Goal: Task Accomplishment & Management: Manage account settings

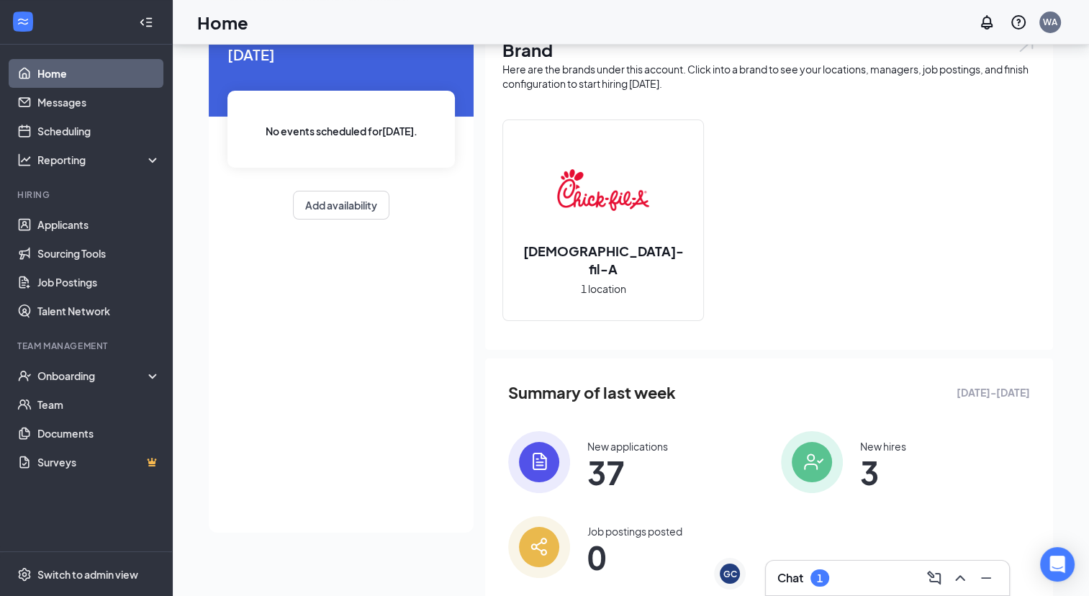
scroll to position [107, 0]
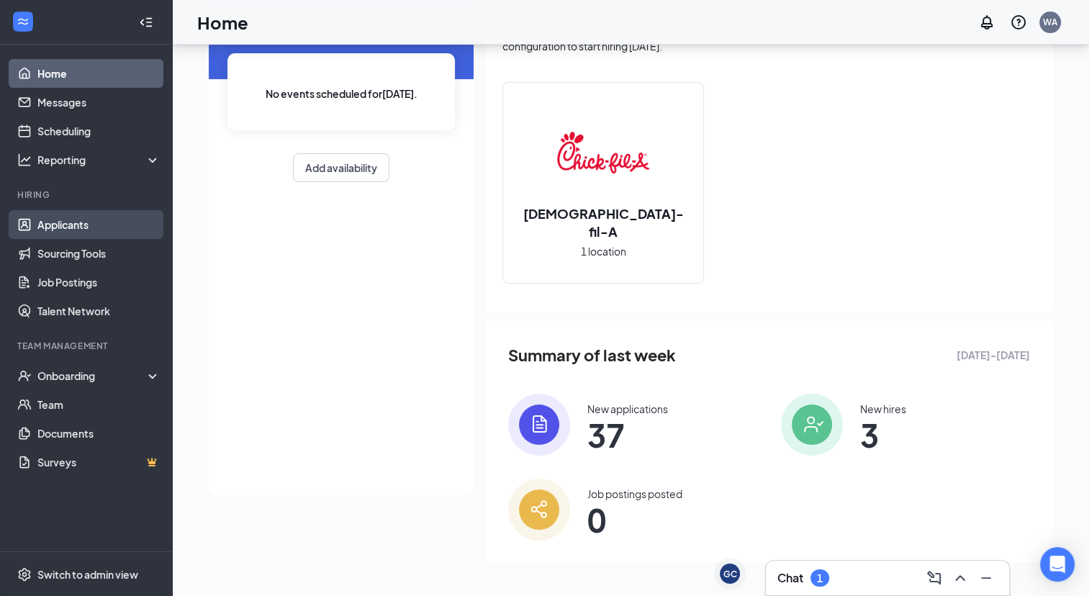
click at [101, 227] on link "Applicants" at bounding box center [98, 224] width 123 height 29
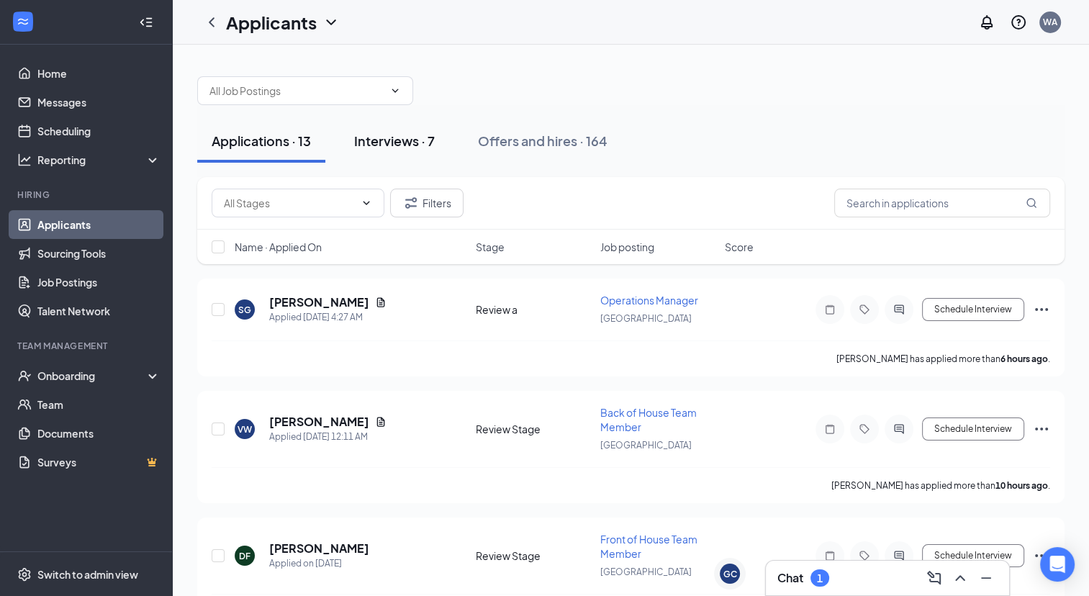
click at [405, 135] on div "Interviews · 7" at bounding box center [394, 141] width 81 height 18
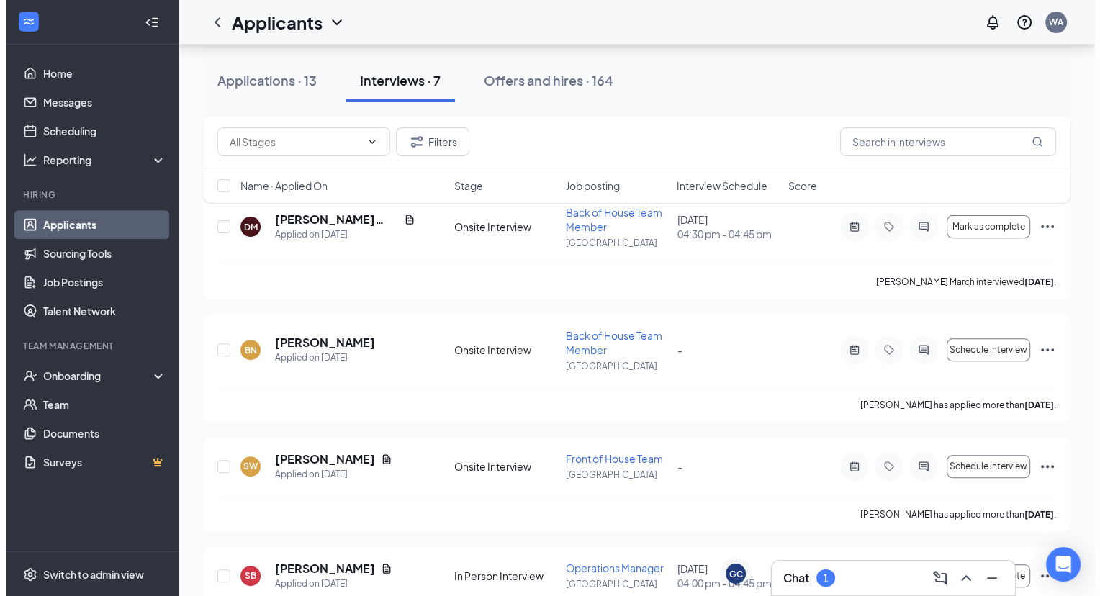
scroll to position [504, 0]
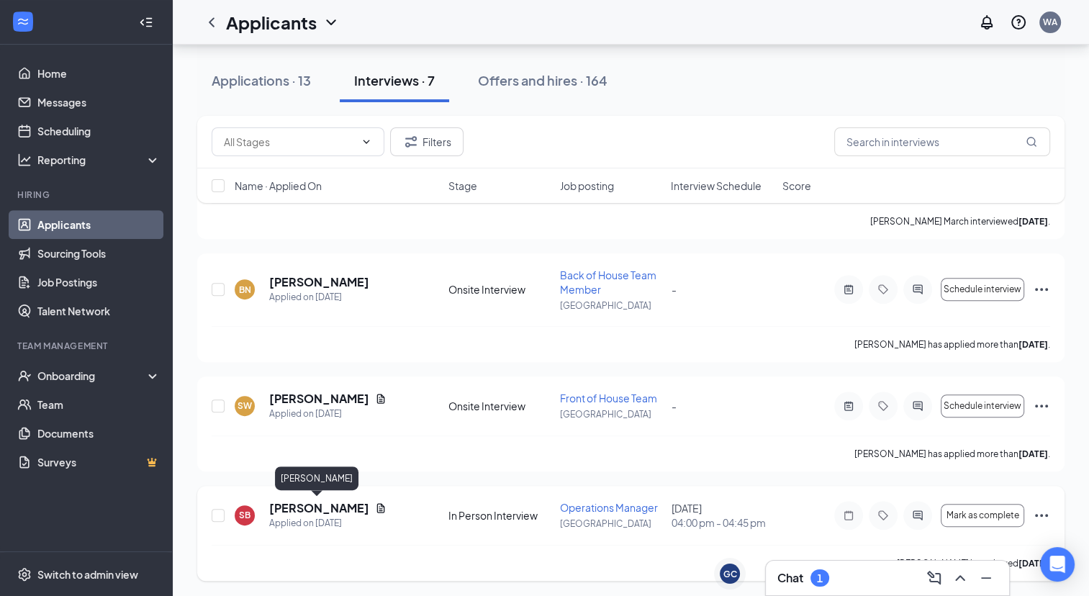
click at [317, 510] on h5 "[PERSON_NAME]" at bounding box center [319, 508] width 100 height 16
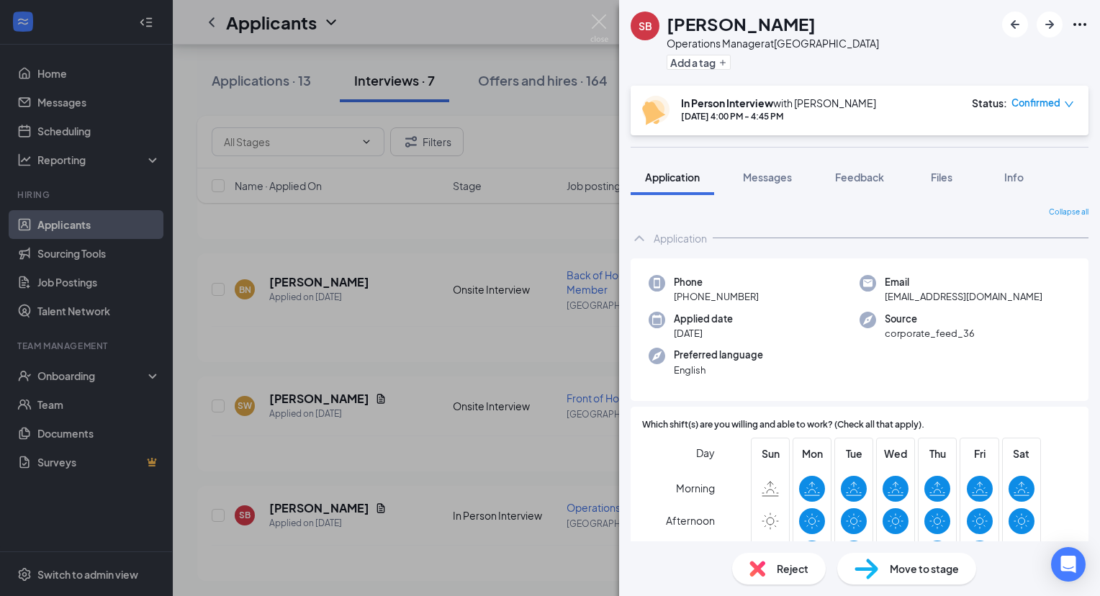
click at [897, 564] on span "Move to stage" at bounding box center [924, 569] width 69 height 16
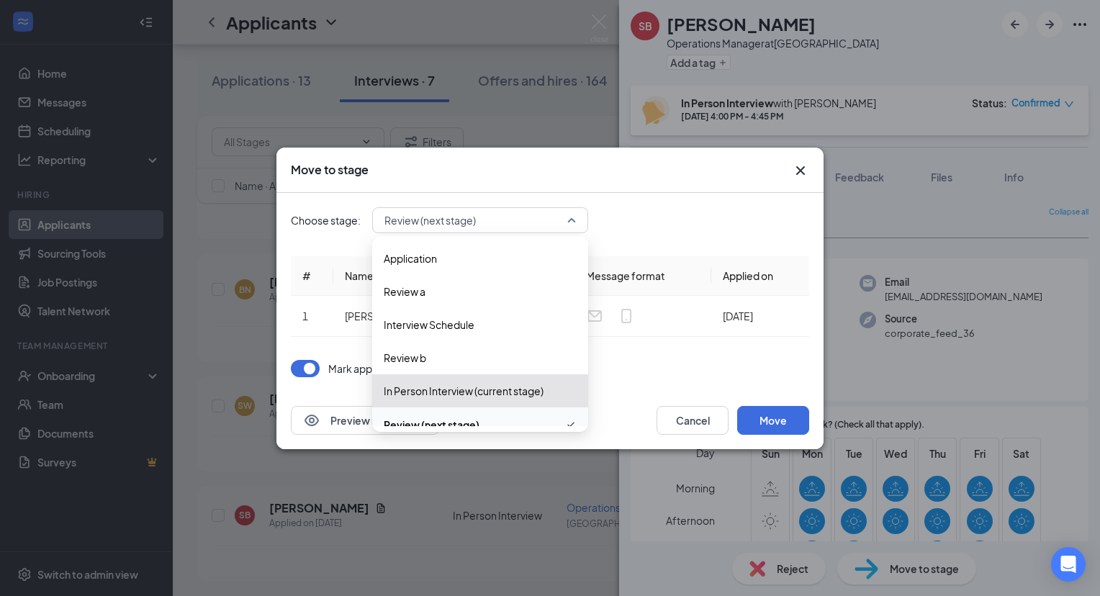
click at [513, 225] on span "Review (next stage)" at bounding box center [473, 220] width 179 height 22
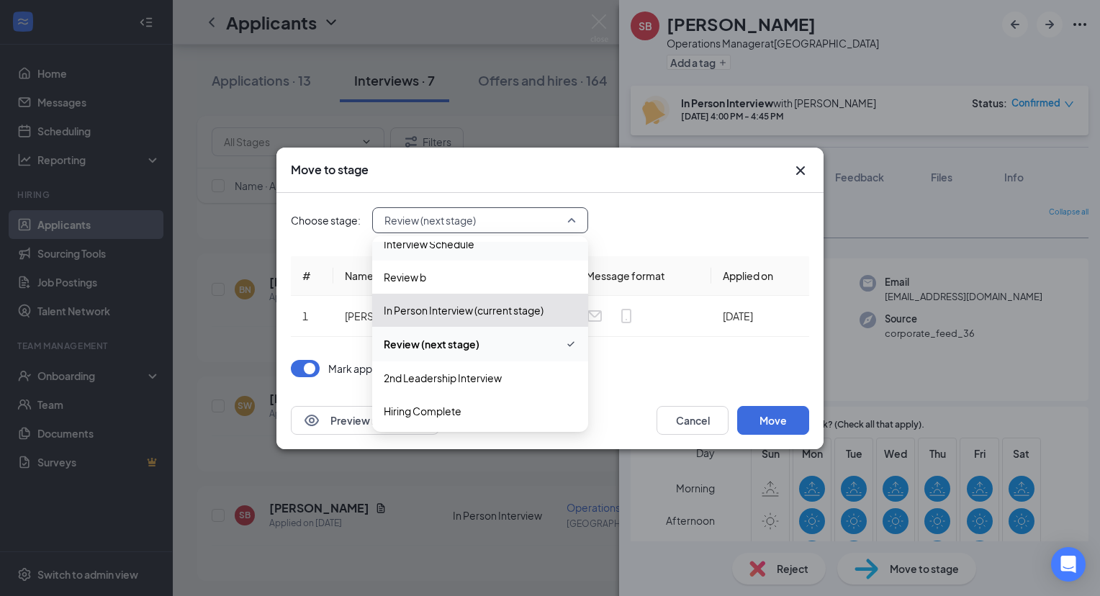
scroll to position [82, 0]
click at [478, 403] on span "Hiring Complete" at bounding box center [480, 410] width 193 height 16
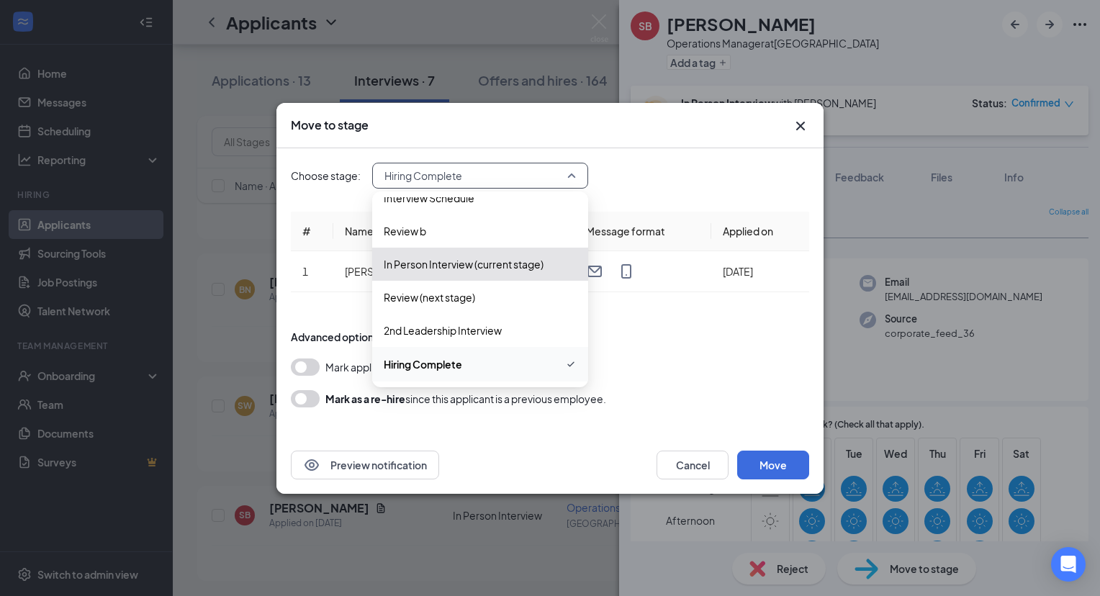
click at [518, 171] on span "Hiring Complete" at bounding box center [473, 176] width 179 height 22
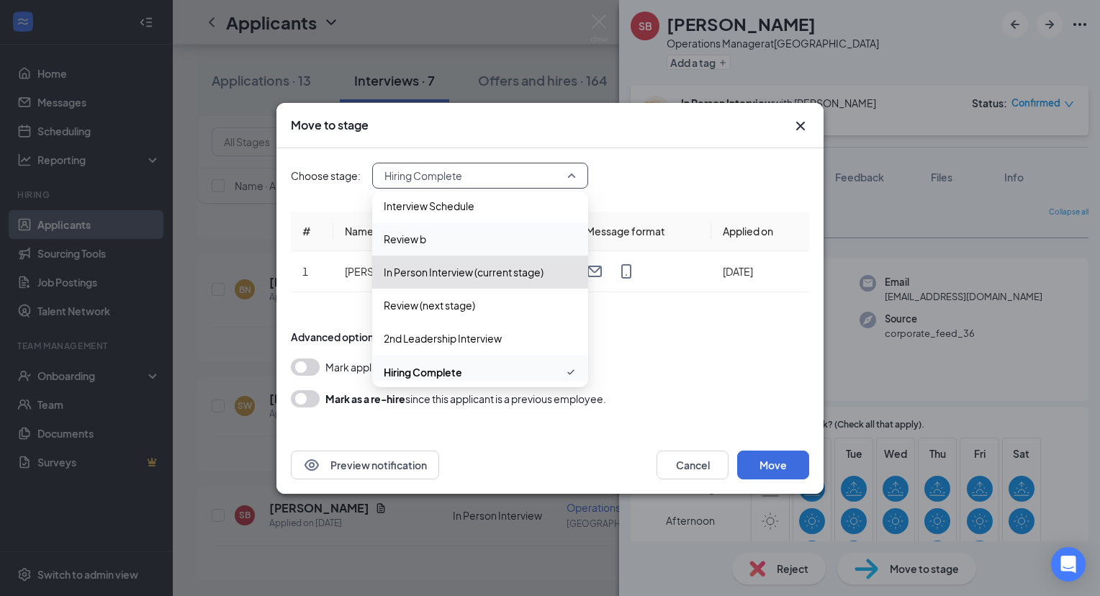
scroll to position [81, 0]
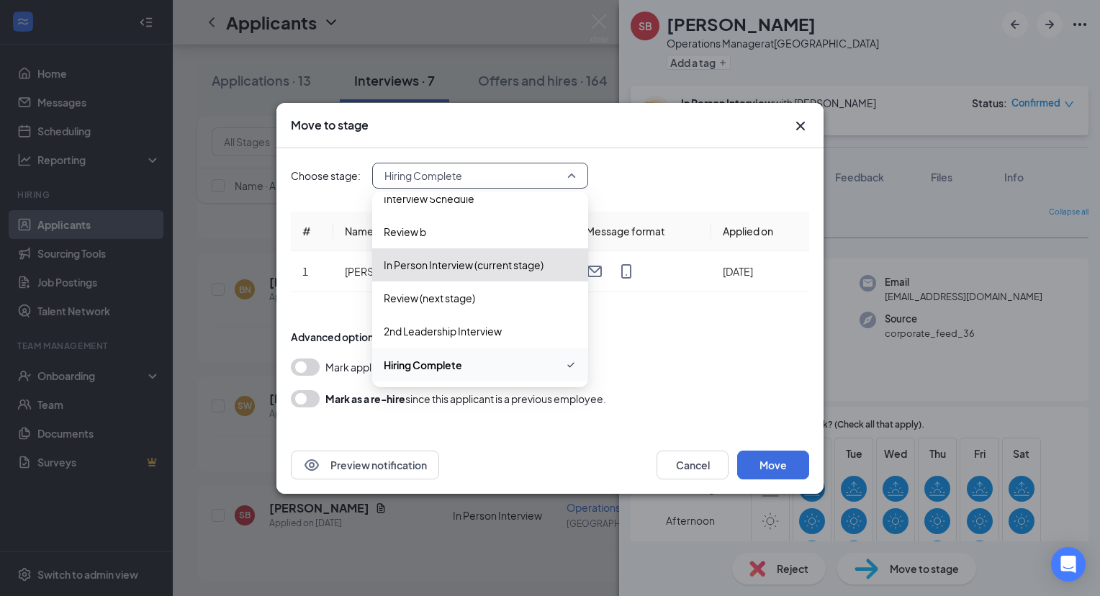
click at [496, 369] on span "Hiring Complete" at bounding box center [480, 364] width 193 height 17
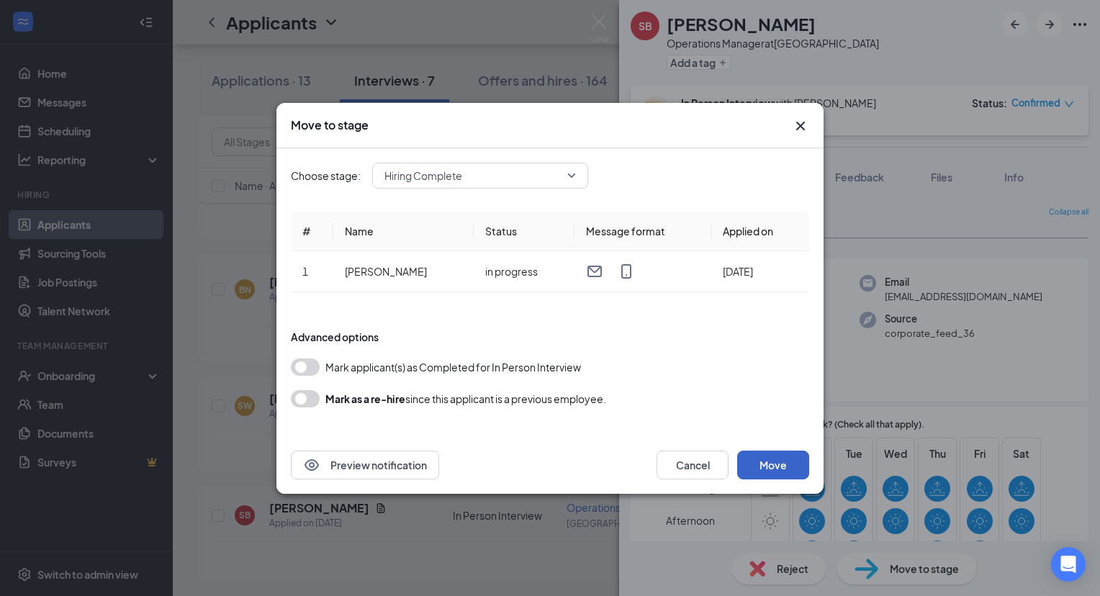
click at [754, 458] on button "Move" at bounding box center [773, 465] width 72 height 29
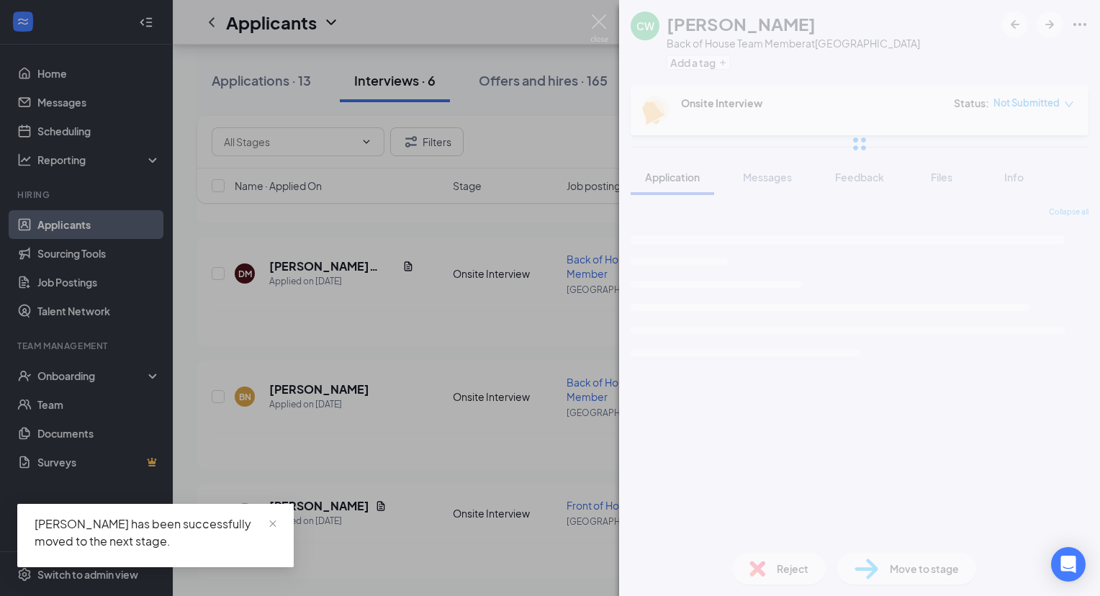
scroll to position [395, 0]
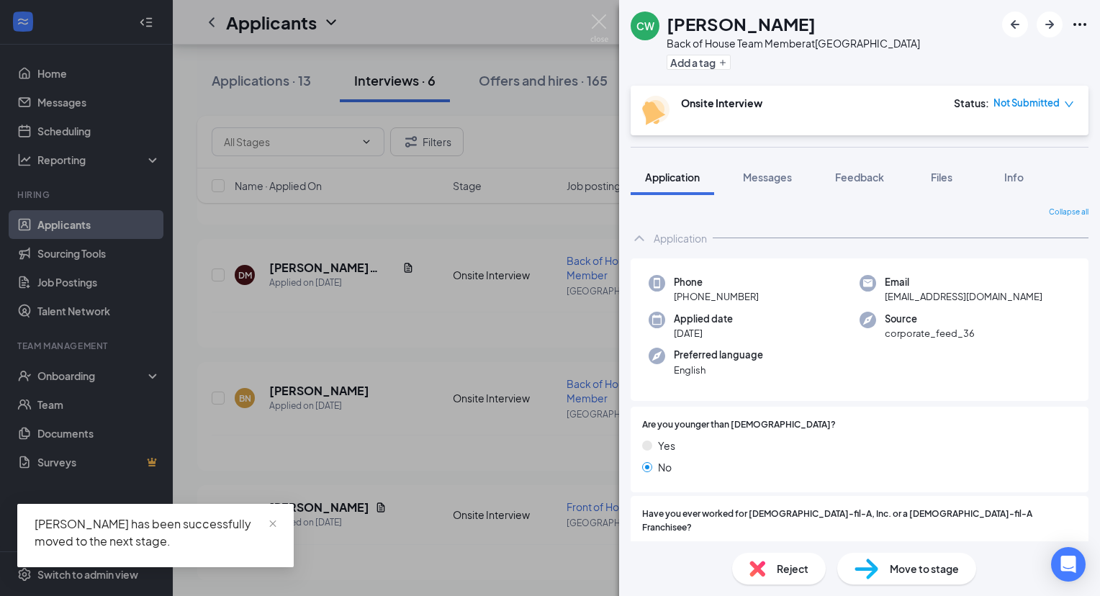
click at [521, 79] on div "CW [PERSON_NAME] Back of House Team Member at [GEOGRAPHIC_DATA] Add a tag Onsit…" at bounding box center [550, 298] width 1100 height 596
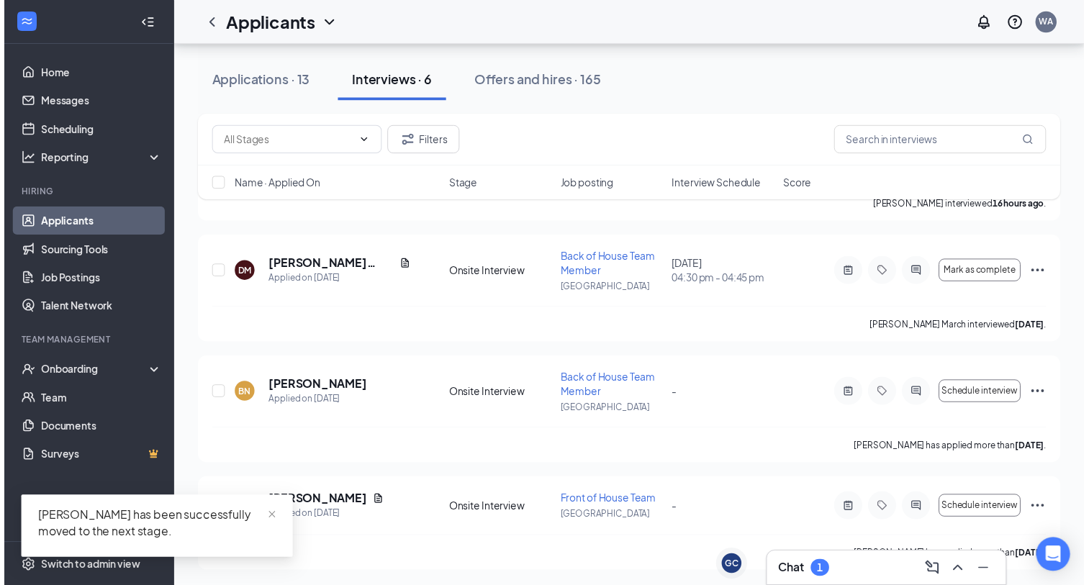
scroll to position [406, 0]
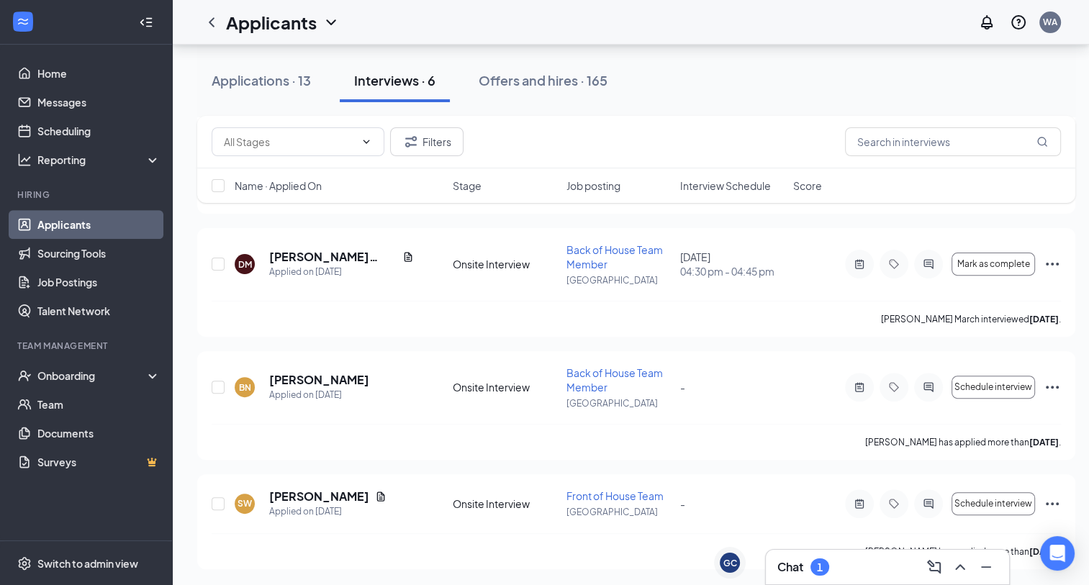
click at [521, 79] on div "Offers and hires · 165" at bounding box center [543, 80] width 129 height 18
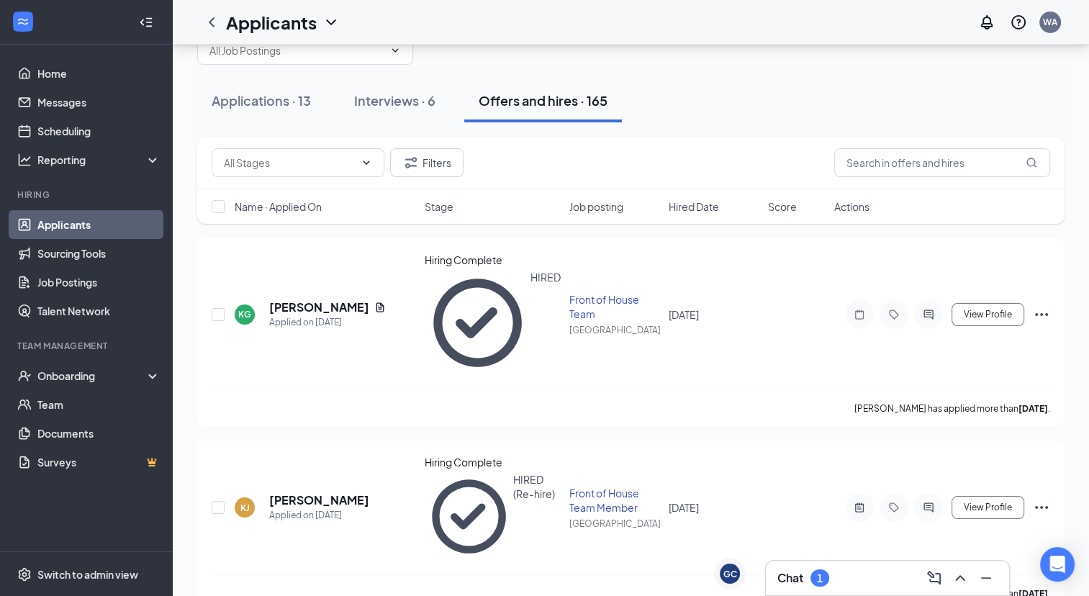
scroll to position [40, 0]
click at [90, 374] on div "Onboarding" at bounding box center [92, 376] width 111 height 14
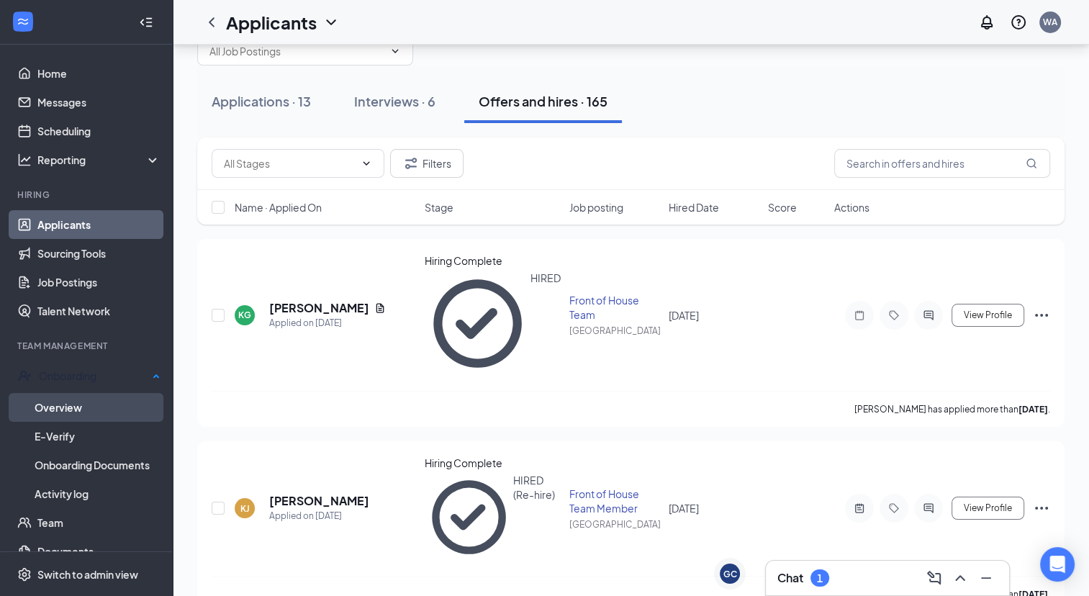
click at [76, 400] on link "Overview" at bounding box center [98, 407] width 126 height 29
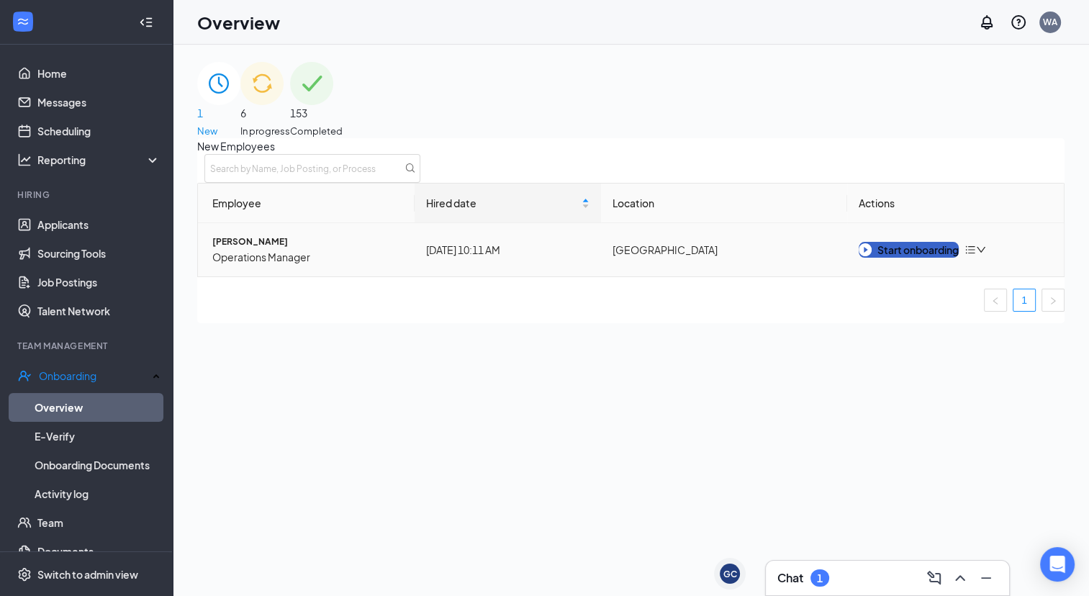
click at [895, 258] on div "Start onboarding" at bounding box center [909, 250] width 100 height 16
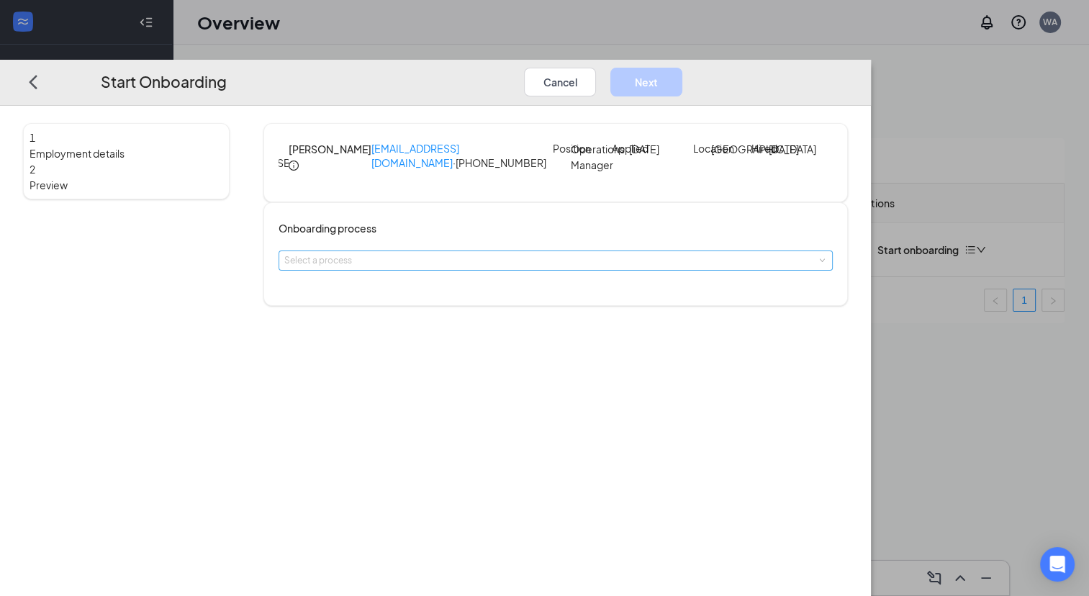
click at [573, 268] on div "Select a process" at bounding box center [552, 260] width 536 height 14
click at [563, 317] on li "Re-Hire Employees" at bounding box center [497, 322] width 236 height 26
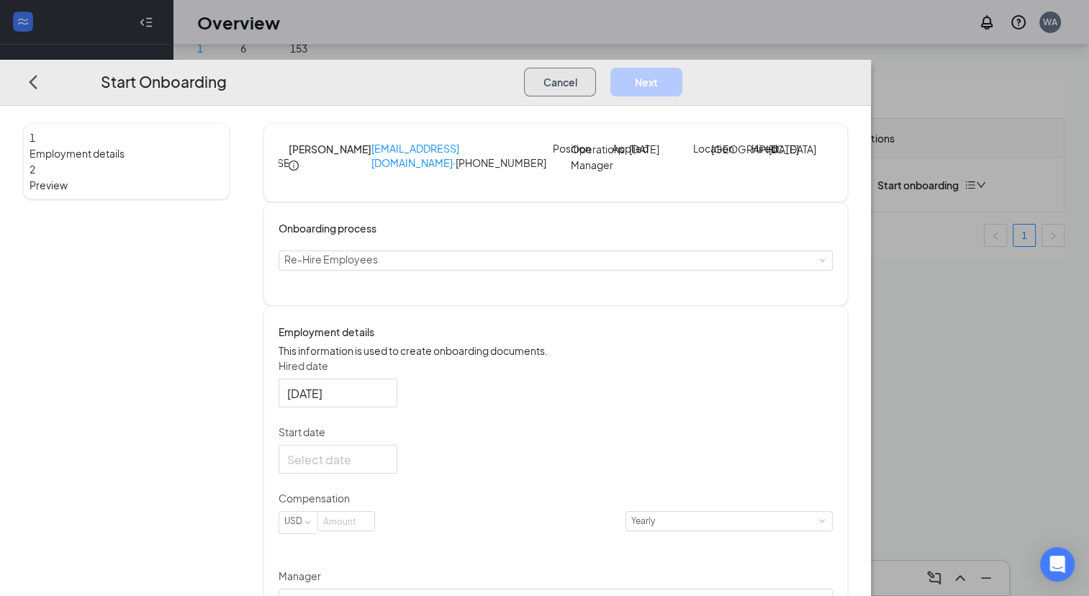
click at [596, 67] on button "Cancel" at bounding box center [560, 81] width 72 height 29
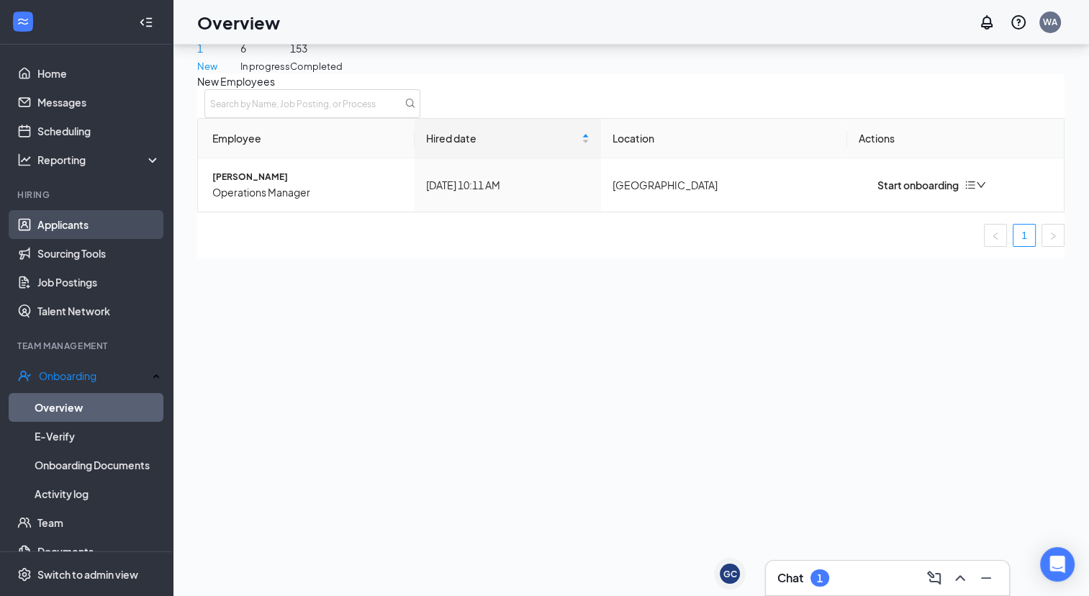
click at [84, 229] on link "Applicants" at bounding box center [98, 224] width 123 height 29
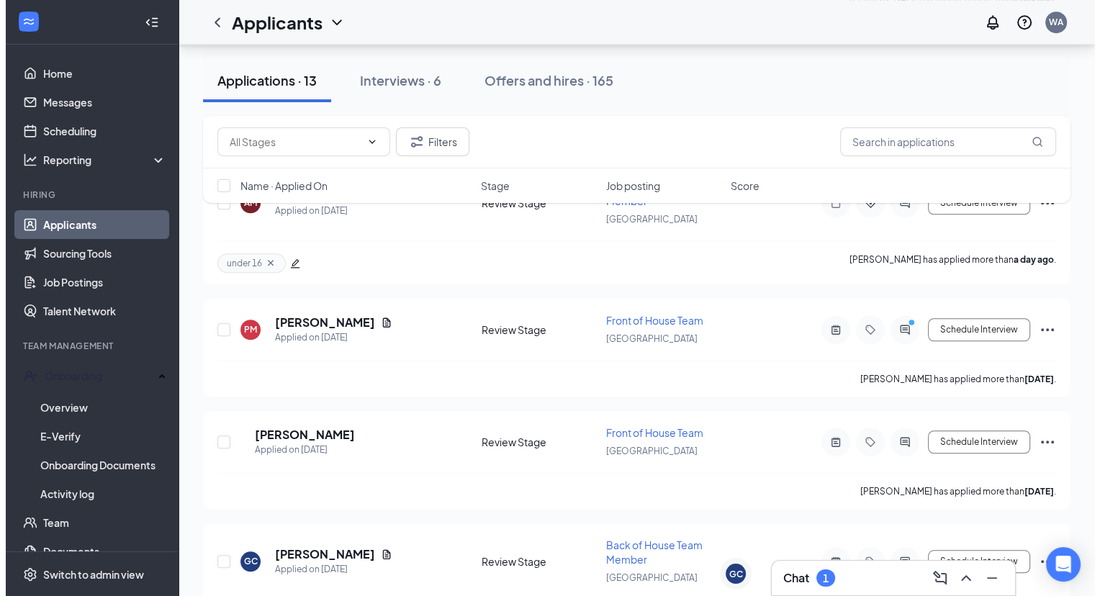
scroll to position [1253, 0]
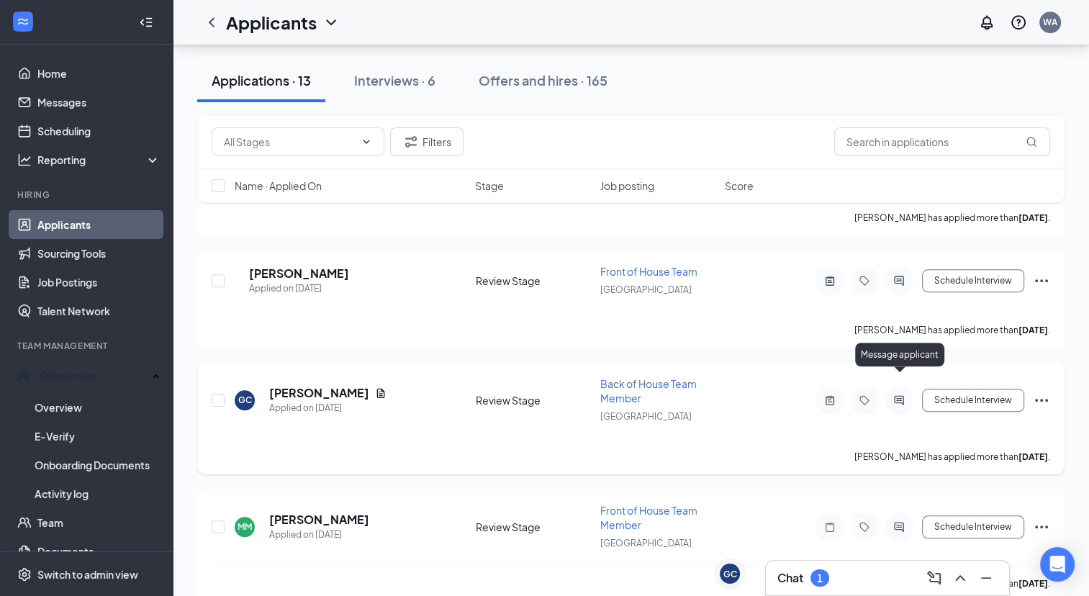
click at [898, 395] on icon "ActiveChat" at bounding box center [898, 399] width 9 height 9
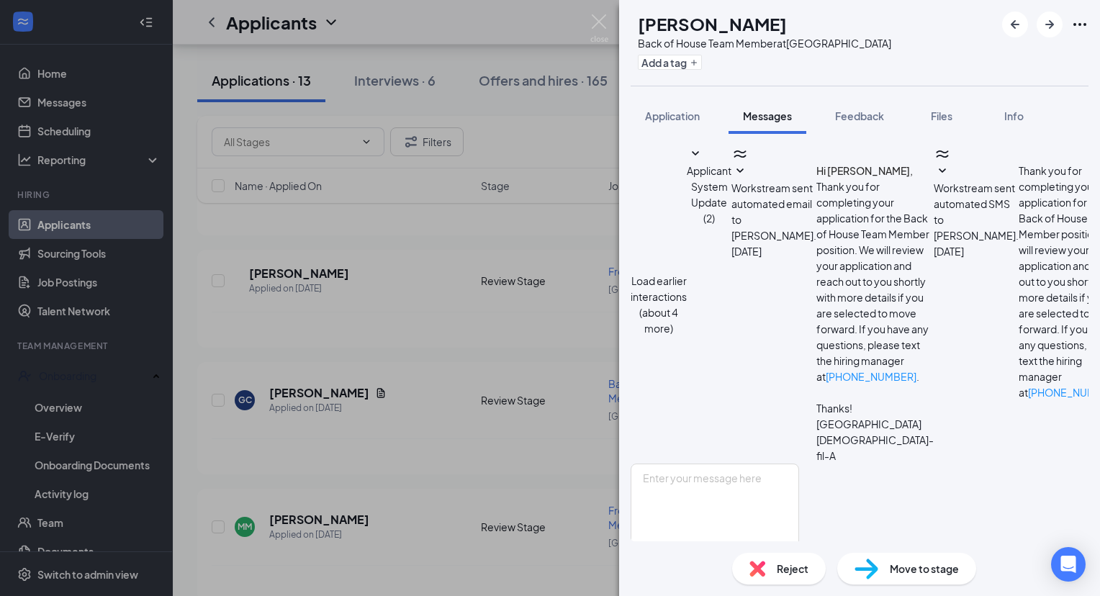
scroll to position [626, 0]
click at [869, 110] on span "Feedback" at bounding box center [859, 115] width 49 height 13
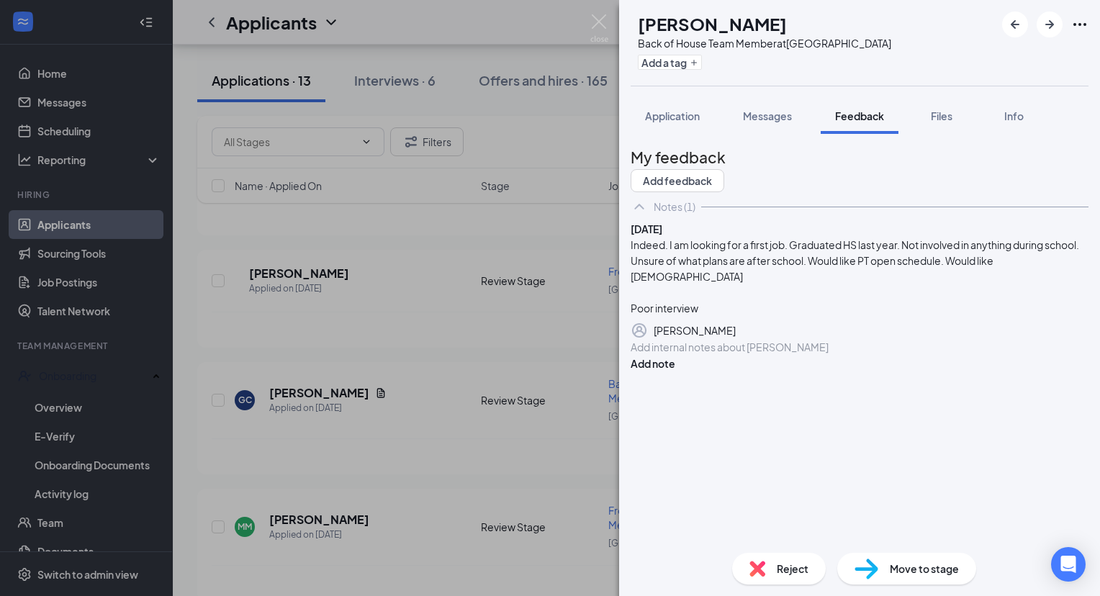
click at [790, 577] on div "Reject" at bounding box center [779, 569] width 94 height 32
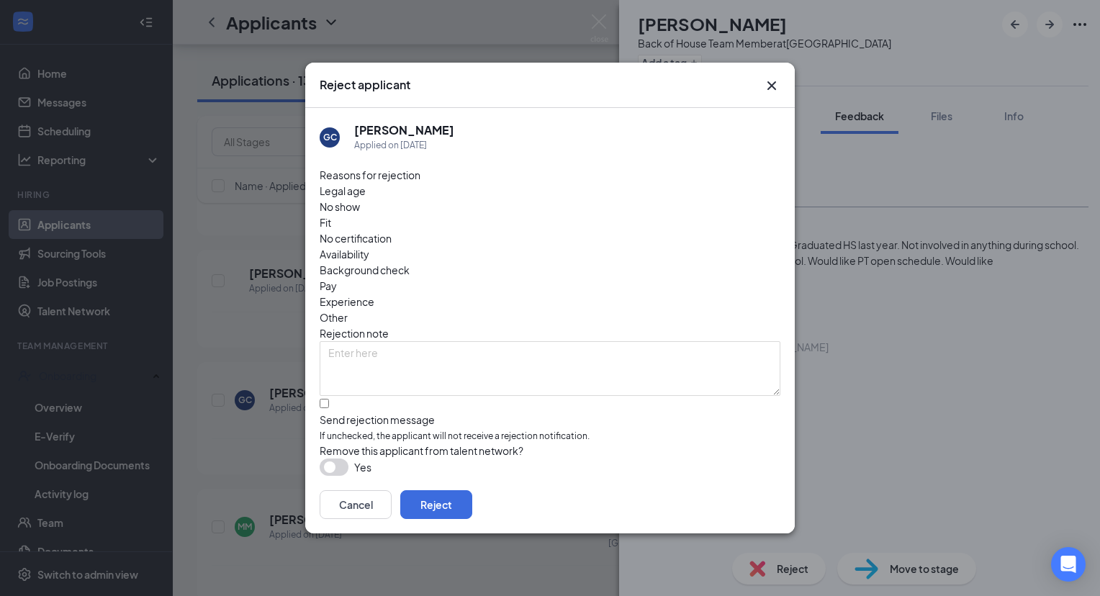
click at [331, 215] on span "Fit" at bounding box center [326, 223] width 12 height 16
click at [325, 399] on input "Send rejection message If unchecked, the applicant will not receive a rejection…" at bounding box center [324, 403] width 9 height 9
checkbox input "true"
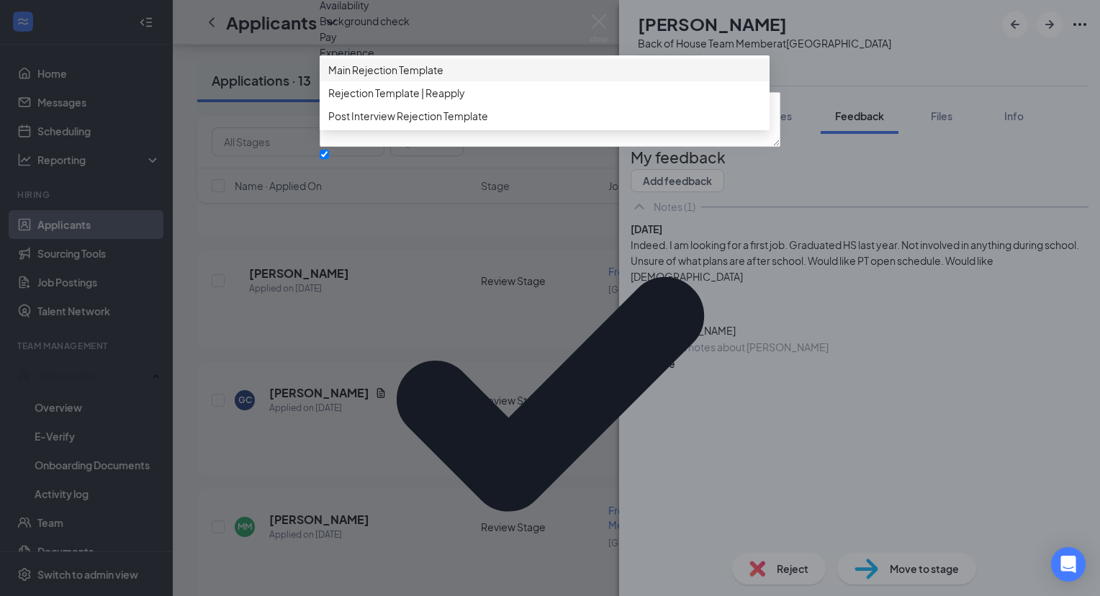
click at [511, 78] on span "Main Rejection Template" at bounding box center [544, 70] width 433 height 16
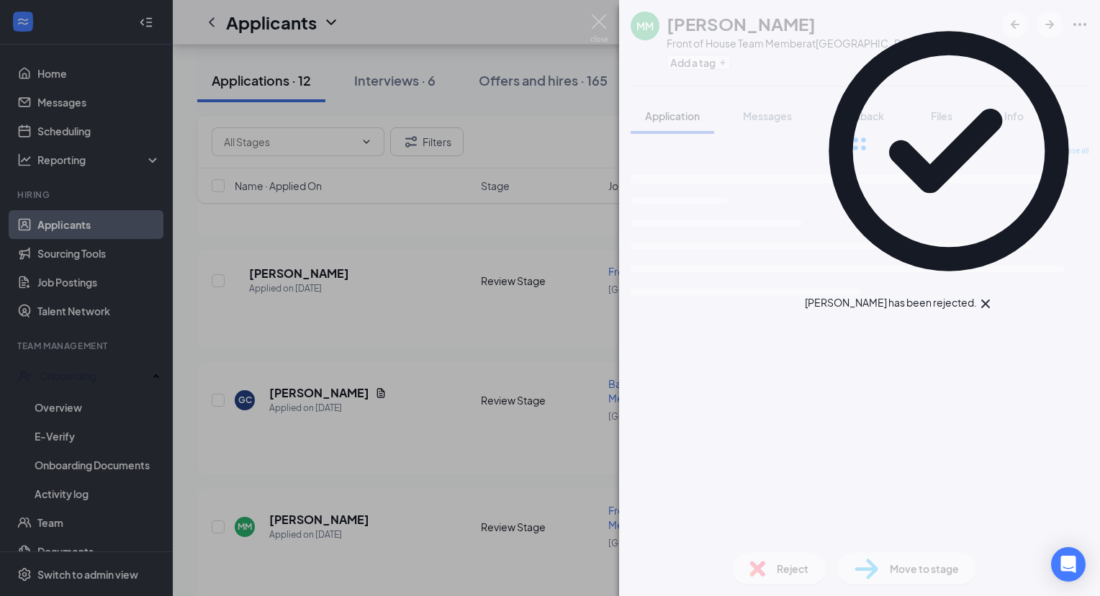
scroll to position [1128, 0]
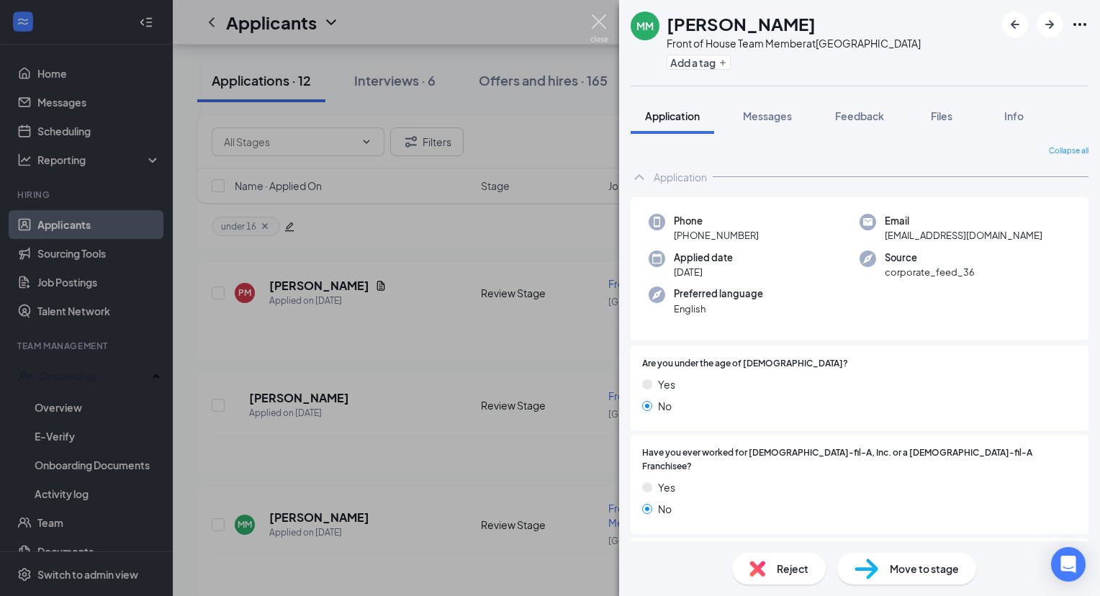
click at [593, 24] on img at bounding box center [599, 28] width 18 height 28
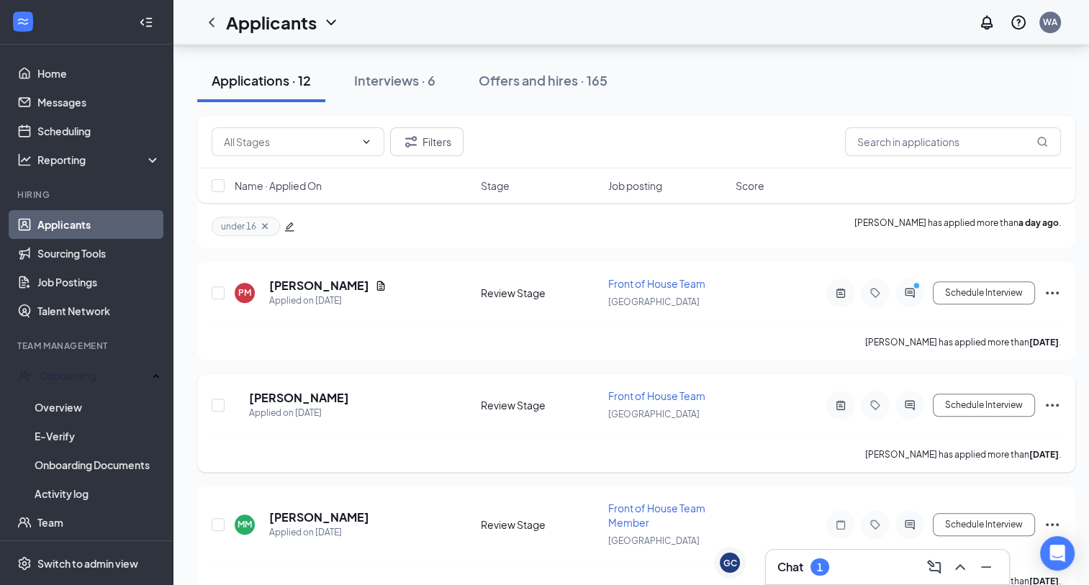
click at [912, 394] on div at bounding box center [909, 405] width 29 height 29
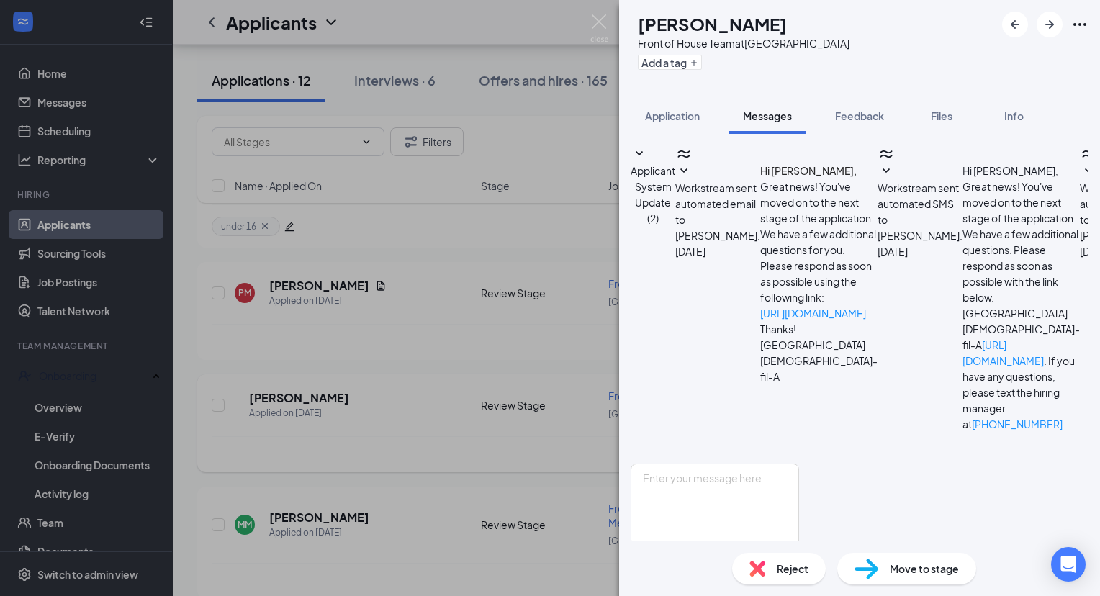
scroll to position [240, 0]
click at [861, 120] on span "Feedback" at bounding box center [859, 115] width 49 height 13
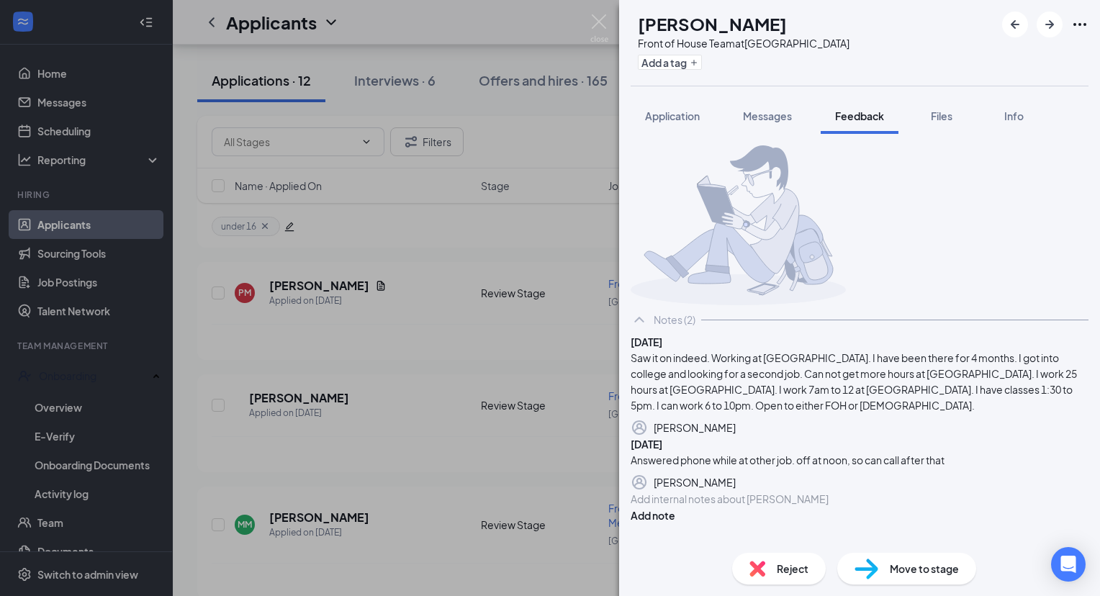
scroll to position [48, 0]
click at [792, 567] on span "Reject" at bounding box center [793, 569] width 32 height 16
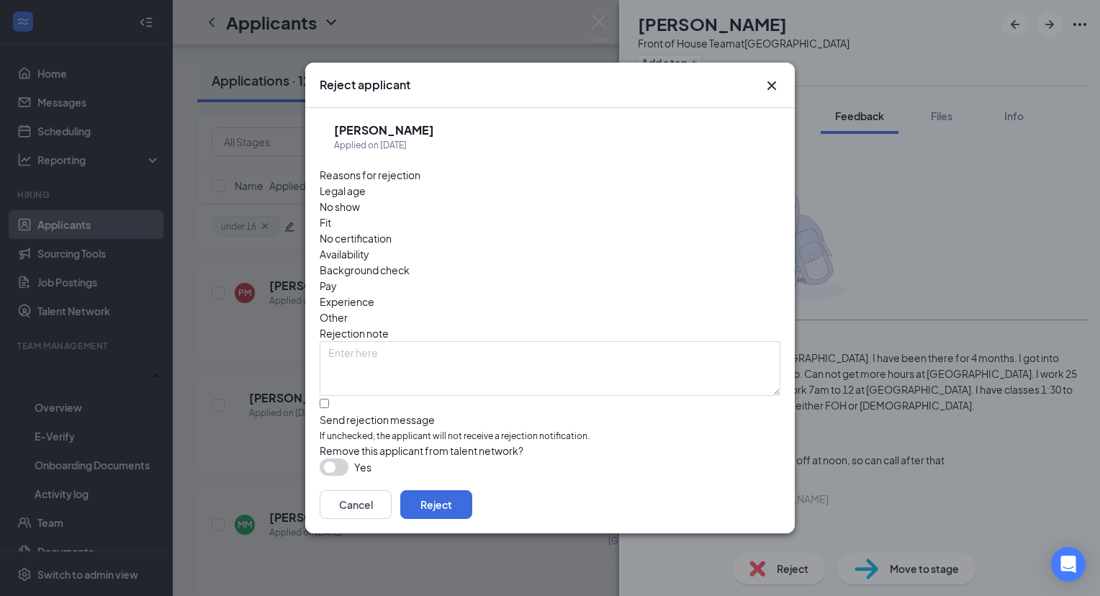
click at [483, 216] on div "Fit" at bounding box center [550, 223] width 461 height 16
click at [325, 399] on input "Send rejection message If unchecked, the applicant will not receive a rejection…" at bounding box center [324, 403] width 9 height 9
checkbox input "true"
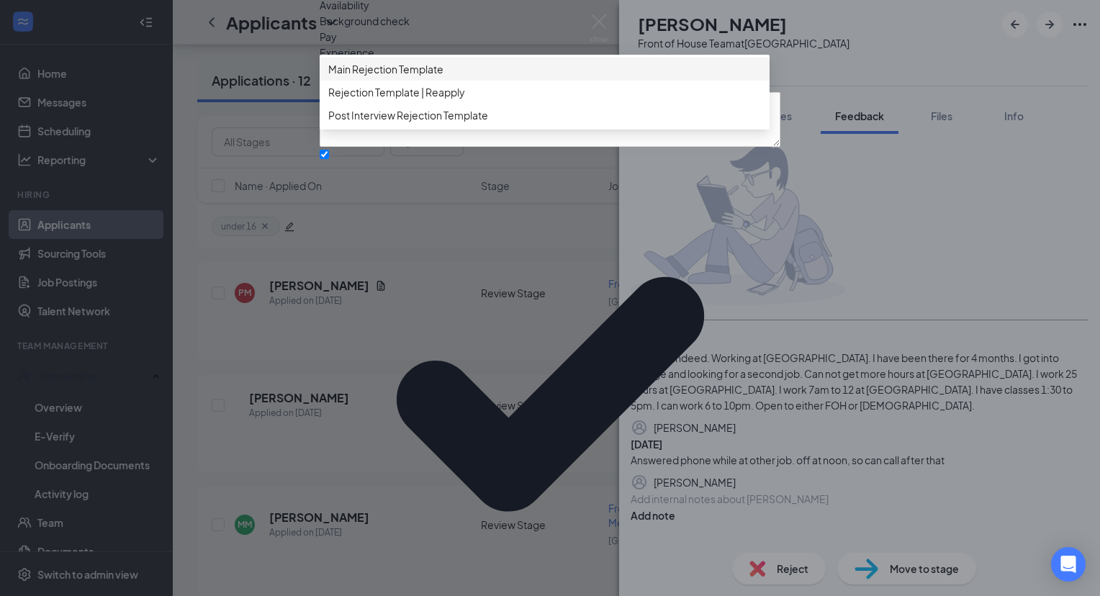
click at [380, 77] on span "Main Rejection Template" at bounding box center [385, 69] width 115 height 16
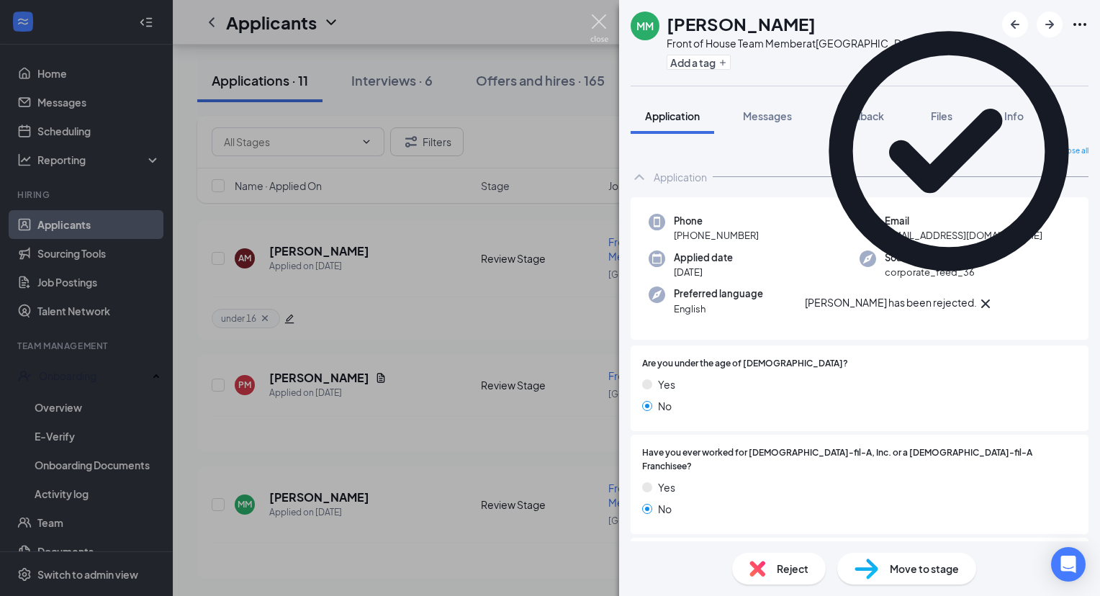
scroll to position [1017, 0]
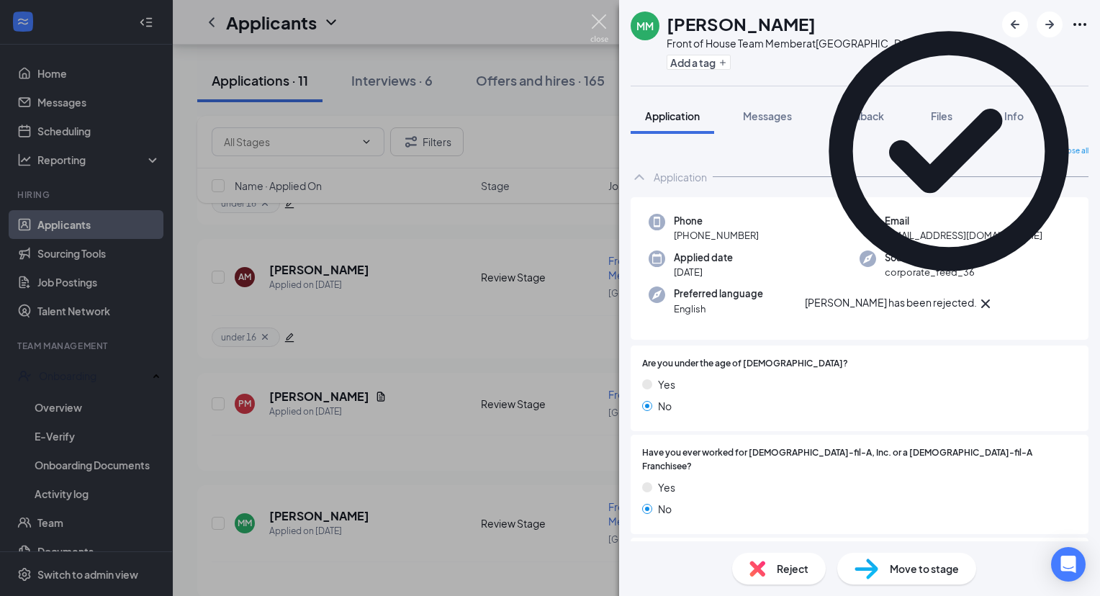
click at [603, 24] on img at bounding box center [599, 28] width 18 height 28
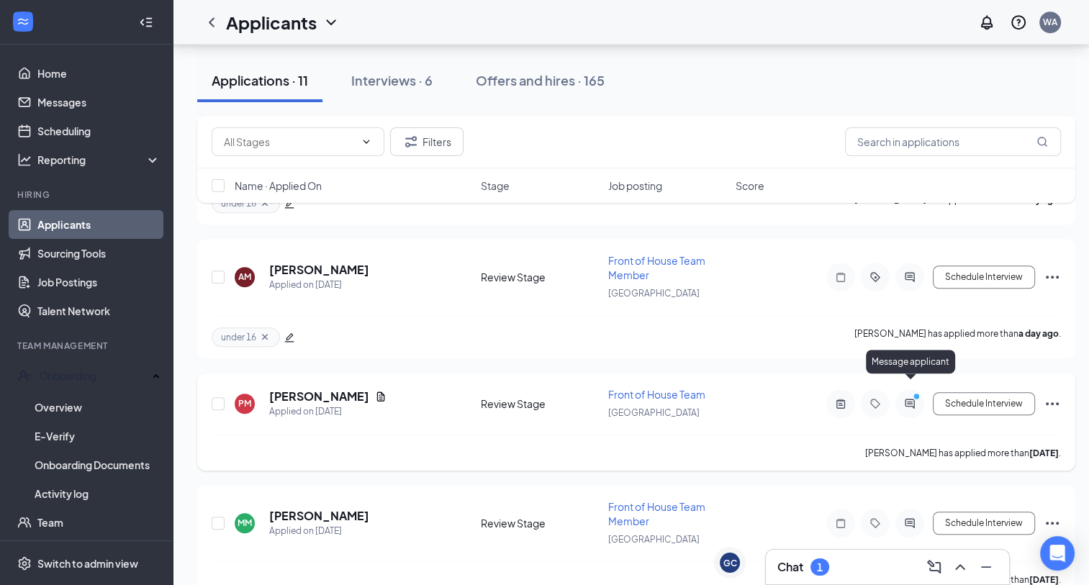
click at [906, 399] on icon "ActiveChat" at bounding box center [909, 403] width 9 height 9
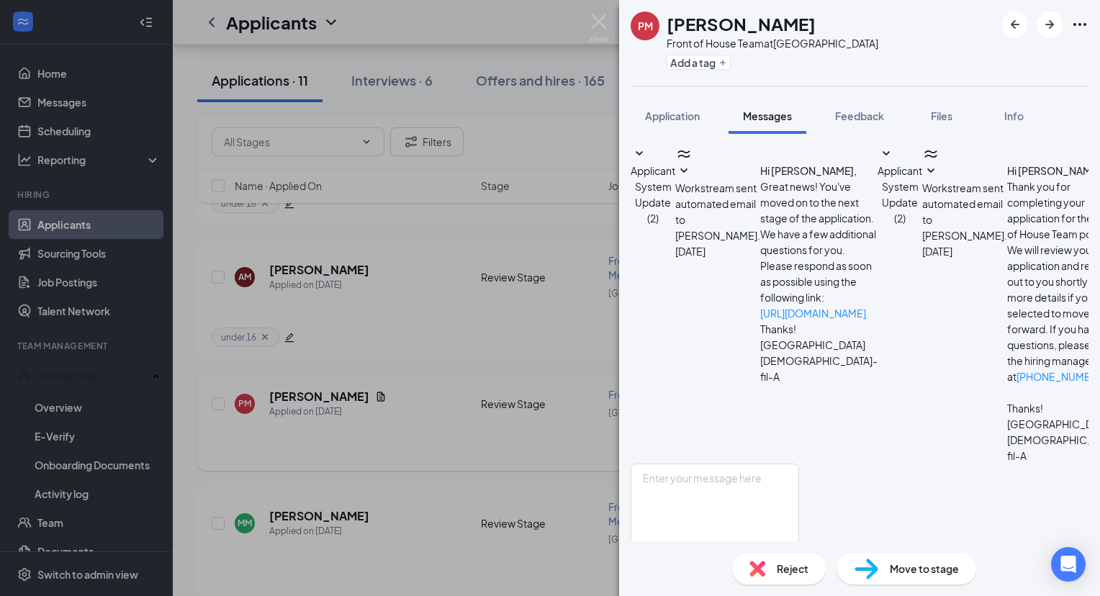
scroll to position [428, 0]
click at [866, 112] on span "Feedback" at bounding box center [859, 115] width 49 height 13
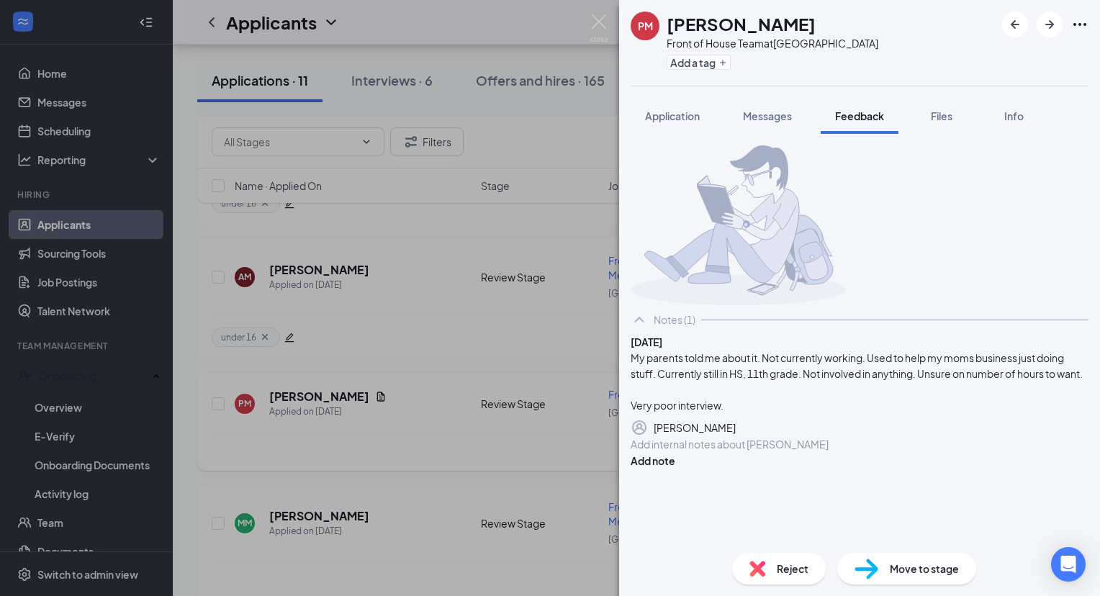
scroll to position [50, 0]
click at [795, 567] on span "Reject" at bounding box center [793, 569] width 32 height 16
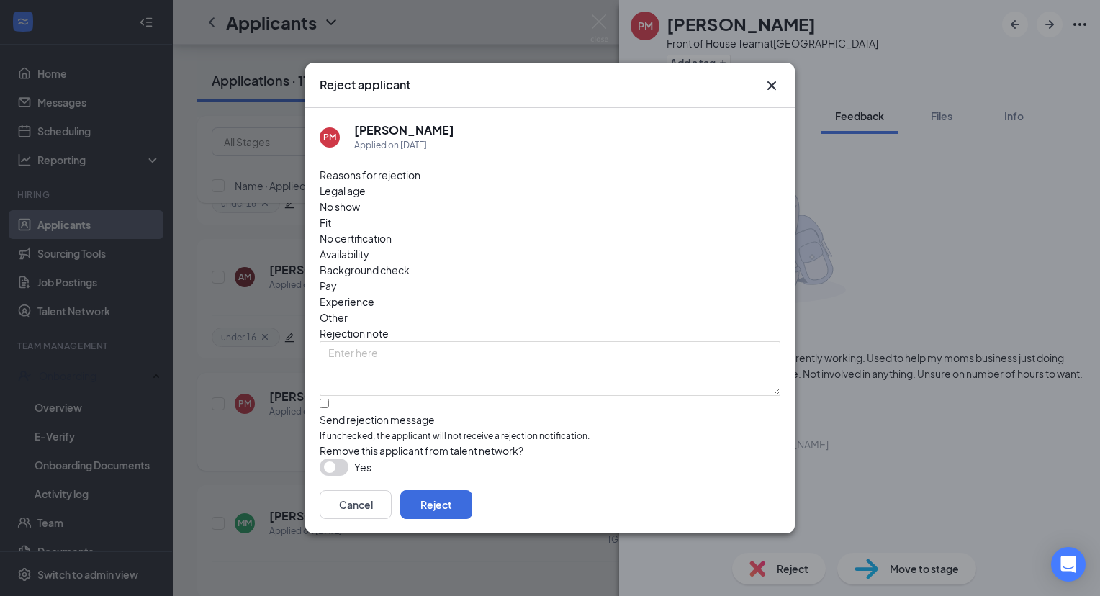
click at [331, 215] on span "Fit" at bounding box center [326, 223] width 12 height 16
click at [327, 399] on input "Send rejection message If unchecked, the applicant will not receive a rejection…" at bounding box center [324, 403] width 9 height 9
checkbox input "true"
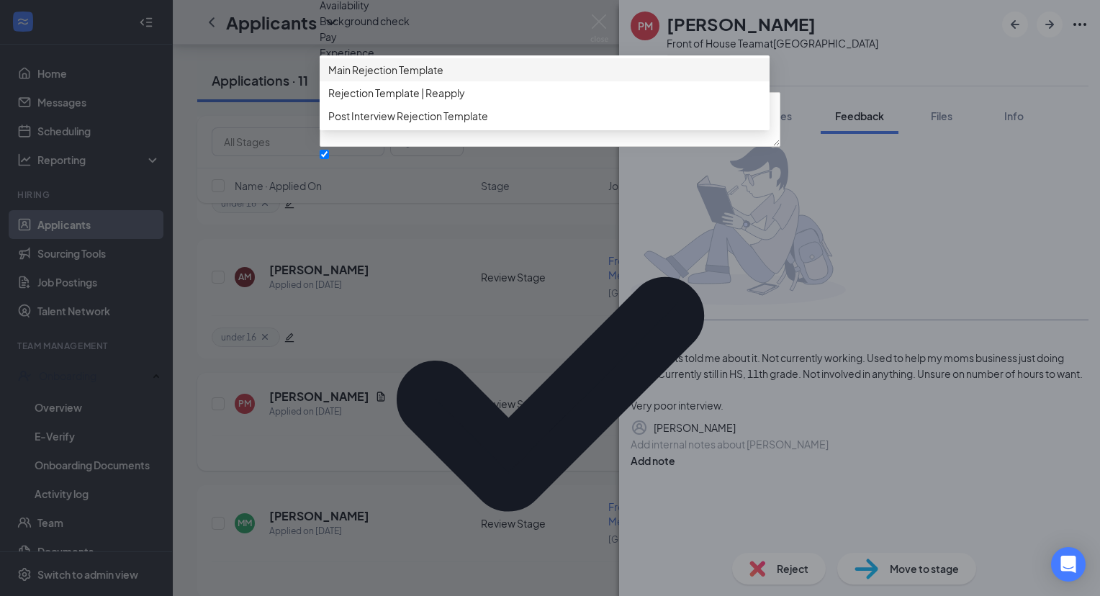
click at [388, 78] on span "Main Rejection Template" at bounding box center [385, 70] width 115 height 16
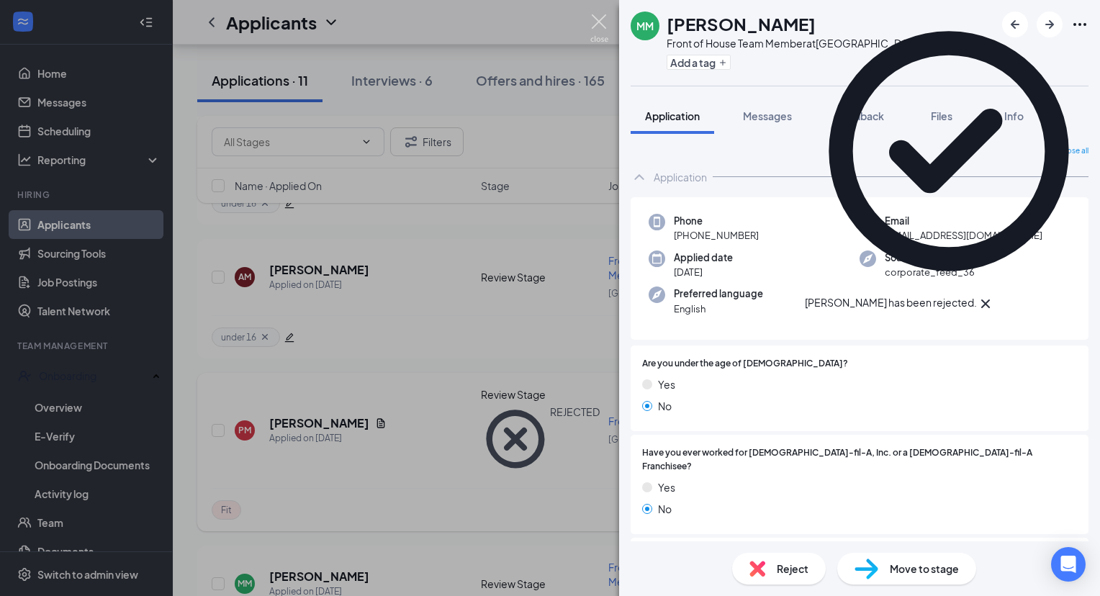
click at [600, 24] on img at bounding box center [599, 28] width 18 height 28
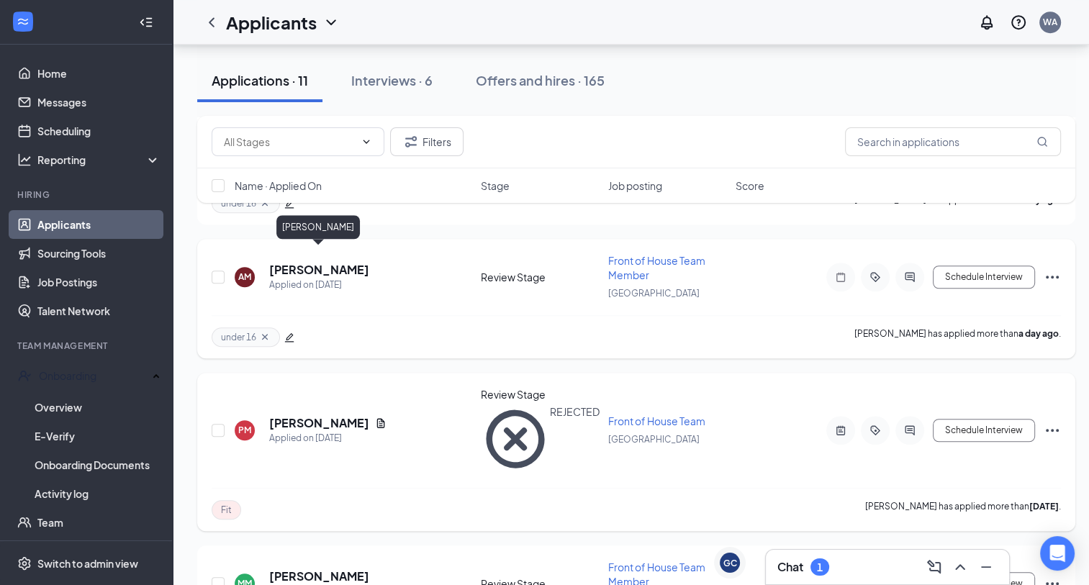
click at [342, 262] on h5 "[PERSON_NAME]" at bounding box center [319, 270] width 100 height 16
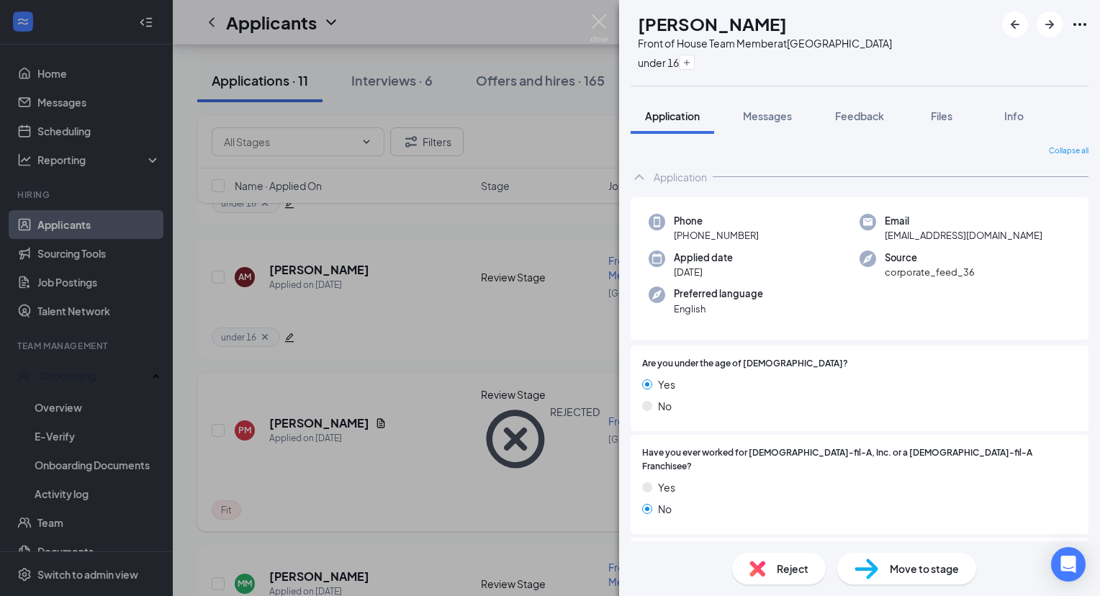
click at [785, 564] on span "Reject" at bounding box center [793, 569] width 32 height 16
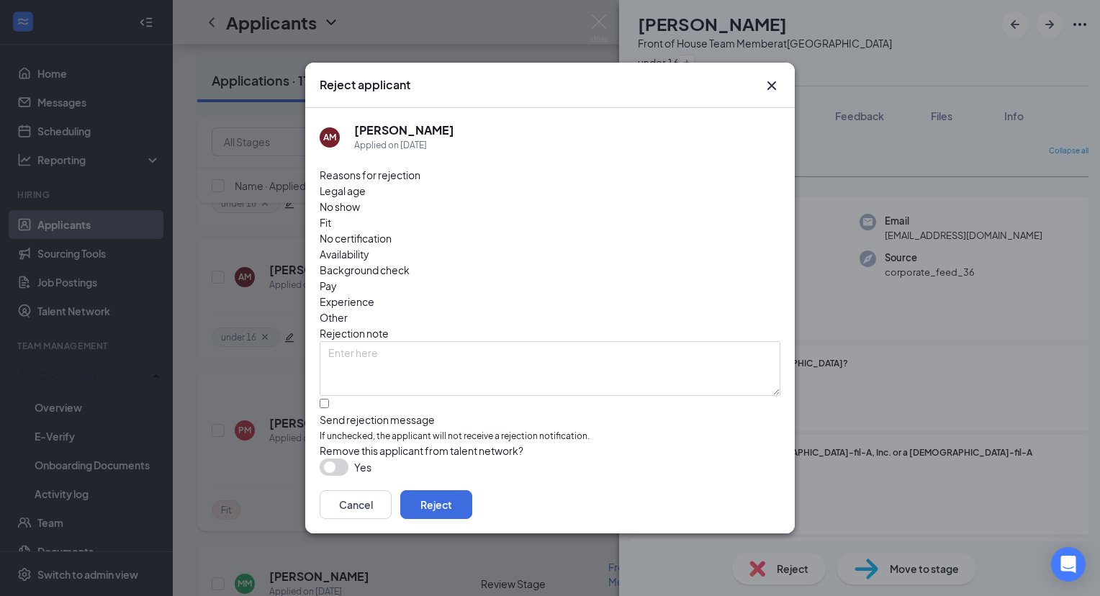
click at [366, 199] on span "Legal age" at bounding box center [343, 191] width 46 height 16
click at [329, 399] on input "Send rejection message If unchecked, the applicant will not receive a rejection…" at bounding box center [324, 403] width 9 height 9
checkbox input "true"
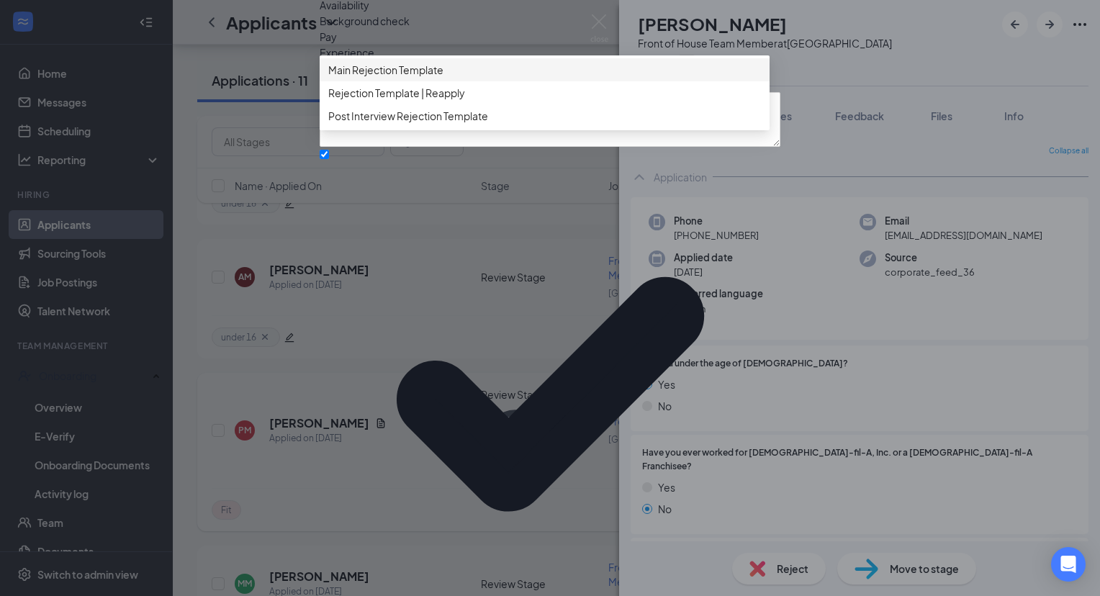
click at [387, 78] on span "Main Rejection Template" at bounding box center [385, 70] width 115 height 16
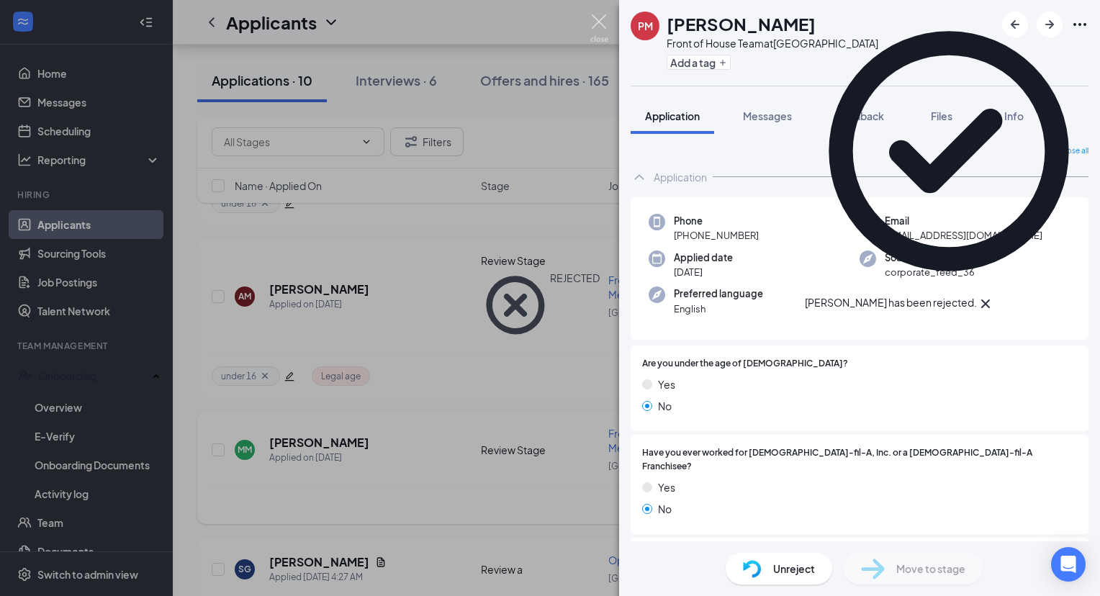
click at [597, 22] on img at bounding box center [599, 28] width 18 height 28
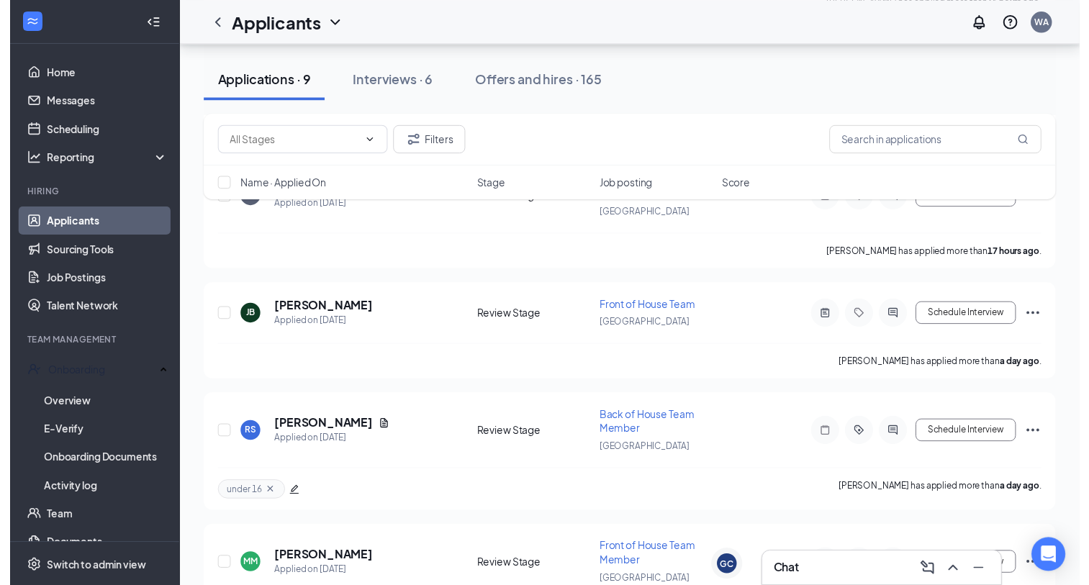
scroll to position [1864, 0]
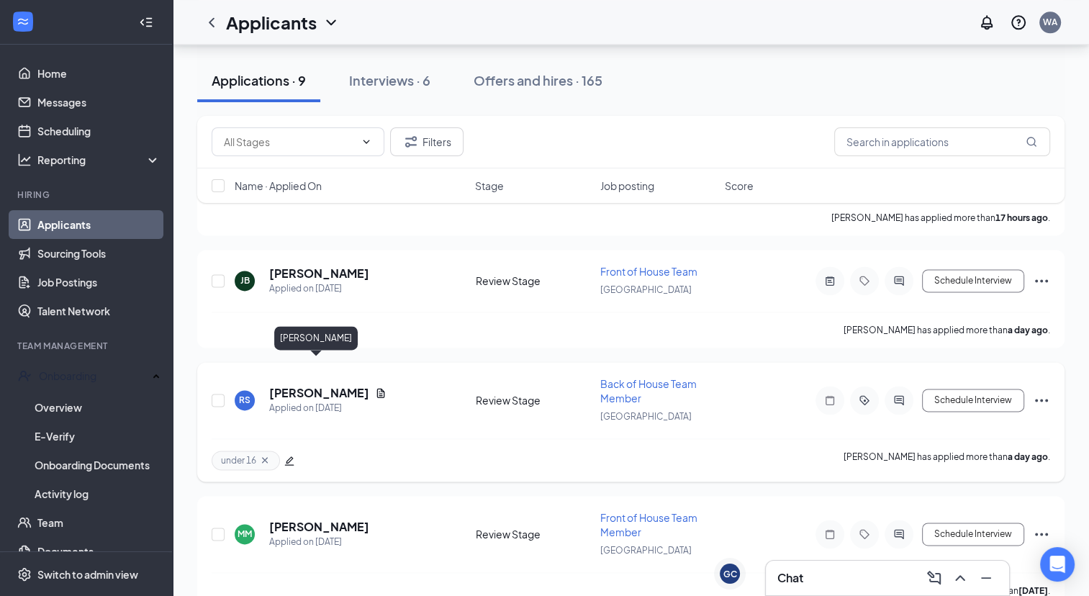
click at [307, 385] on h5 "[PERSON_NAME]" at bounding box center [319, 393] width 100 height 16
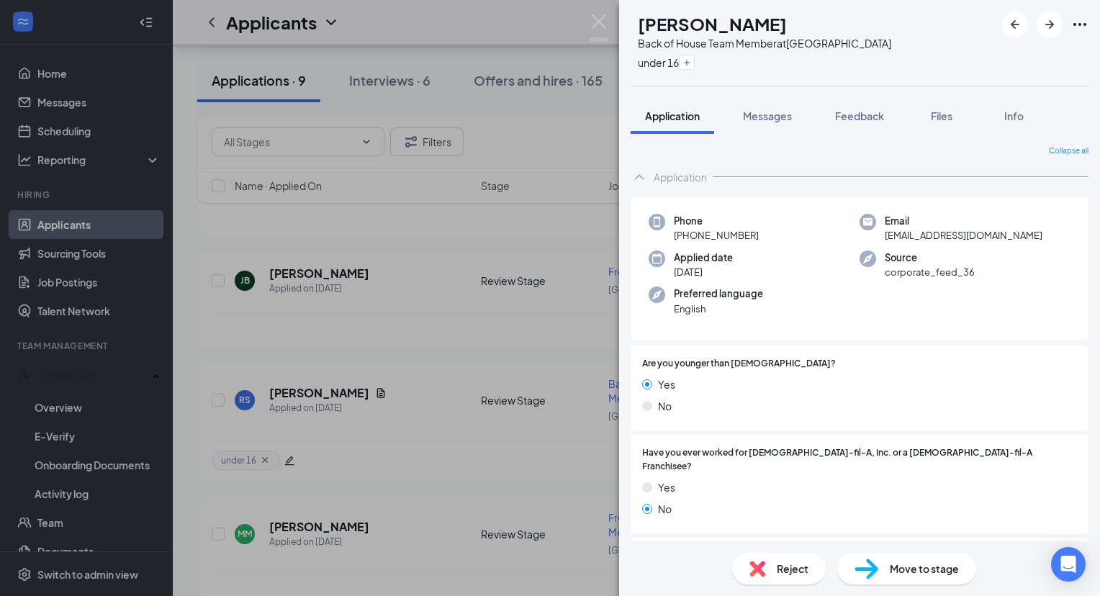
click at [786, 566] on span "Reject" at bounding box center [793, 569] width 32 height 16
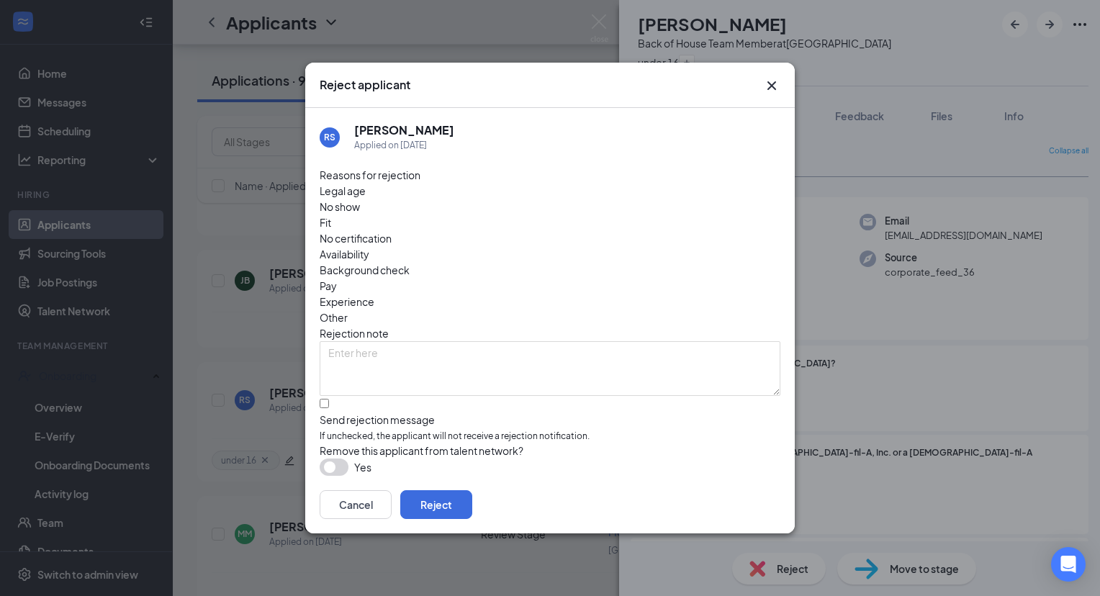
click at [331, 215] on span "Fit" at bounding box center [326, 223] width 12 height 16
click at [324, 399] on input "Send rejection message If unchecked, the applicant will not receive a rejection…" at bounding box center [324, 403] width 9 height 9
checkbox input "true"
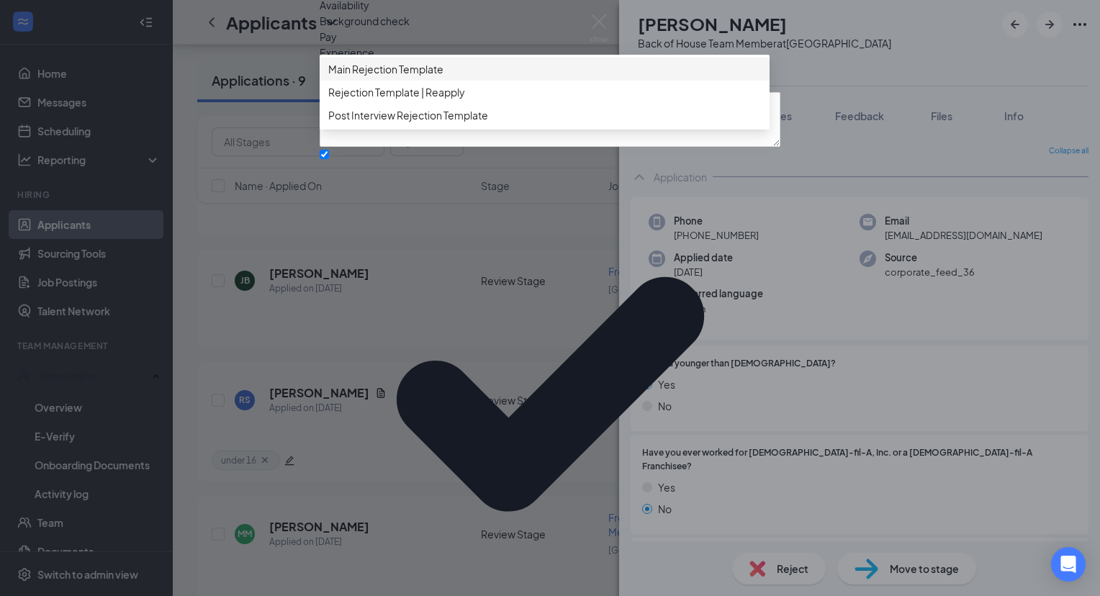
click at [418, 77] on span "Main Rejection Template" at bounding box center [385, 69] width 115 height 16
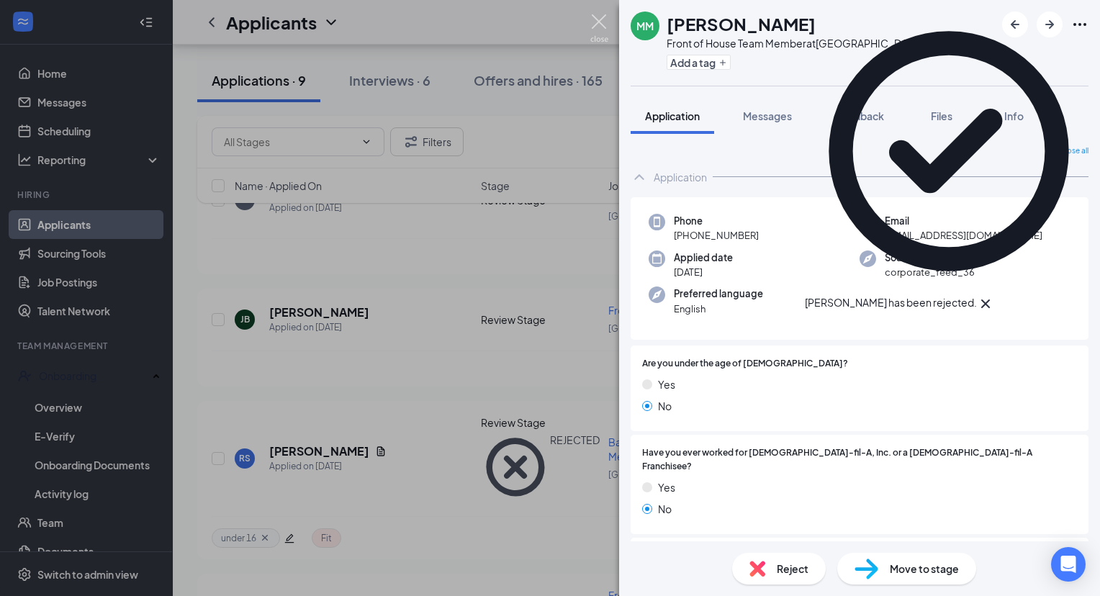
click at [596, 20] on img at bounding box center [599, 28] width 18 height 28
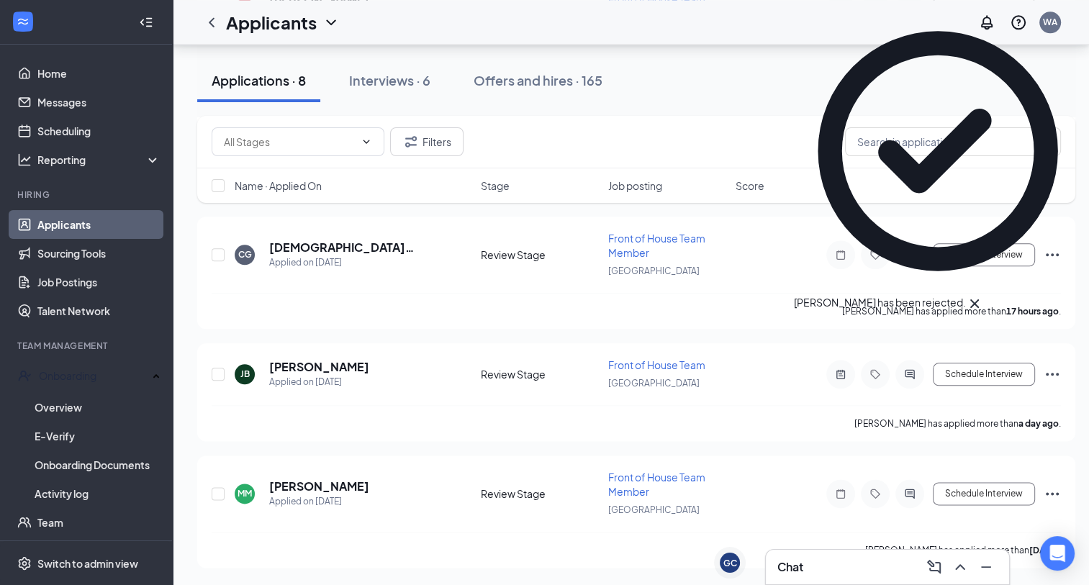
scroll to position [1611, 0]
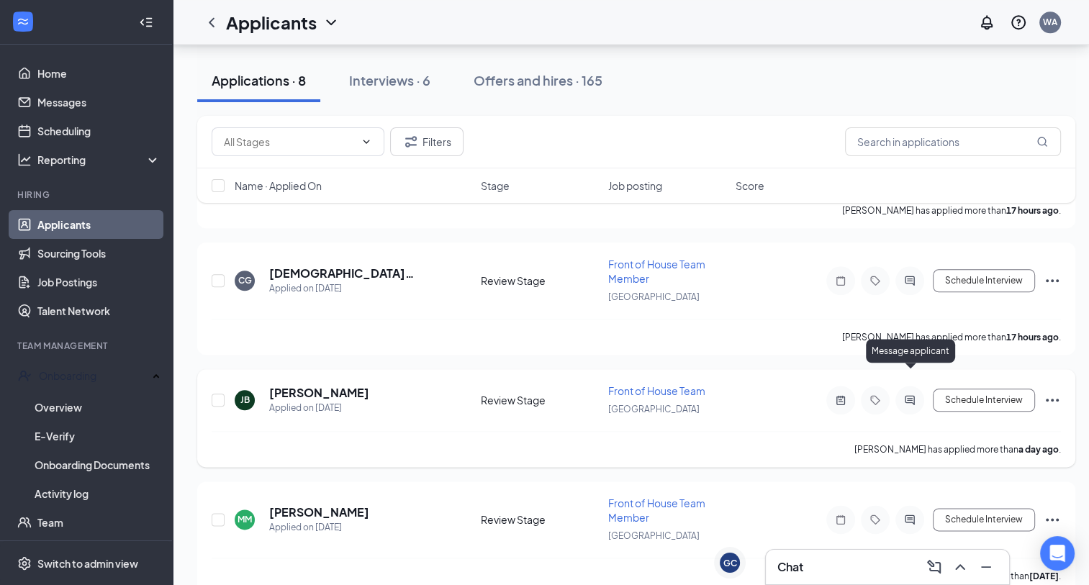
click at [913, 394] on icon "ActiveChat" at bounding box center [909, 400] width 17 height 12
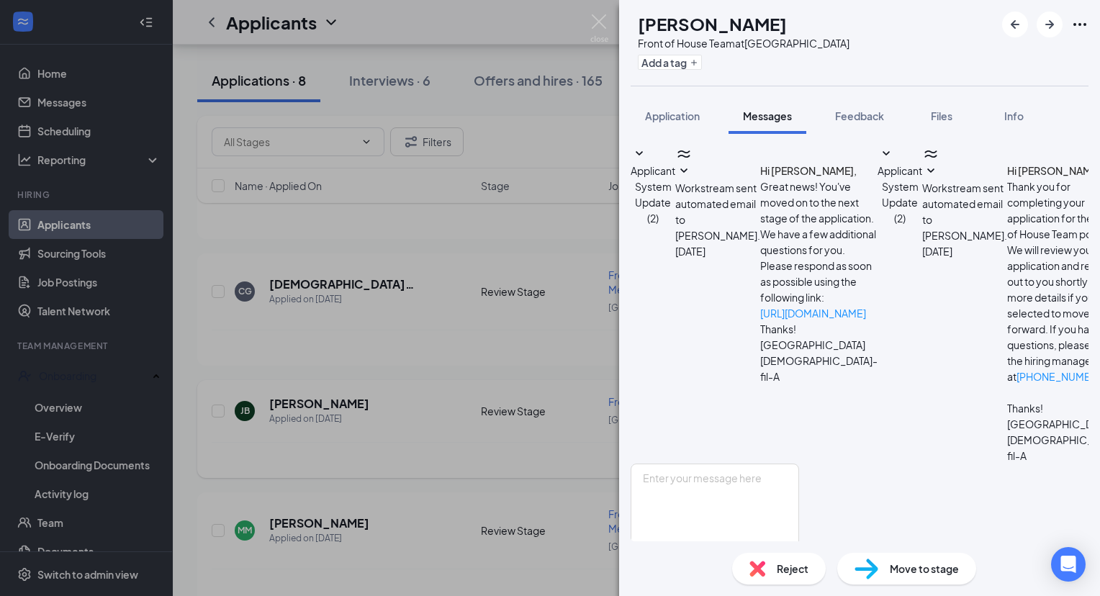
scroll to position [37, 0]
click at [873, 117] on span "Feedback" at bounding box center [859, 115] width 49 height 13
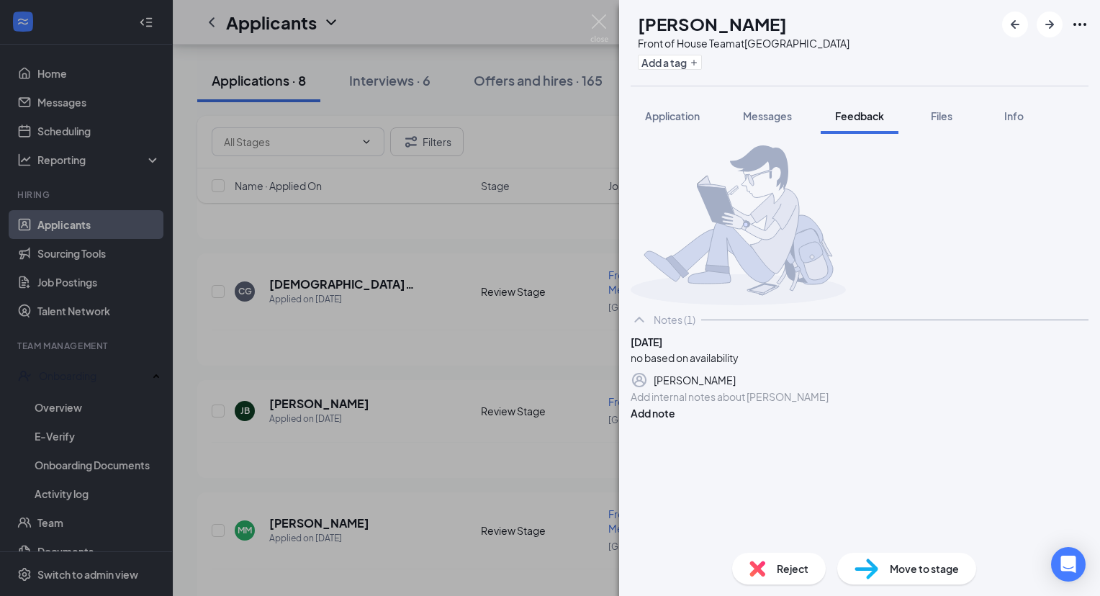
click at [790, 564] on span "Reject" at bounding box center [793, 569] width 32 height 16
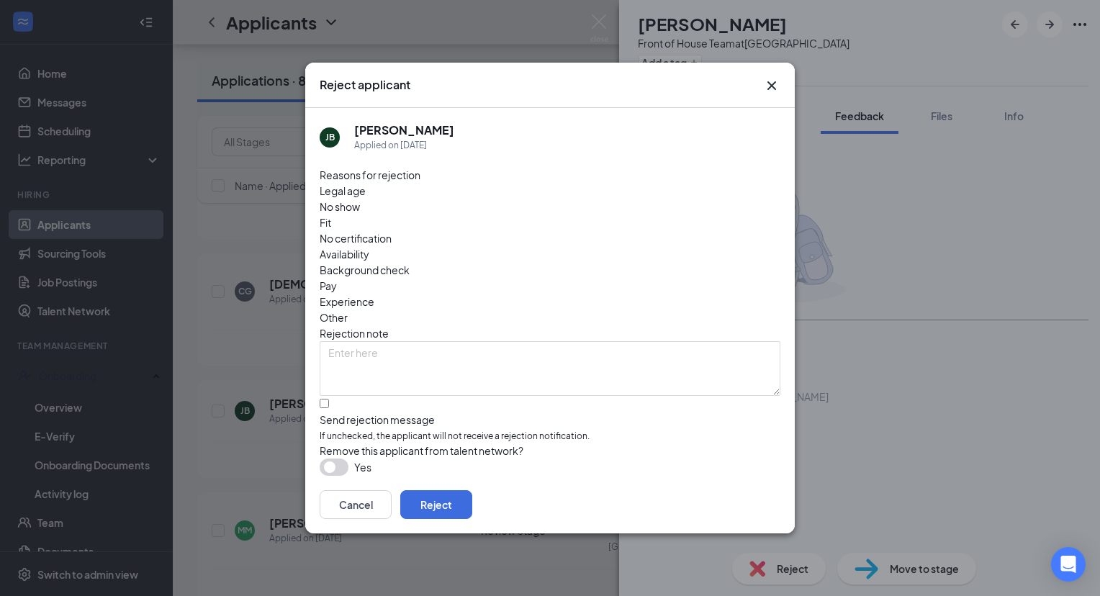
click at [369, 246] on span "Availability" at bounding box center [345, 254] width 50 height 16
click at [329, 399] on input "Send rejection message If unchecked, the applicant will not receive a rejection…" at bounding box center [324, 403] width 9 height 9
checkbox input "true"
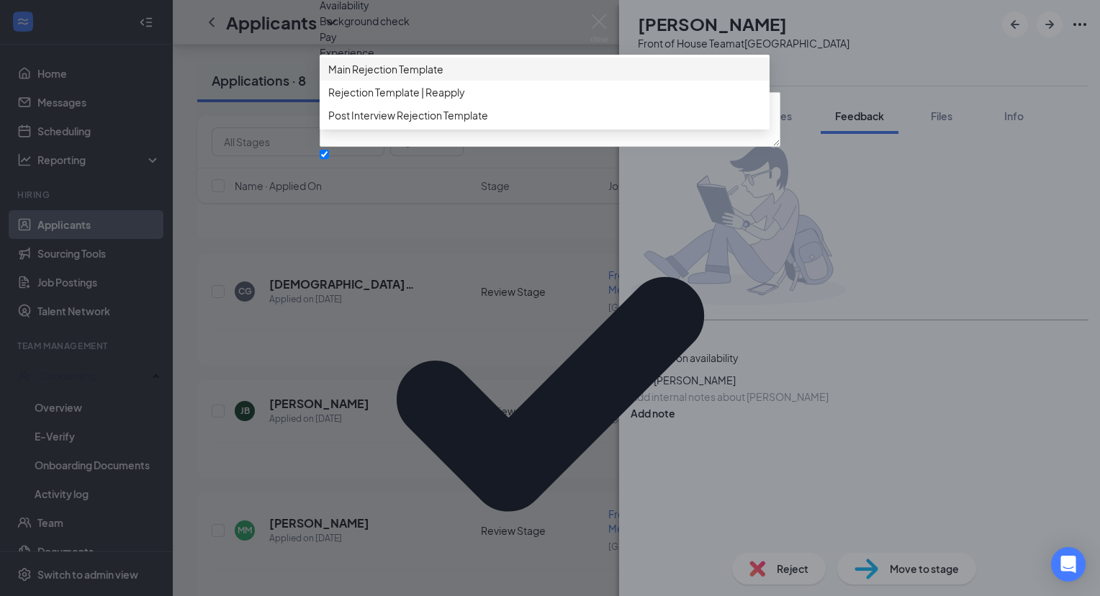
click at [384, 77] on span "Main Rejection Template" at bounding box center [385, 69] width 115 height 16
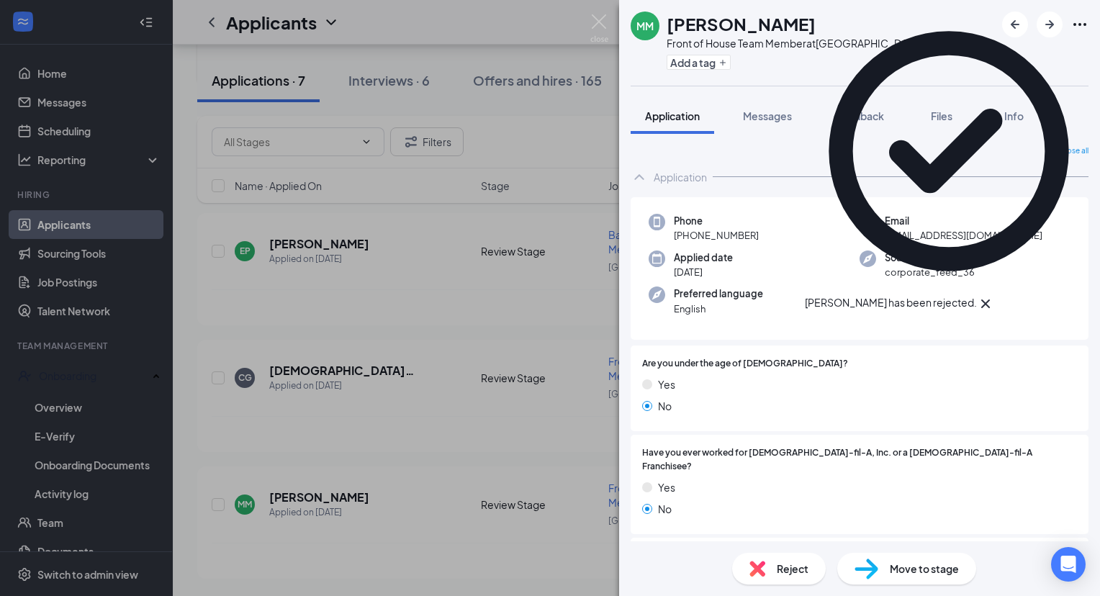
scroll to position [1379, 0]
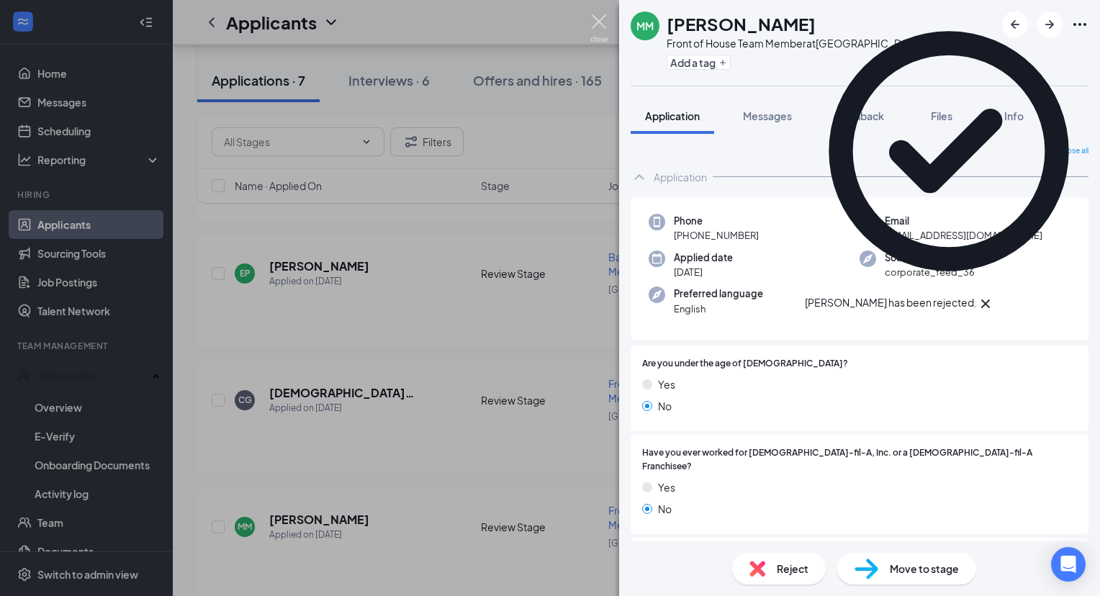
click at [600, 23] on img at bounding box center [599, 28] width 18 height 28
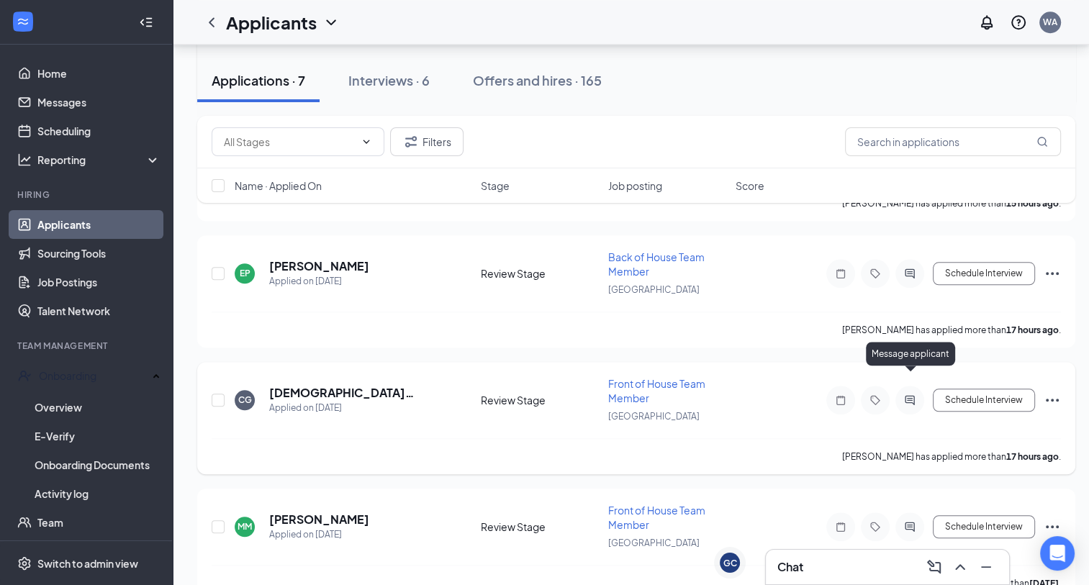
click at [908, 394] on icon "ActiveChat" at bounding box center [909, 400] width 17 height 12
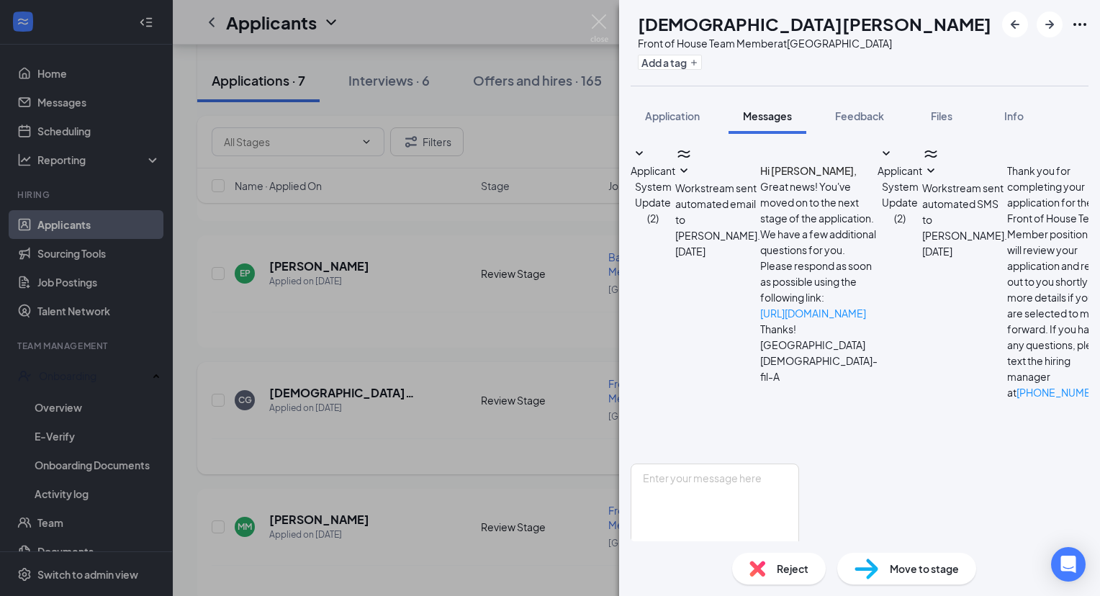
scroll to position [37, 0]
click at [867, 122] on div "Feedback" at bounding box center [859, 116] width 49 height 14
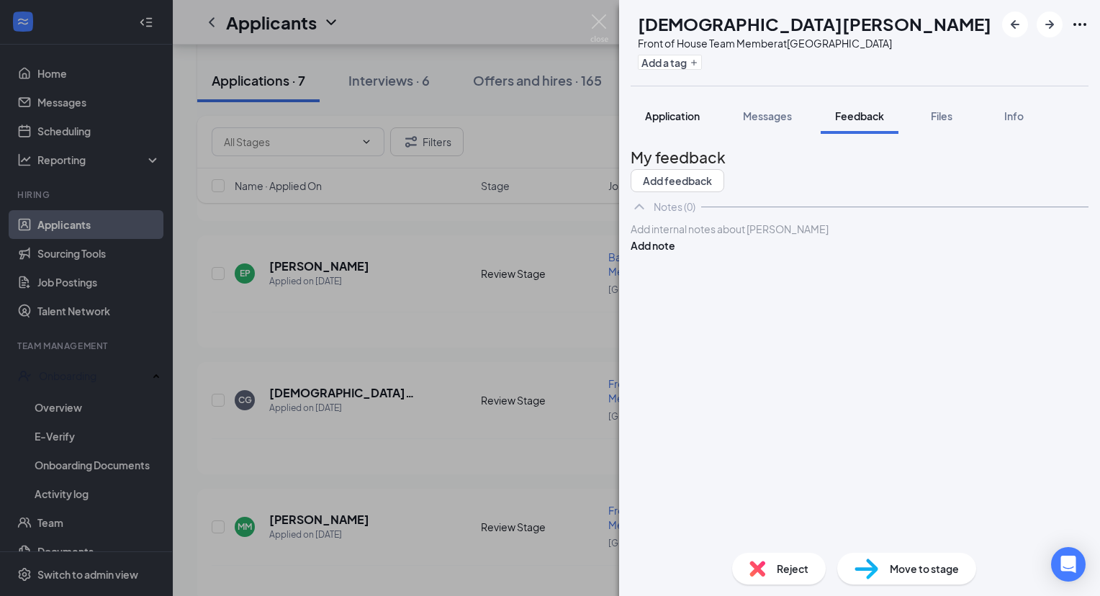
click at [688, 113] on span "Application" at bounding box center [672, 115] width 55 height 13
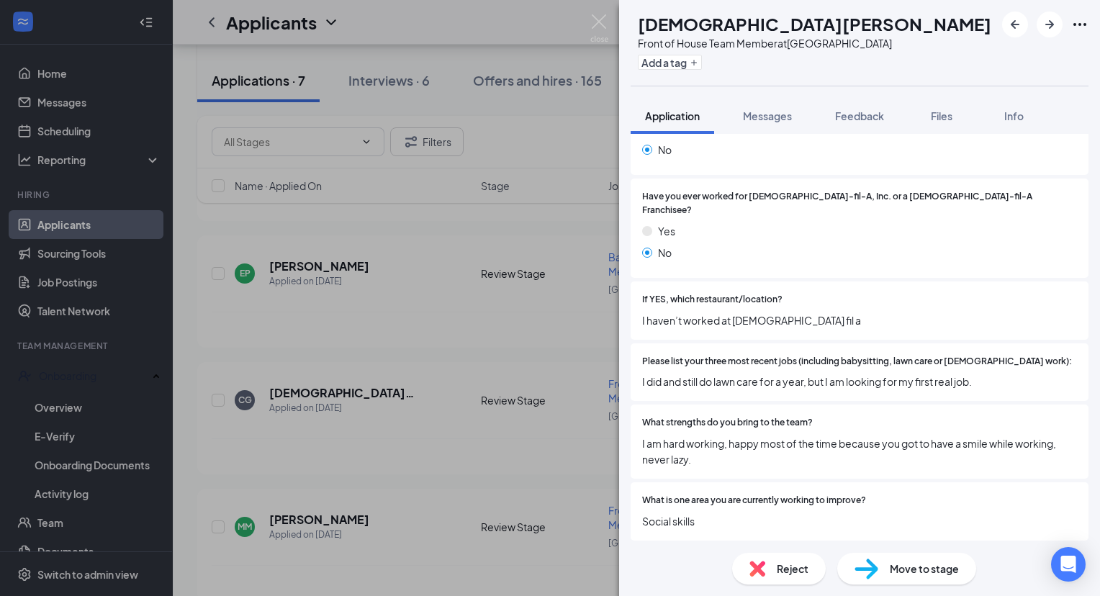
scroll to position [214, 0]
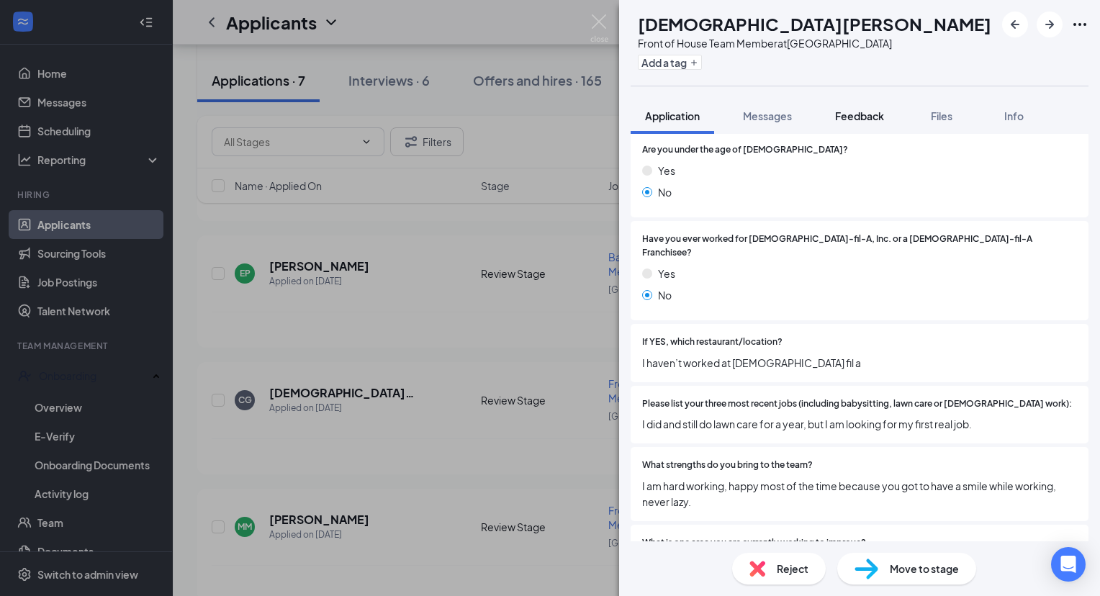
click at [859, 120] on span "Feedback" at bounding box center [859, 115] width 49 height 13
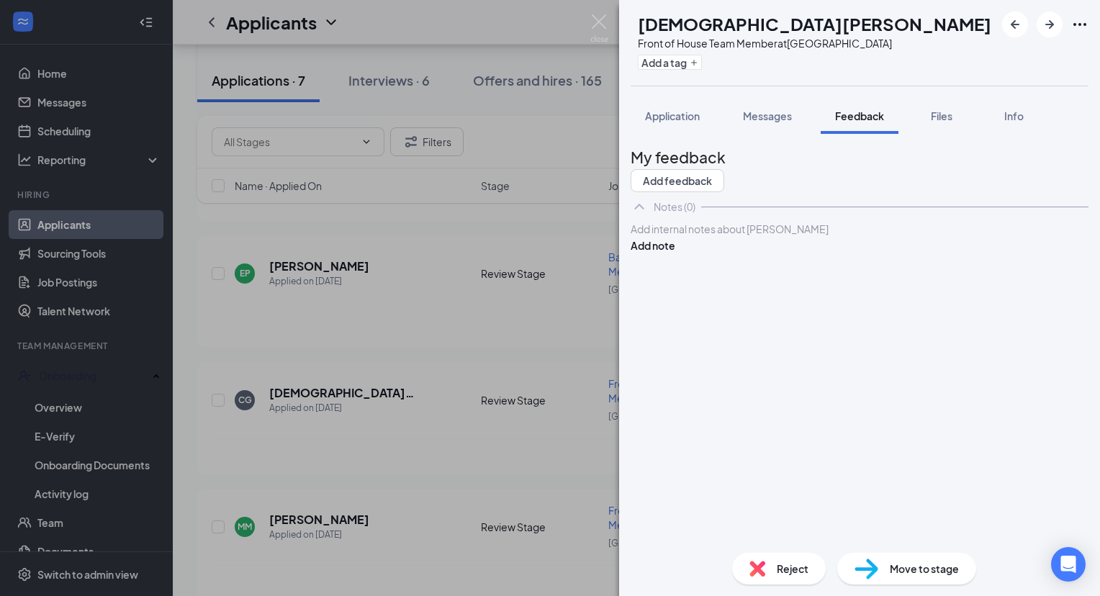
click at [803, 237] on div at bounding box center [859, 229] width 456 height 15
click at [675, 253] on button "Add note" at bounding box center [653, 246] width 45 height 16
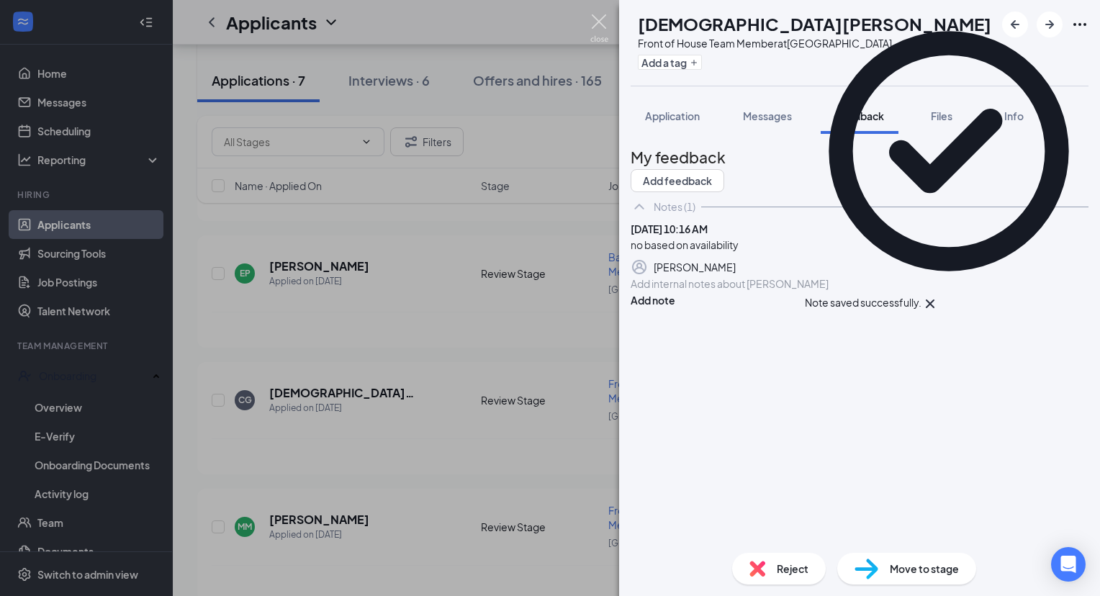
click at [605, 23] on img at bounding box center [599, 28] width 18 height 28
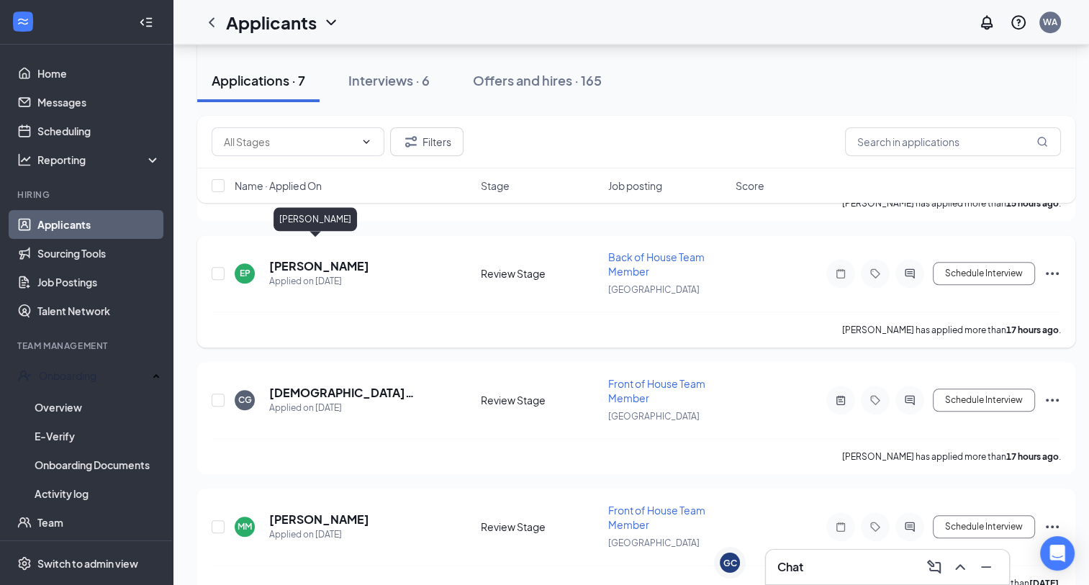
click at [332, 258] on h5 "[PERSON_NAME]" at bounding box center [319, 266] width 100 height 16
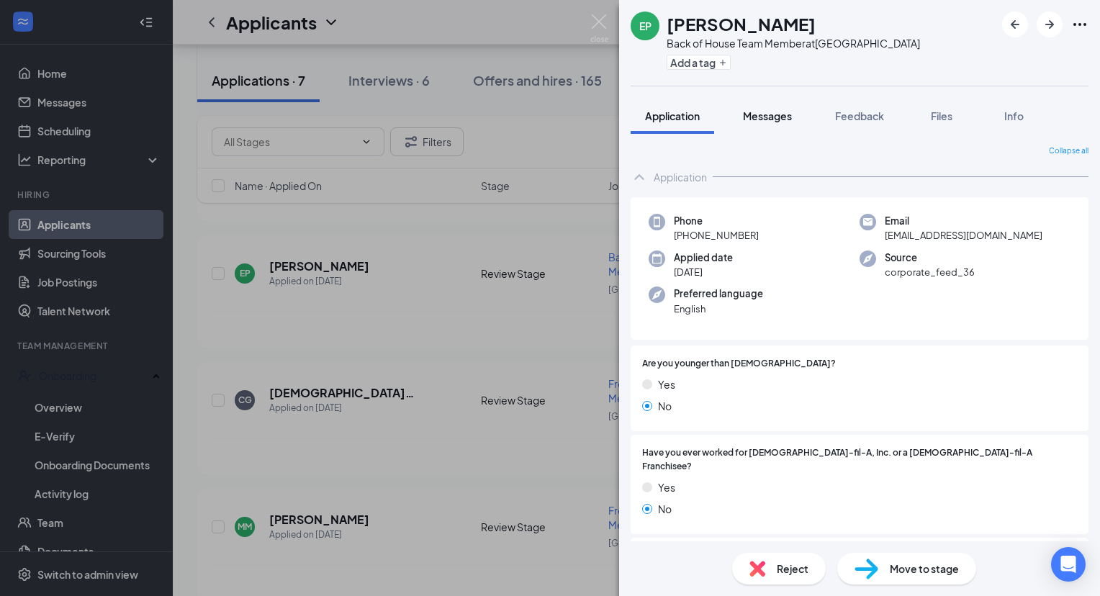
click at [788, 117] on span "Messages" at bounding box center [767, 115] width 49 height 13
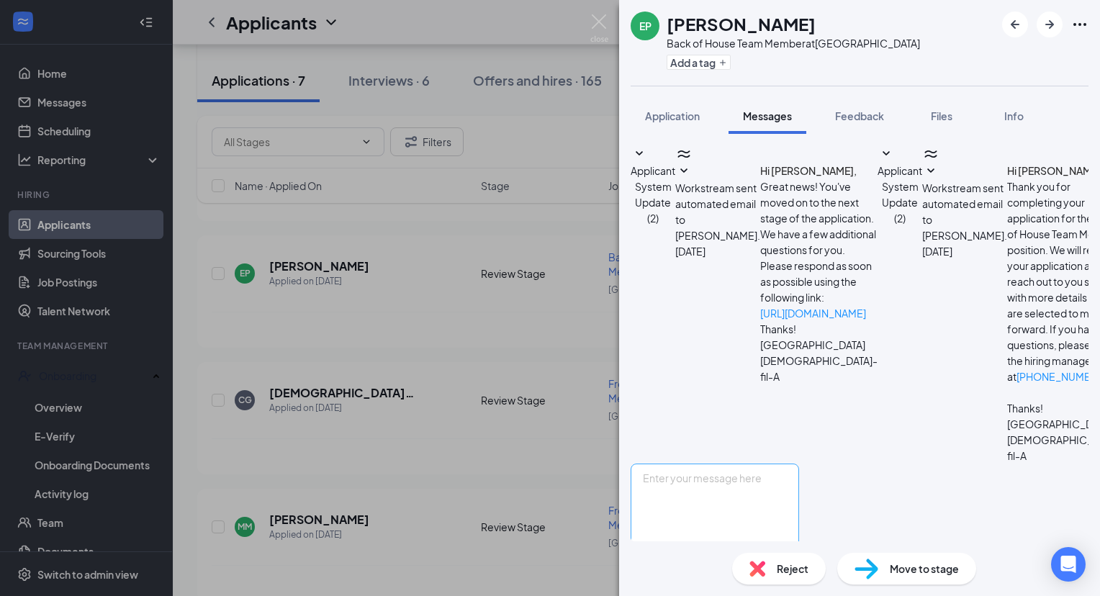
scroll to position [37, 0]
click at [749, 464] on textarea at bounding box center [715, 507] width 168 height 86
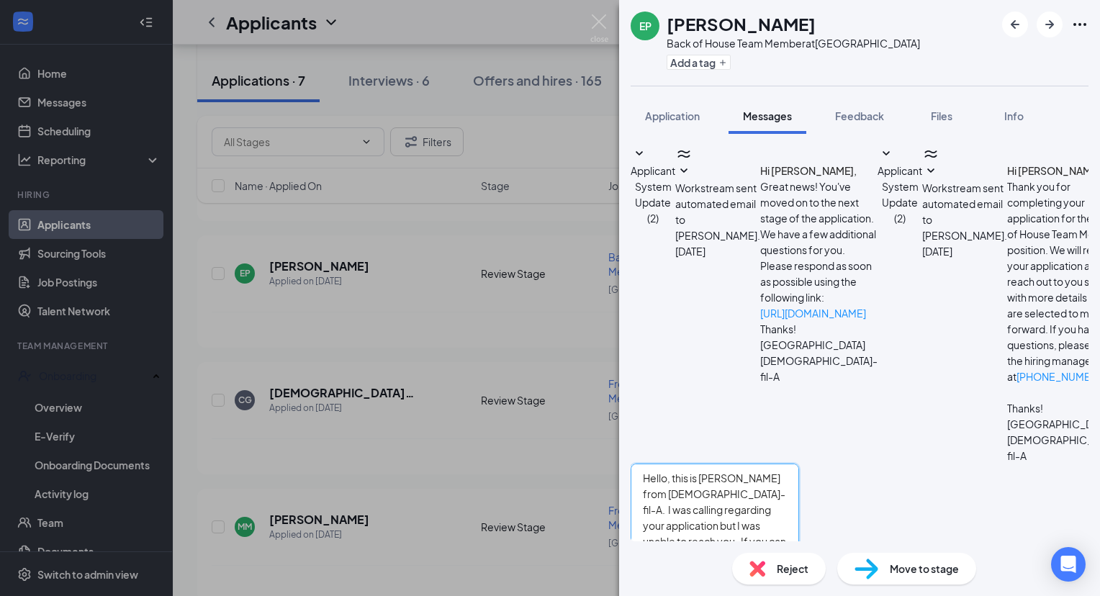
type textarea "Hello, this is [PERSON_NAME] from [DEMOGRAPHIC_DATA]-fil-A. I was calling regar…"
click at [799, 550] on button "Send" at bounding box center [786, 575] width 25 height 50
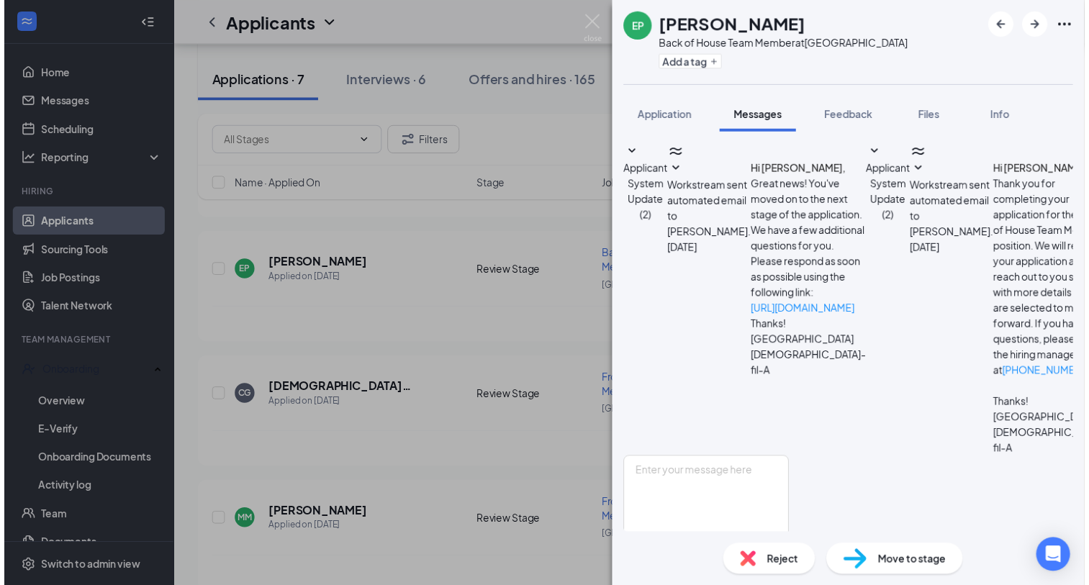
scroll to position [177, 0]
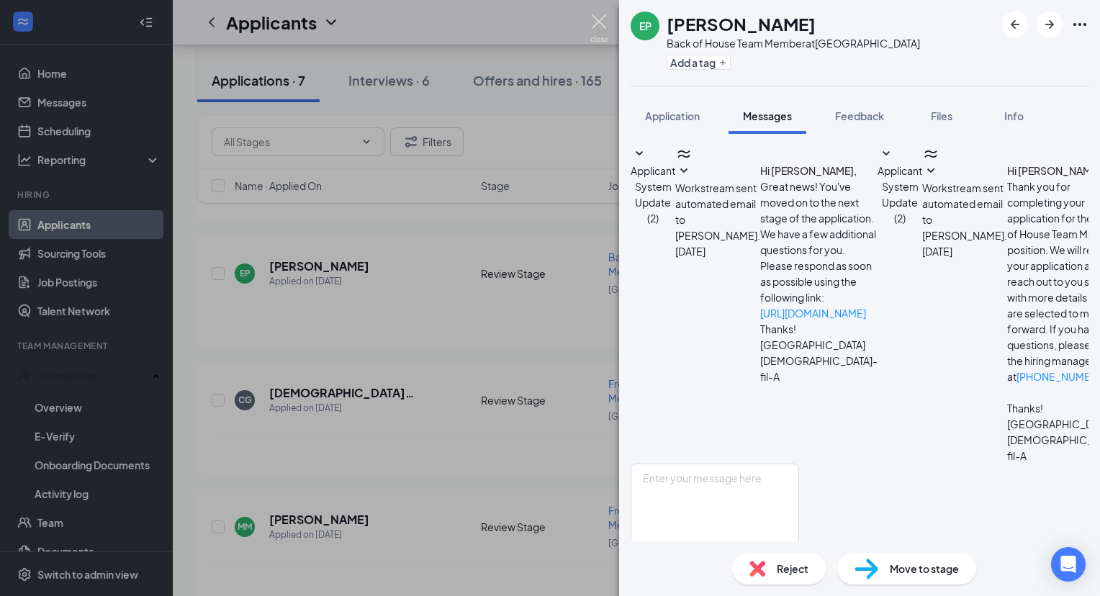
click at [597, 28] on img at bounding box center [599, 28] width 18 height 28
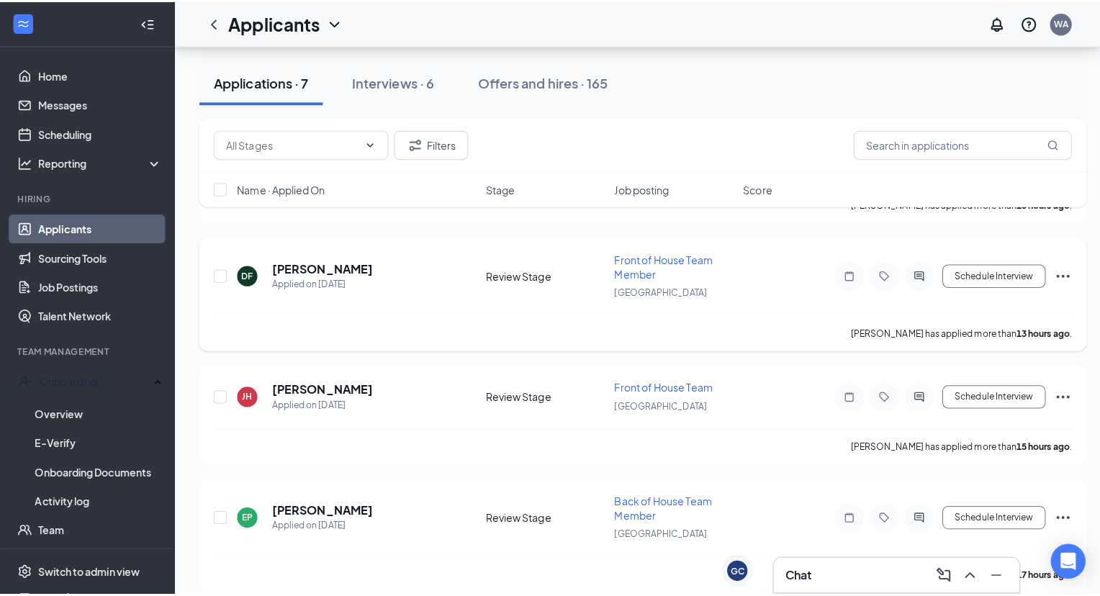
scroll to position [1142, 0]
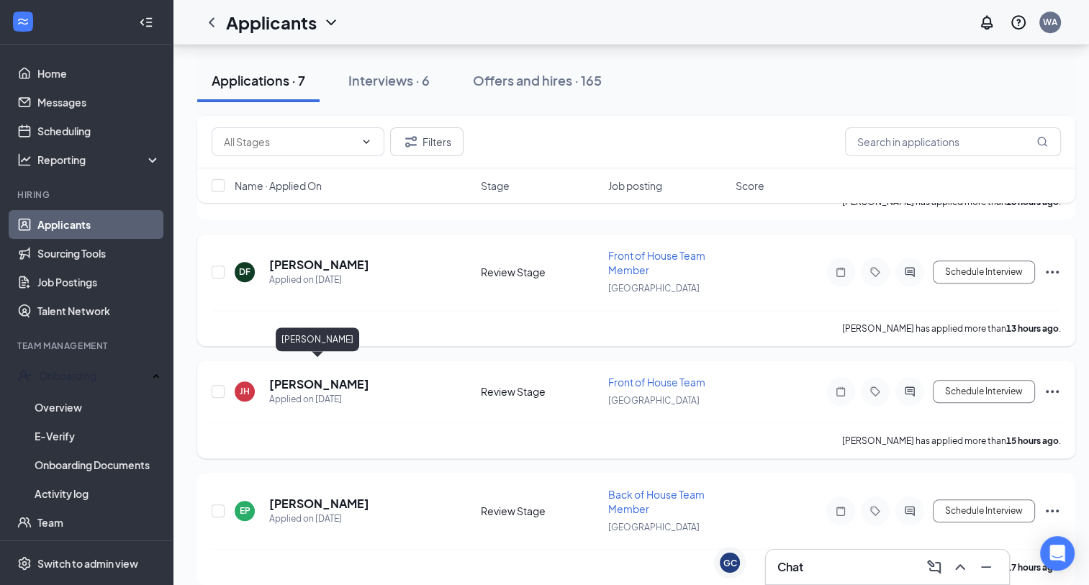
click at [354, 376] on h5 "[PERSON_NAME]" at bounding box center [319, 384] width 100 height 16
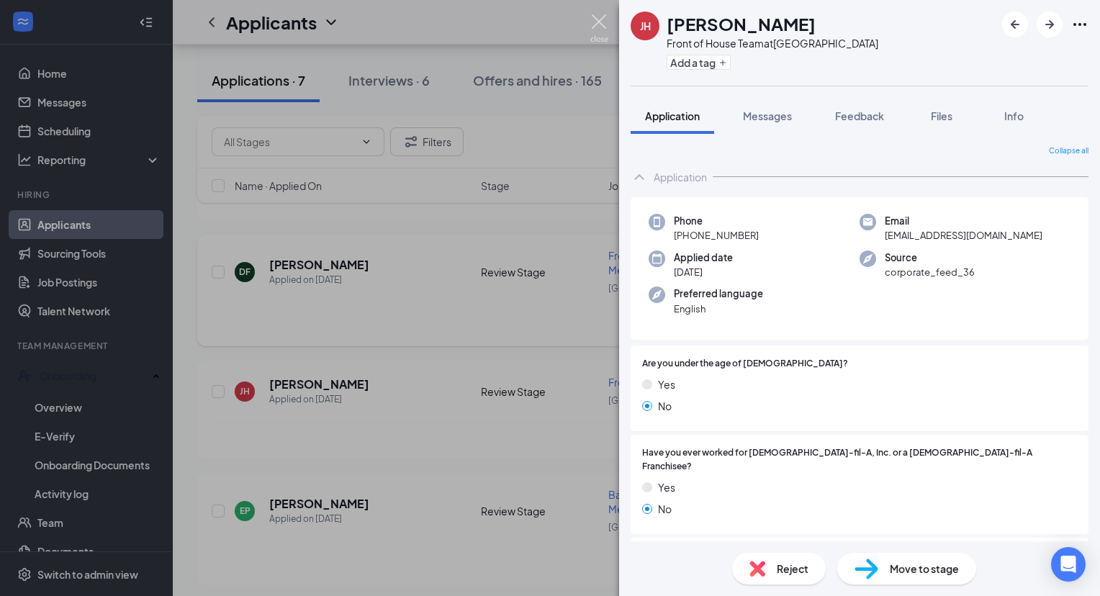
click at [598, 17] on img at bounding box center [599, 28] width 18 height 28
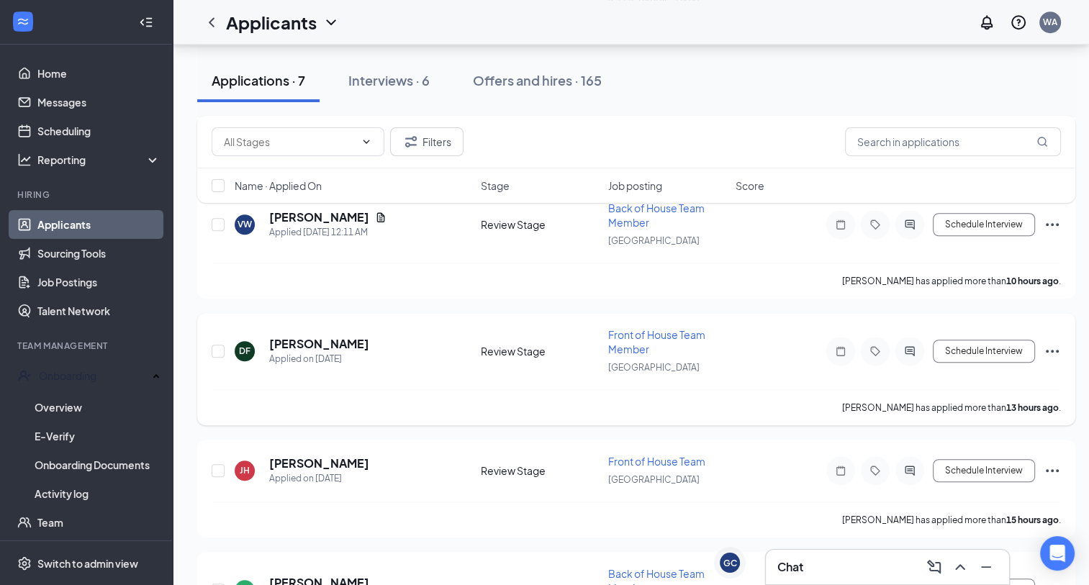
scroll to position [1055, 0]
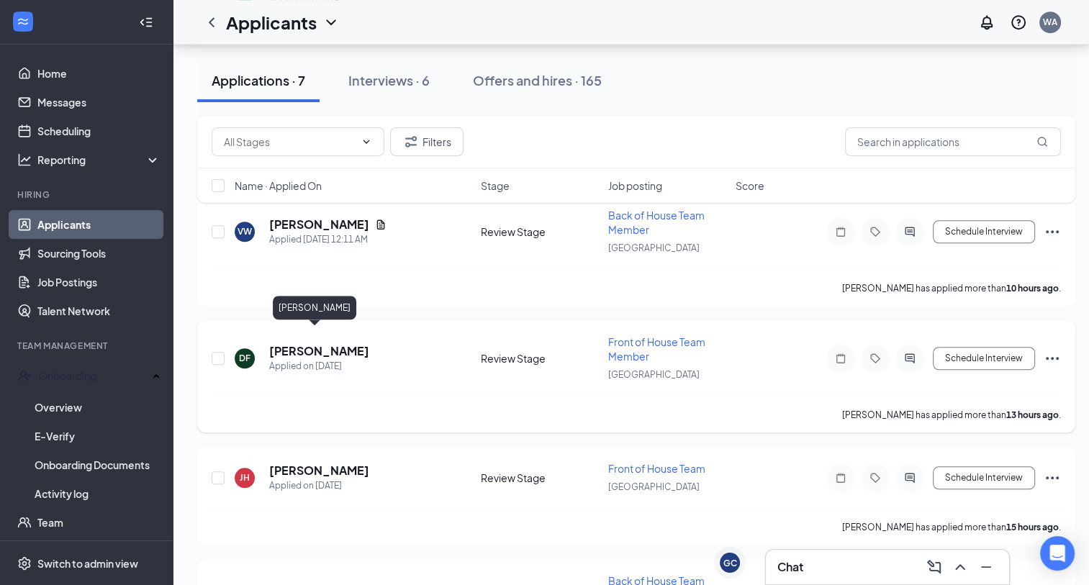
click at [325, 343] on h5 "[PERSON_NAME]" at bounding box center [319, 351] width 100 height 16
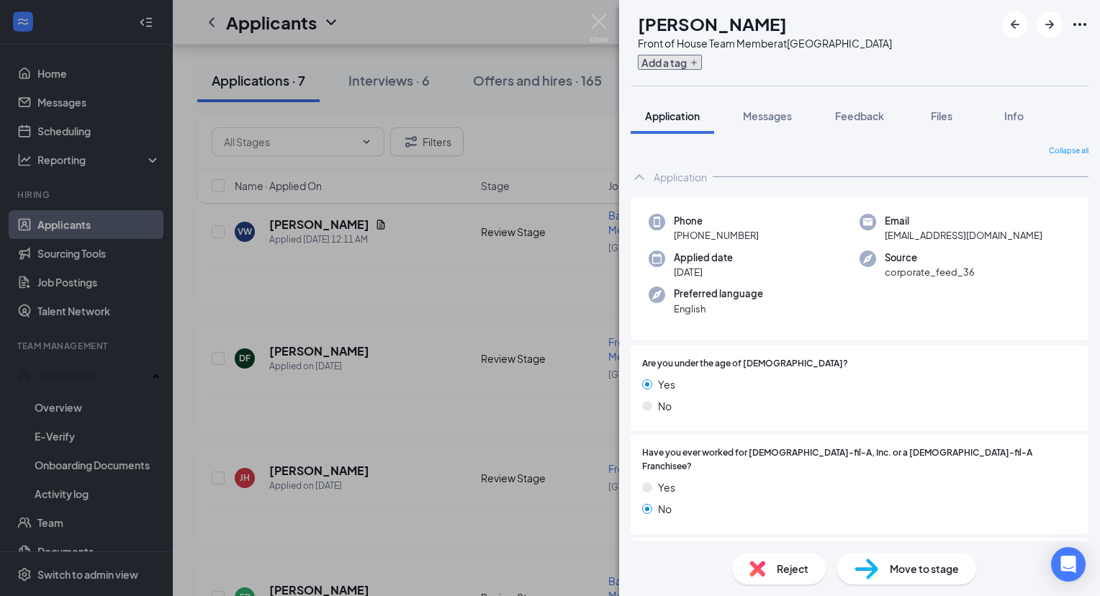
click at [700, 60] on button "Add a tag" at bounding box center [670, 62] width 64 height 15
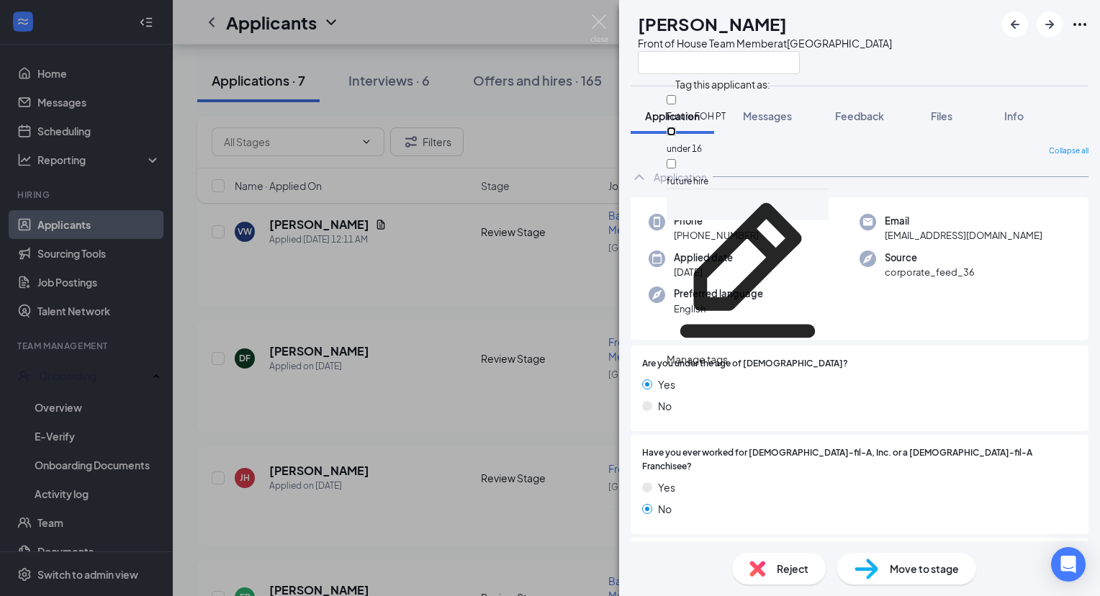
click at [676, 127] on input "under 16" at bounding box center [671, 131] width 9 height 9
checkbox input "true"
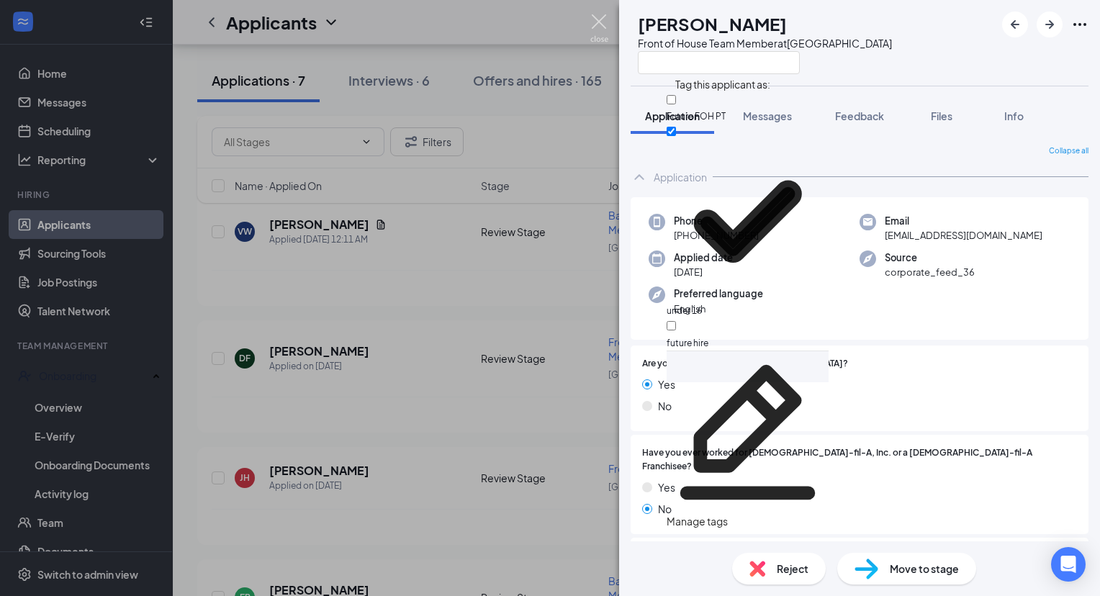
click at [597, 25] on img at bounding box center [599, 28] width 18 height 28
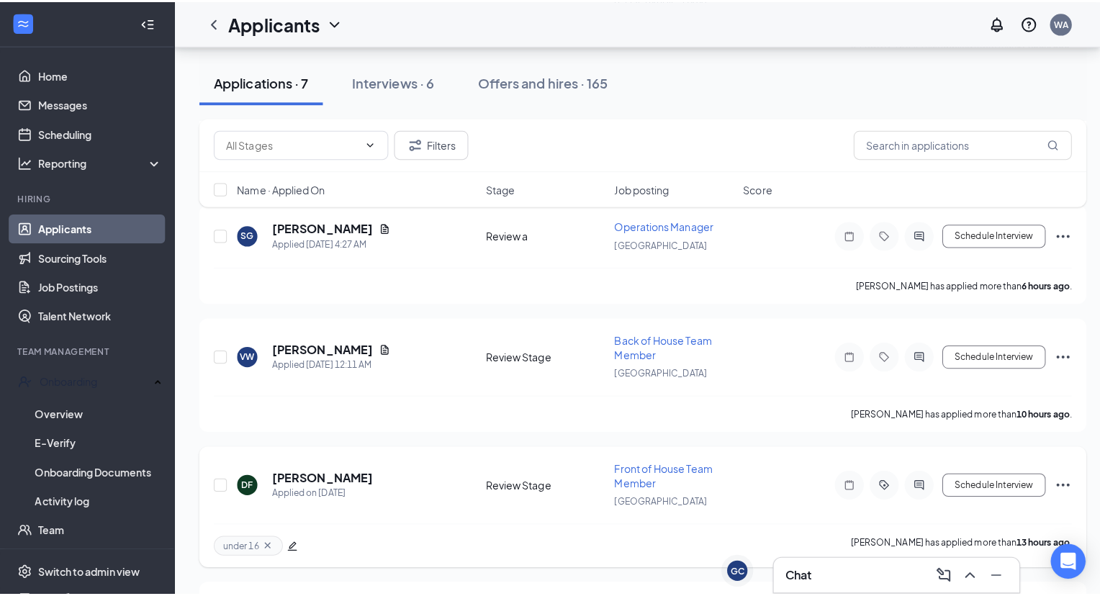
scroll to position [942, 0]
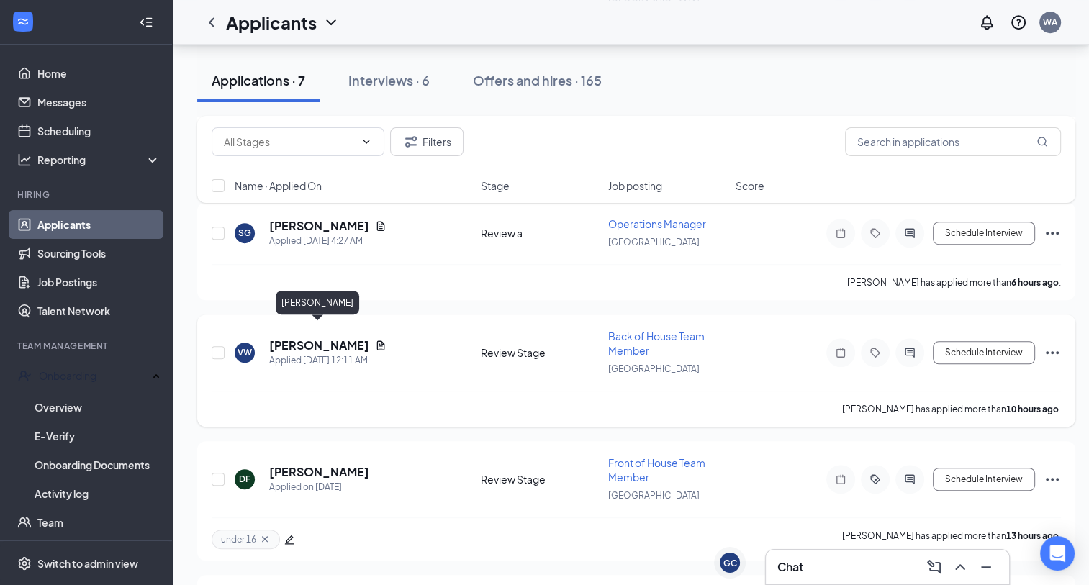
click at [333, 338] on h5 "[PERSON_NAME]" at bounding box center [319, 346] width 100 height 16
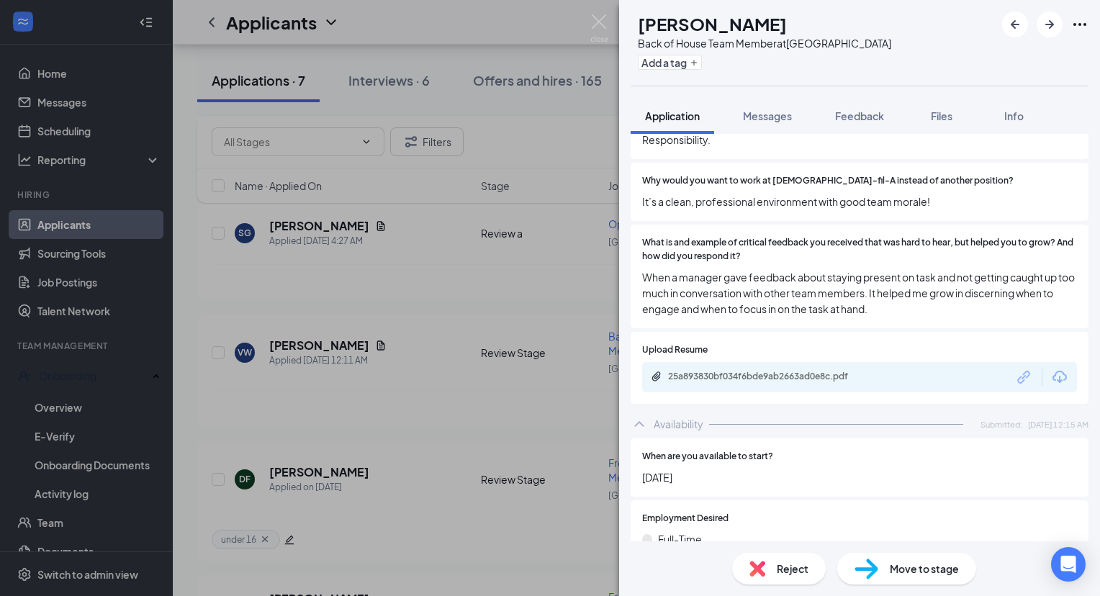
scroll to position [705, 0]
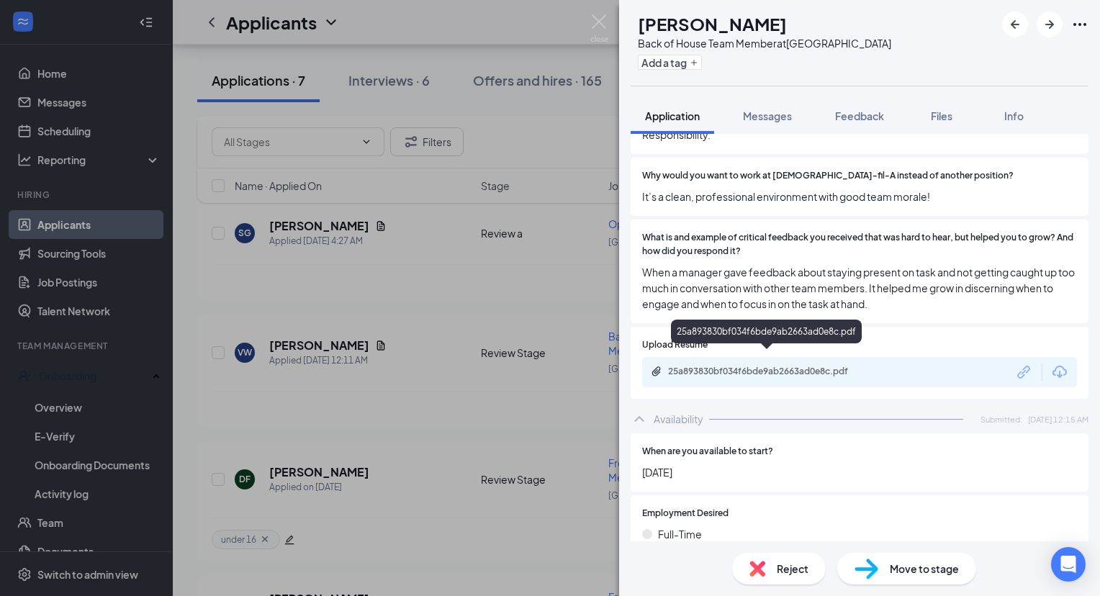
click at [791, 366] on div "25a893830bf034f6bde9ab2663ad0e8c.pdf" at bounding box center [769, 372] width 202 height 12
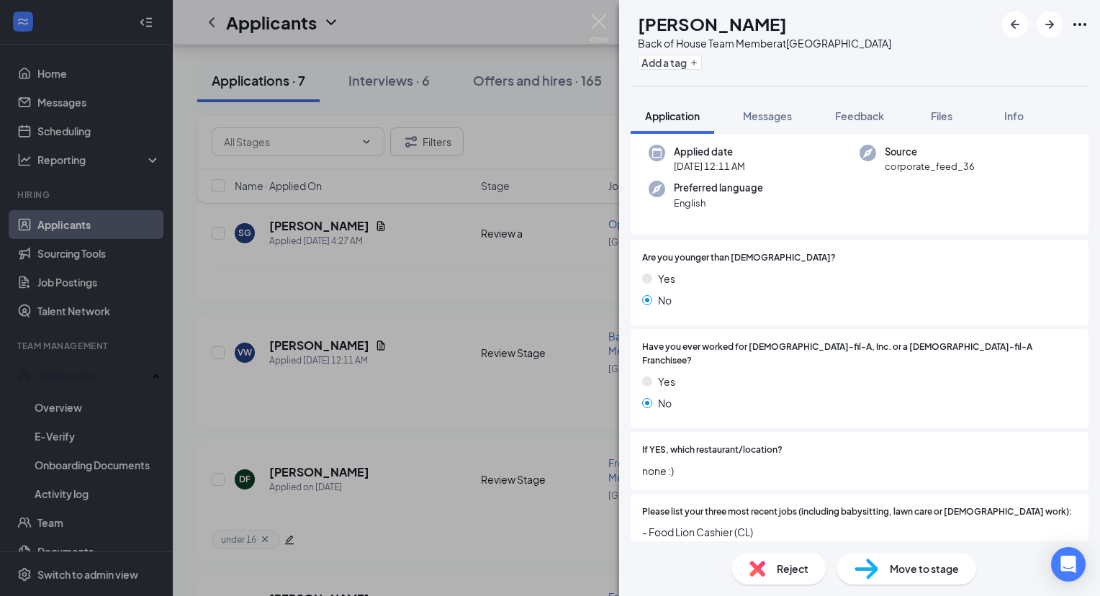
scroll to position [0, 0]
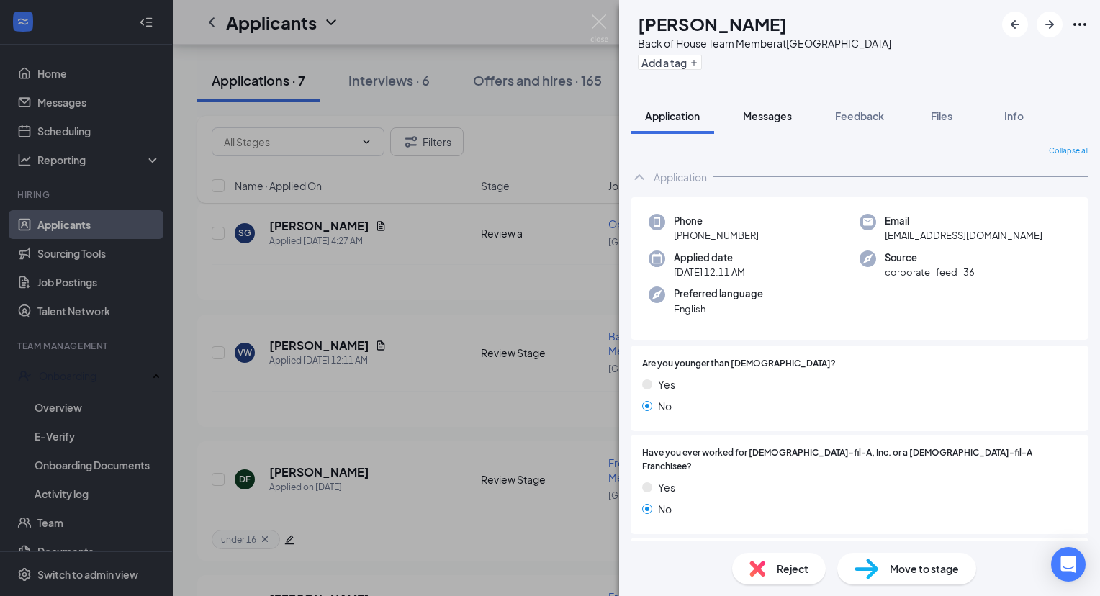
click at [773, 111] on span "Messages" at bounding box center [767, 115] width 49 height 13
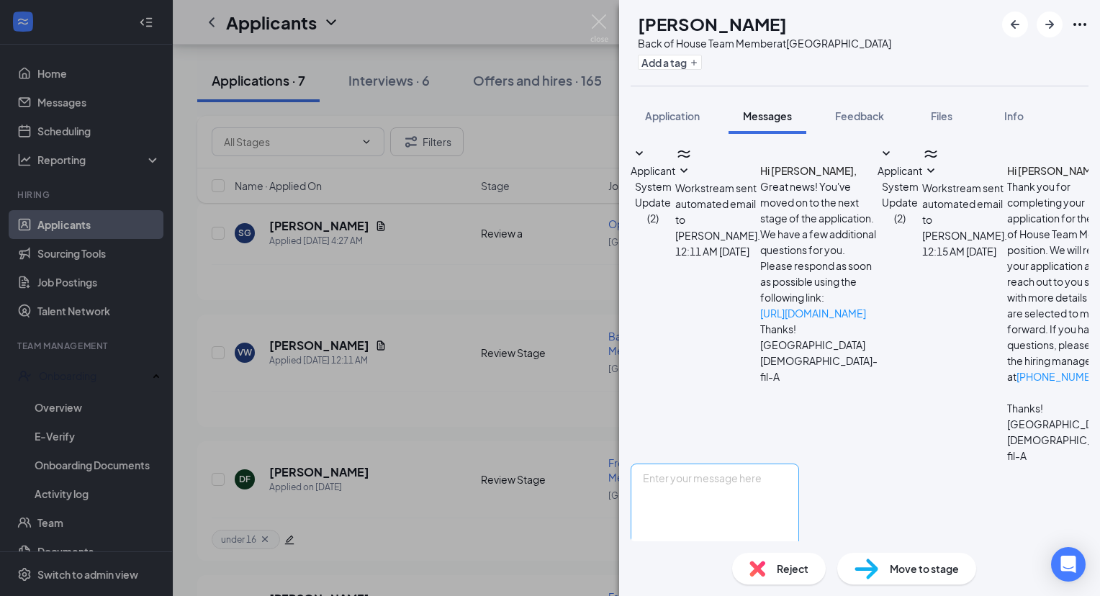
scroll to position [37, 0]
click at [748, 464] on textarea at bounding box center [715, 507] width 168 height 86
paste textarea "Anonymous as we are currently in [GEOGRAPHIC_DATA] but not very happy so lookin…"
type textarea "Anonymous as we are currently in [GEOGRAPHIC_DATA] but not very happy so lookin…"
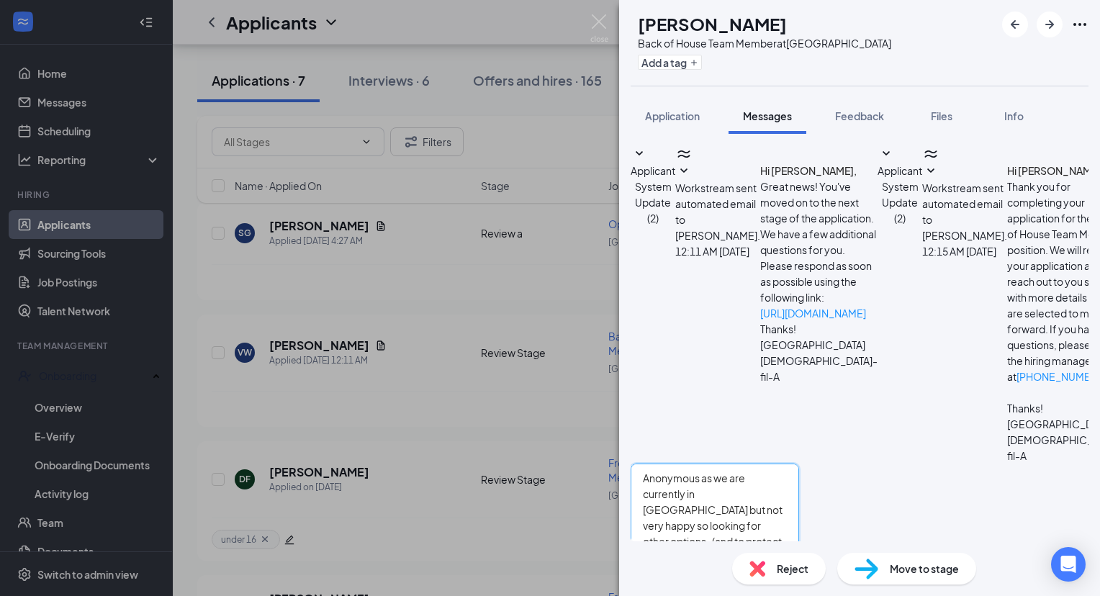
drag, startPoint x: 798, startPoint y: 486, endPoint x: 651, endPoint y: 383, distance: 178.7
click at [651, 383] on div "Applicant System Update (2) Workstream sent automated email to [PERSON_NAME]. […" at bounding box center [860, 372] width 458 height 454
type textarea "Hello, my name is [PERSON_NAME] from [DEMOGRAPHIC_DATA]-fil-A and I was calling…"
click at [799, 550] on button "Send" at bounding box center [786, 575] width 25 height 50
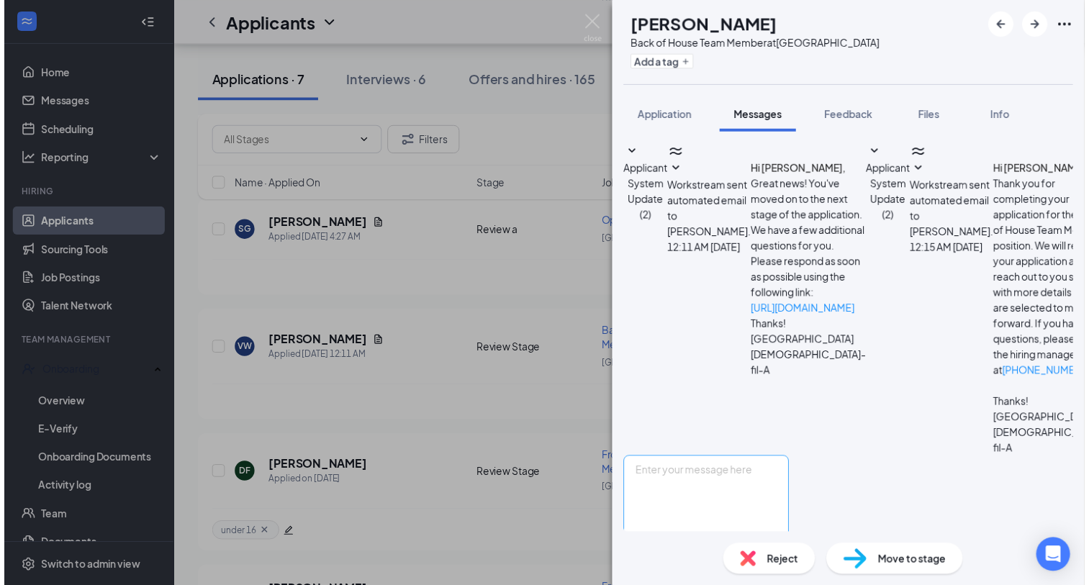
scroll to position [177, 0]
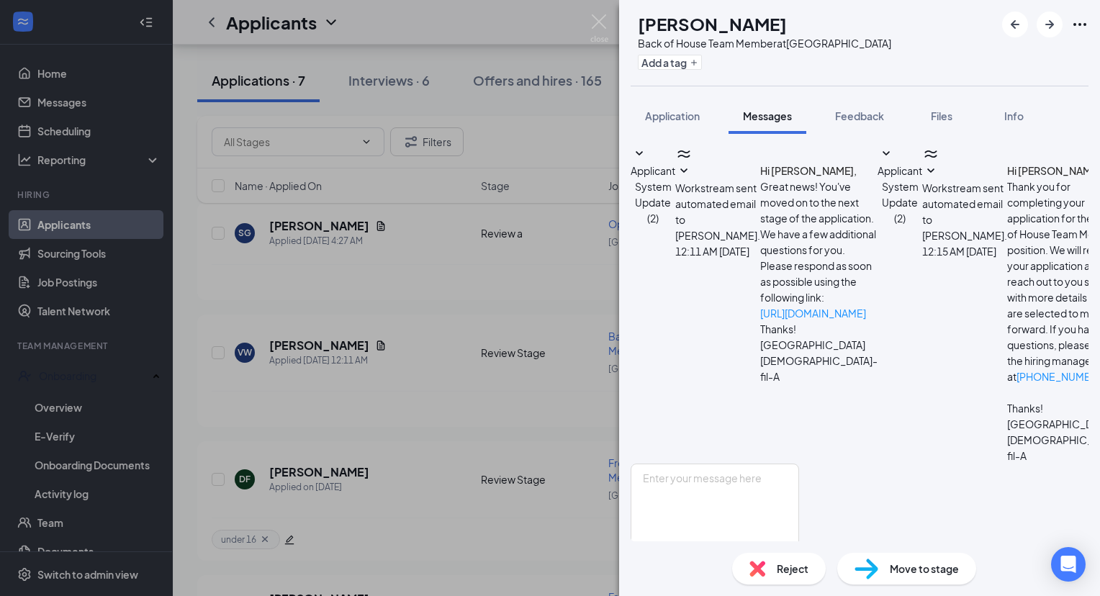
click at [602, 12] on div "VW [PERSON_NAME] Back of House Team Member at [GEOGRAPHIC_DATA] Add a tag Appli…" at bounding box center [550, 298] width 1100 height 596
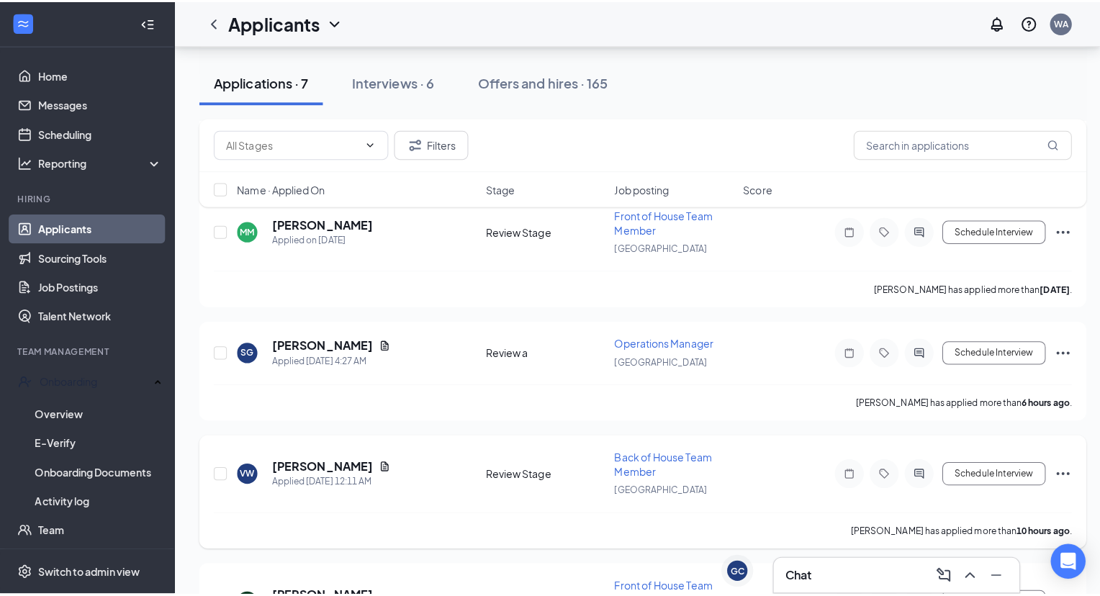
scroll to position [783, 0]
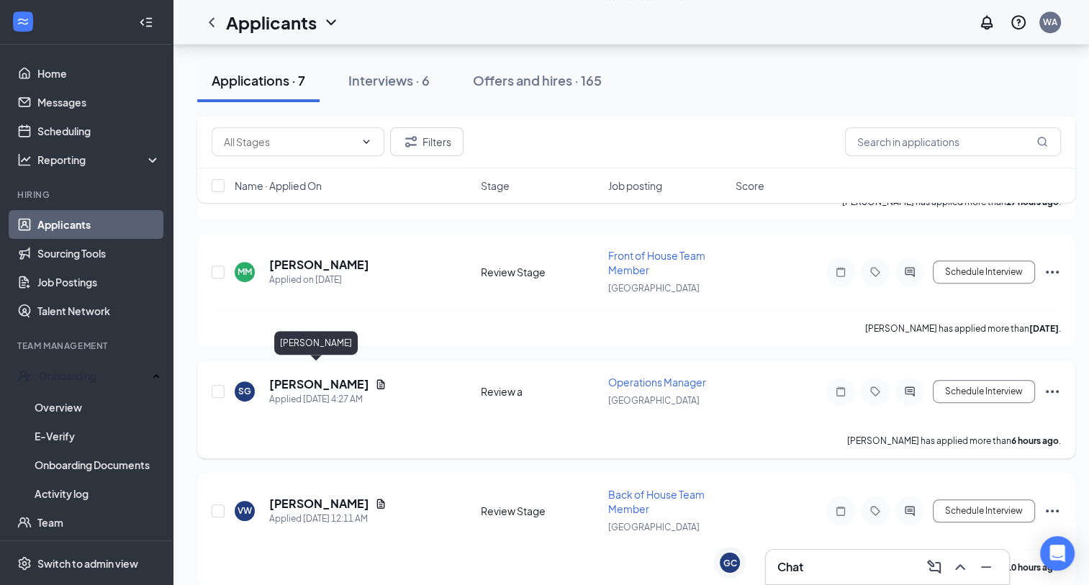
click at [320, 376] on h5 "[PERSON_NAME]" at bounding box center [319, 384] width 100 height 16
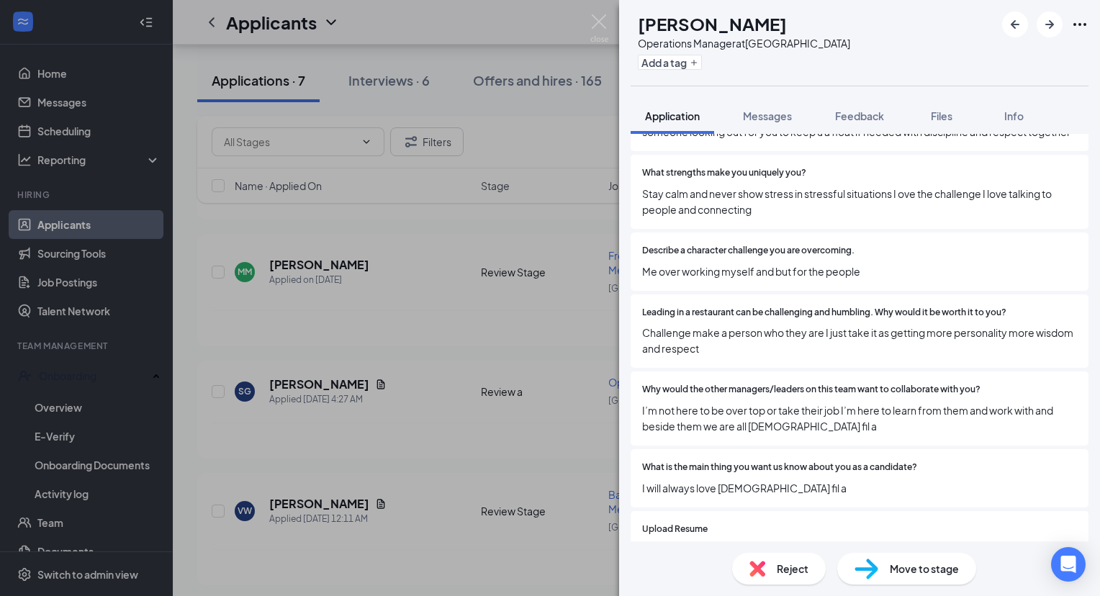
scroll to position [874, 0]
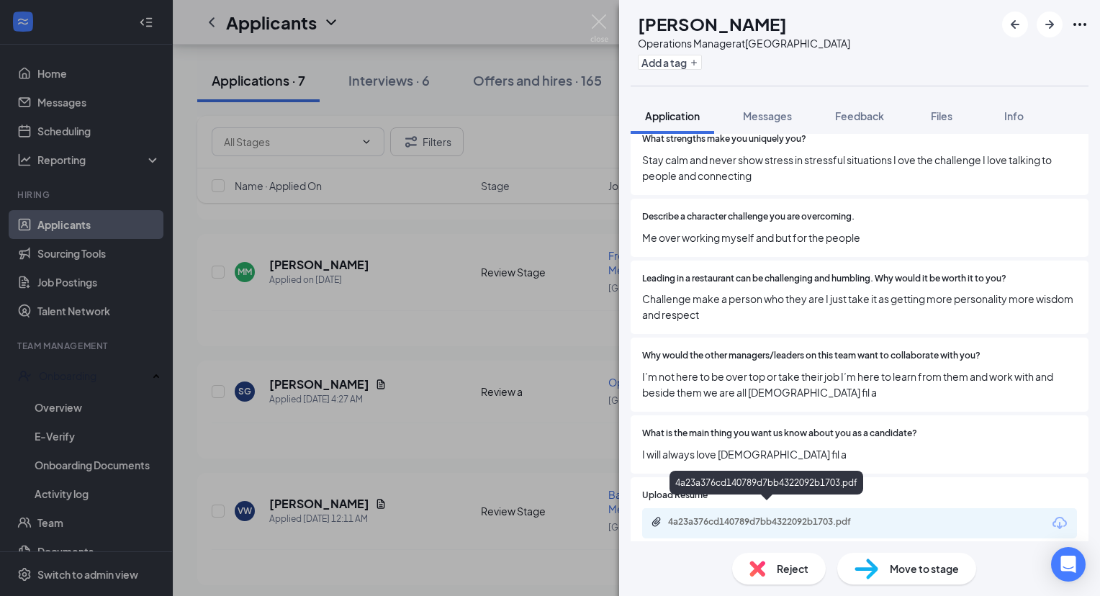
click at [760, 516] on div "4a23a376cd140789d7bb4322092b1703.pdf" at bounding box center [769, 522] width 202 height 12
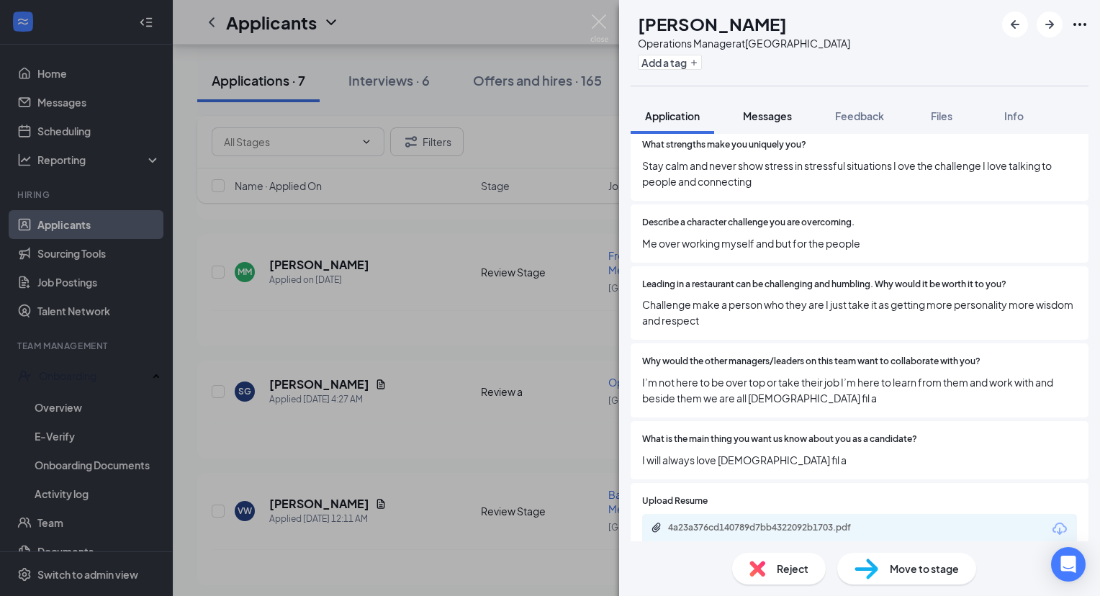
click at [772, 125] on button "Messages" at bounding box center [767, 116] width 78 height 36
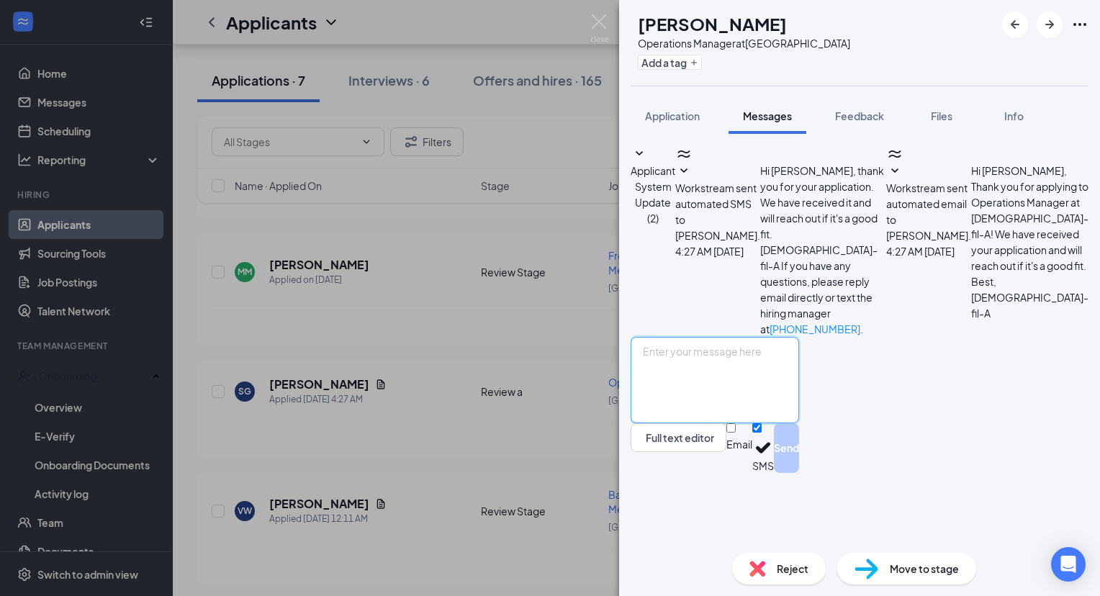
click at [749, 423] on textarea at bounding box center [715, 380] width 168 height 86
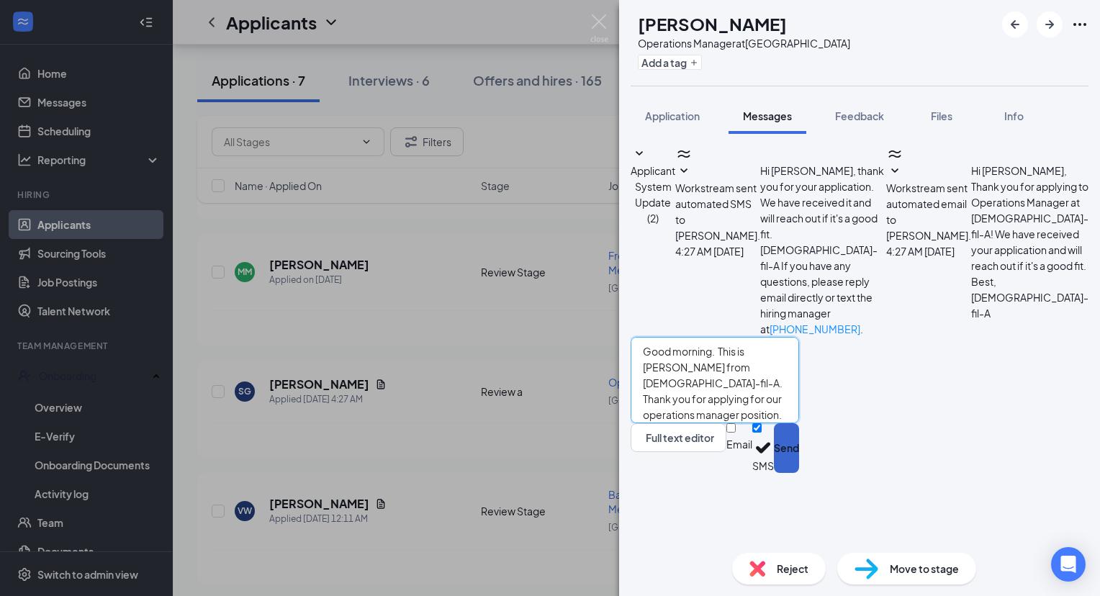
type textarea "Good morning. This is [PERSON_NAME] from [DEMOGRAPHIC_DATA]-fil-A. Thank you fo…"
click at [799, 473] on button "Send" at bounding box center [786, 448] width 25 height 50
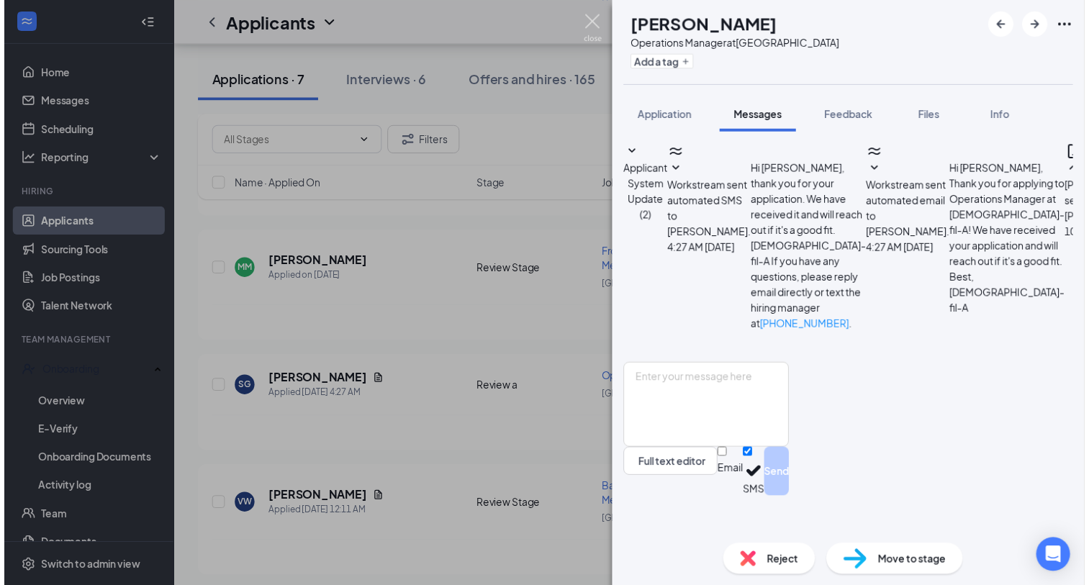
scroll to position [84, 0]
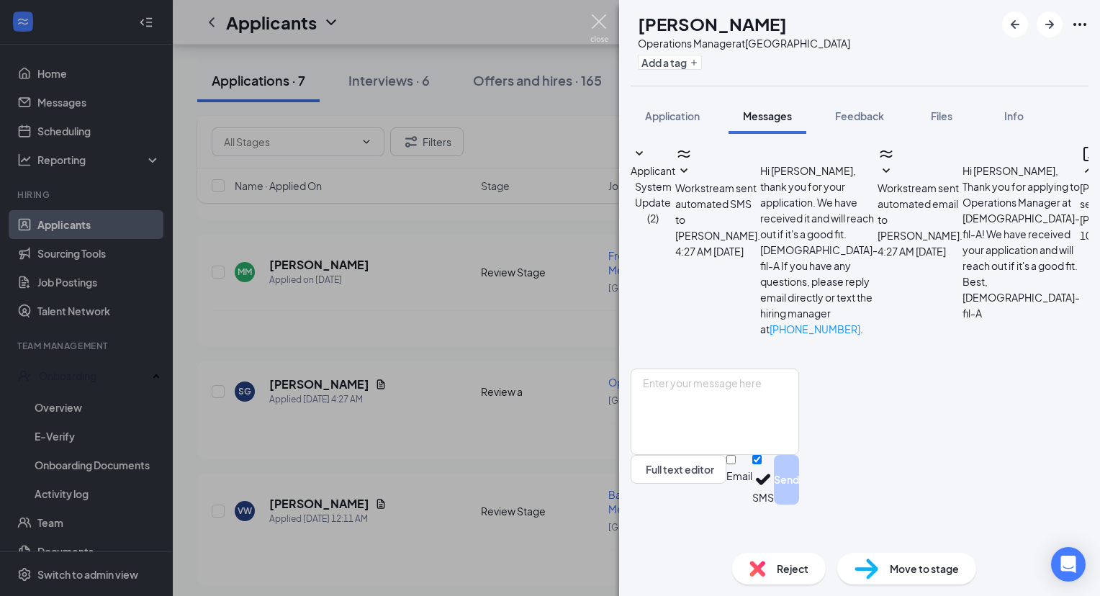
click at [602, 31] on img at bounding box center [599, 28] width 18 height 28
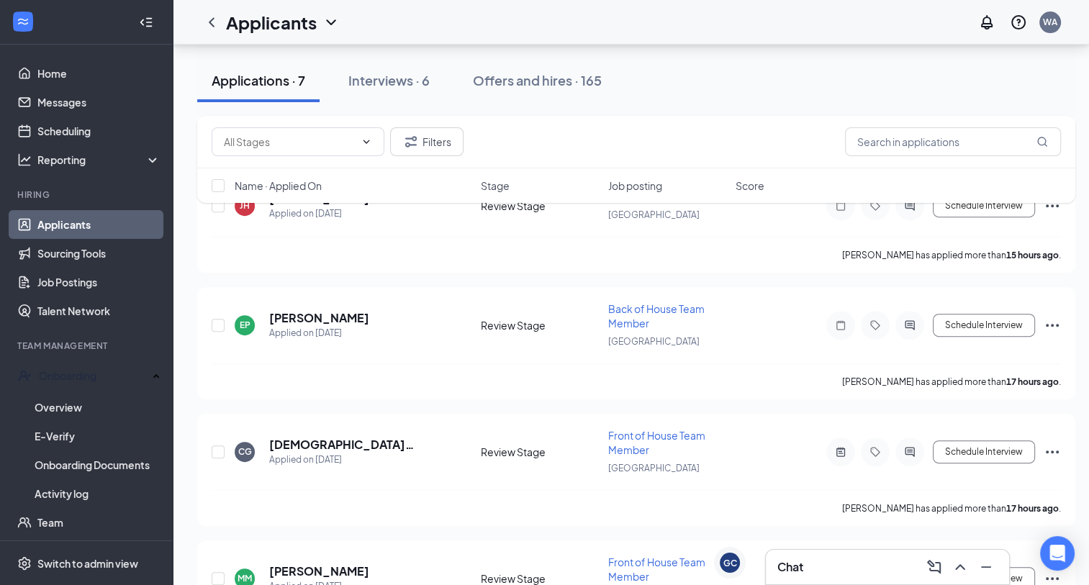
scroll to position [475, 0]
click at [339, 438] on h5 "[DEMOGRAPHIC_DATA][PERSON_NAME]" at bounding box center [355, 446] width 173 height 16
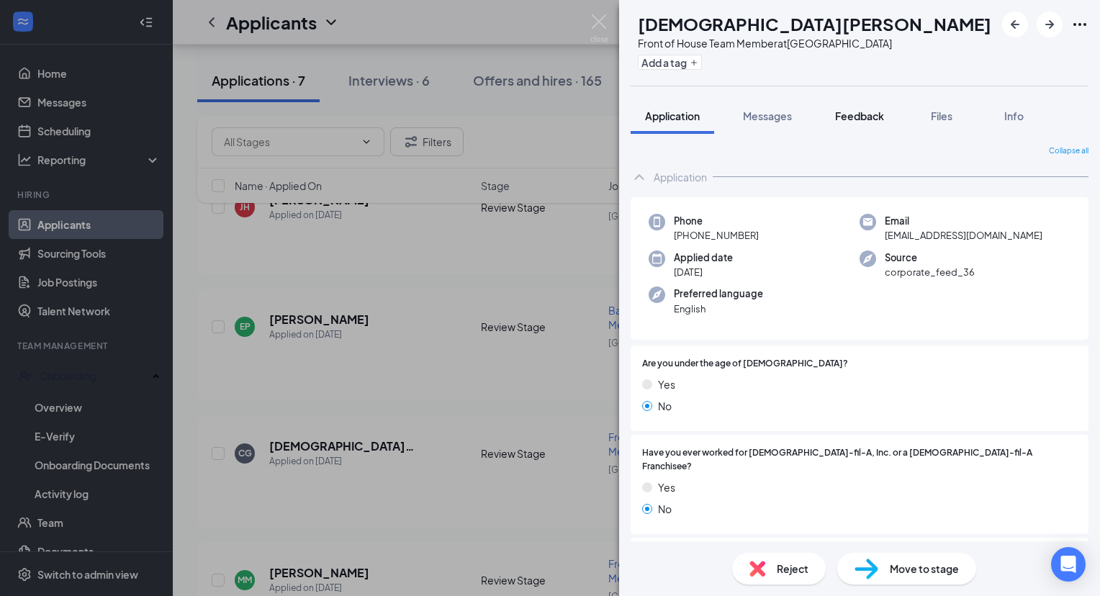
click at [878, 107] on button "Feedback" at bounding box center [860, 116] width 78 height 36
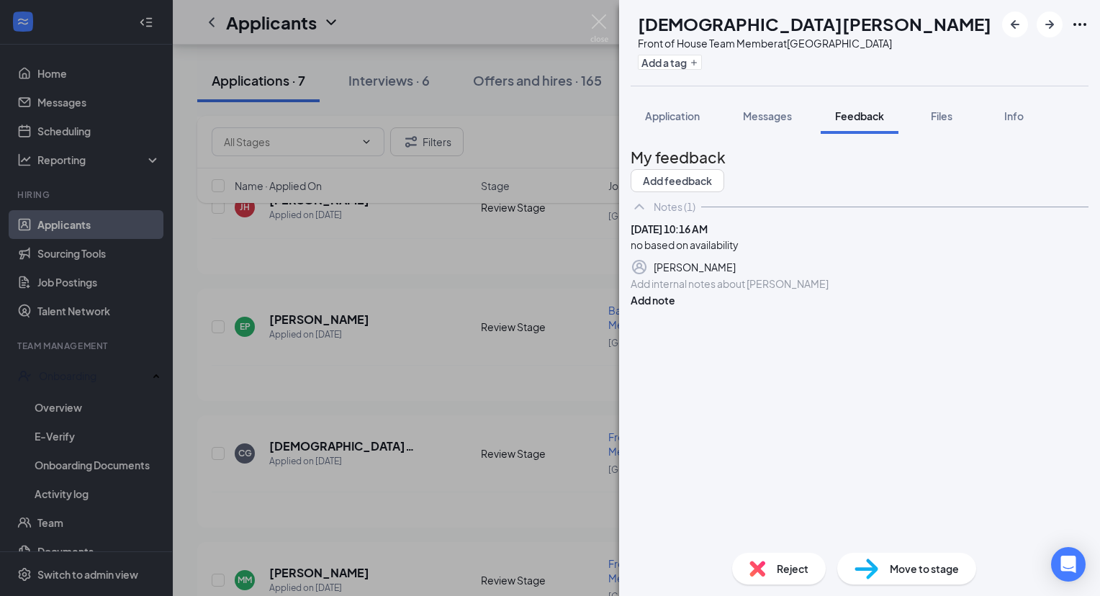
click at [798, 562] on span "Reject" at bounding box center [793, 569] width 32 height 16
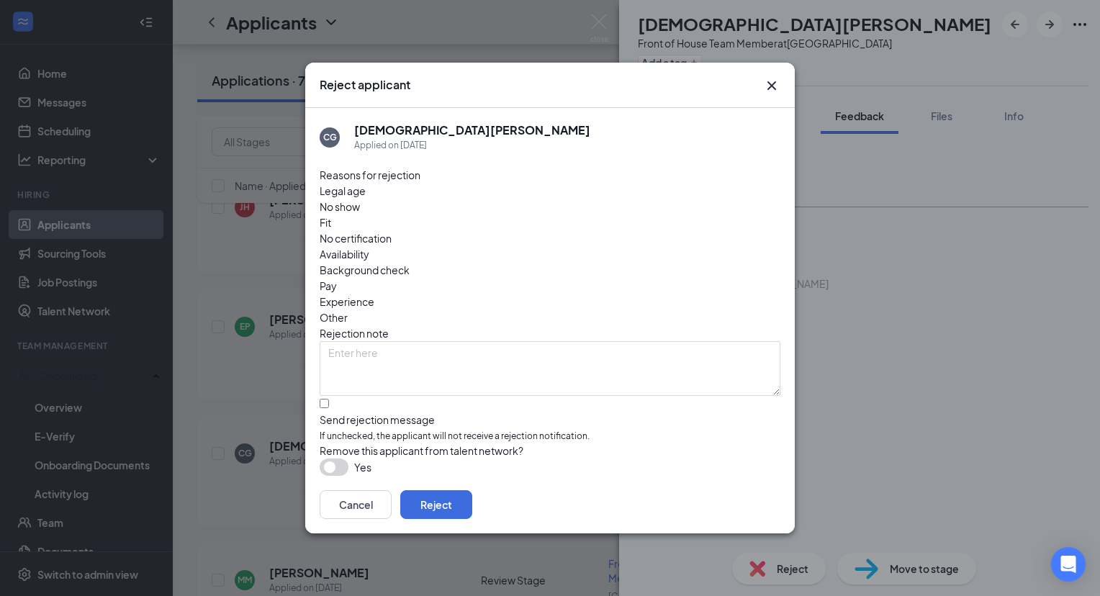
click at [369, 246] on span "Availability" at bounding box center [345, 254] width 50 height 16
click at [329, 399] on input "Send rejection message If unchecked, the applicant will not receive a rejection…" at bounding box center [324, 403] width 9 height 9
checkbox input "true"
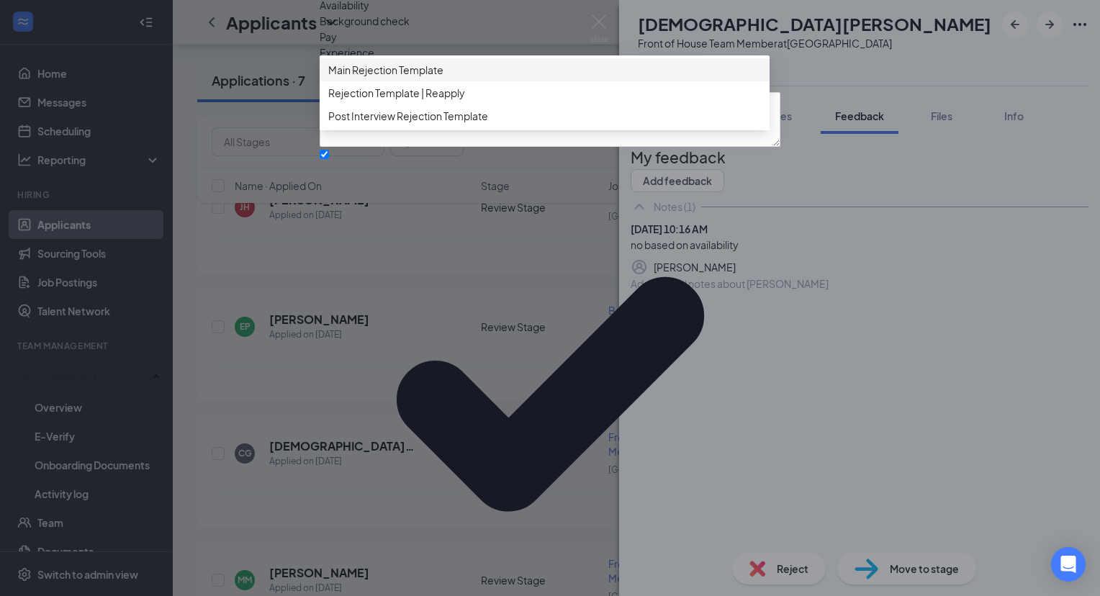
click at [400, 81] on div "Main Rejection Template" at bounding box center [545, 69] width 450 height 23
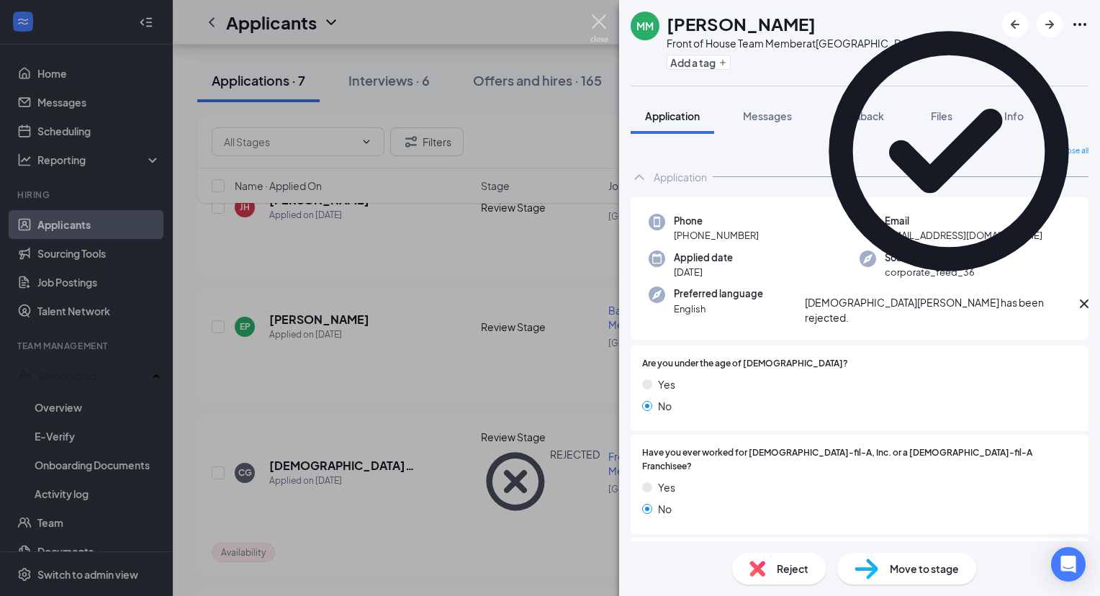
click at [602, 20] on img at bounding box center [599, 28] width 18 height 28
